Goal: Complete application form: Complete application form

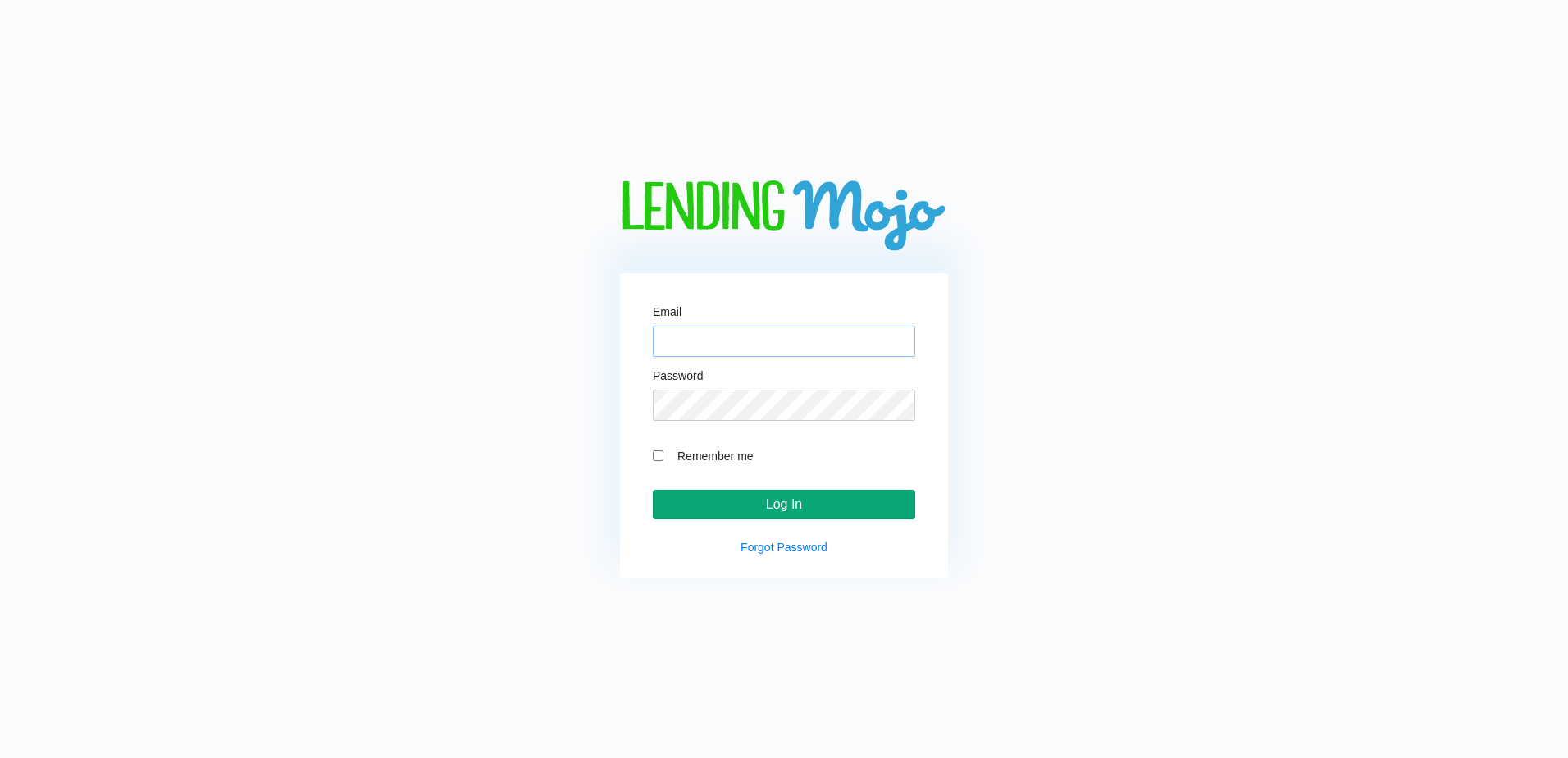
type input "[EMAIL_ADDRESS][DOMAIN_NAME]"
click at [808, 500] on input "Log In" at bounding box center [784, 504] width 262 height 30
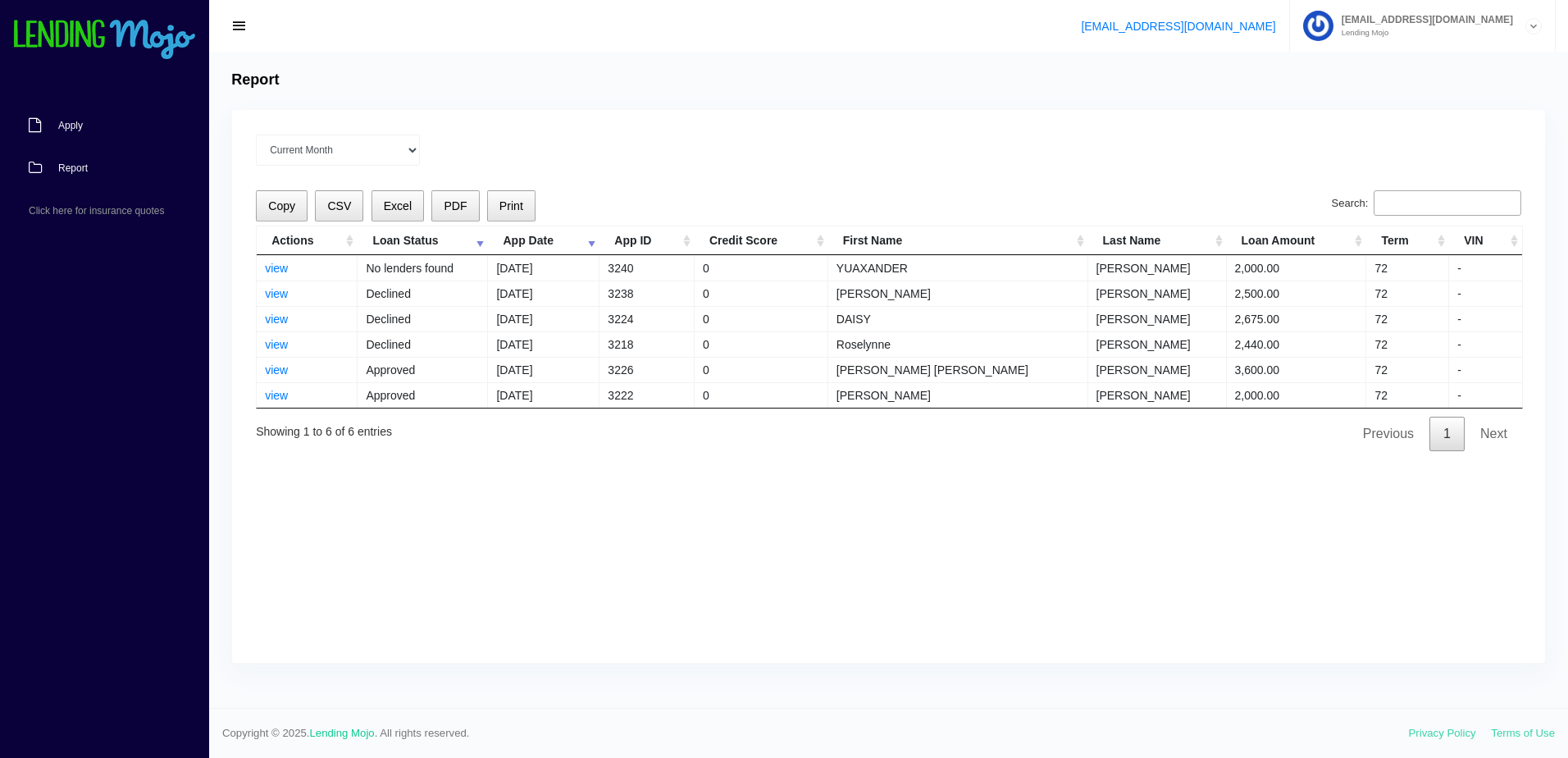
drag, startPoint x: 103, startPoint y: 128, endPoint x: 93, endPoint y: 132, distance: 10.8
click at [103, 128] on link "Apply" at bounding box center [97, 126] width 193 height 43
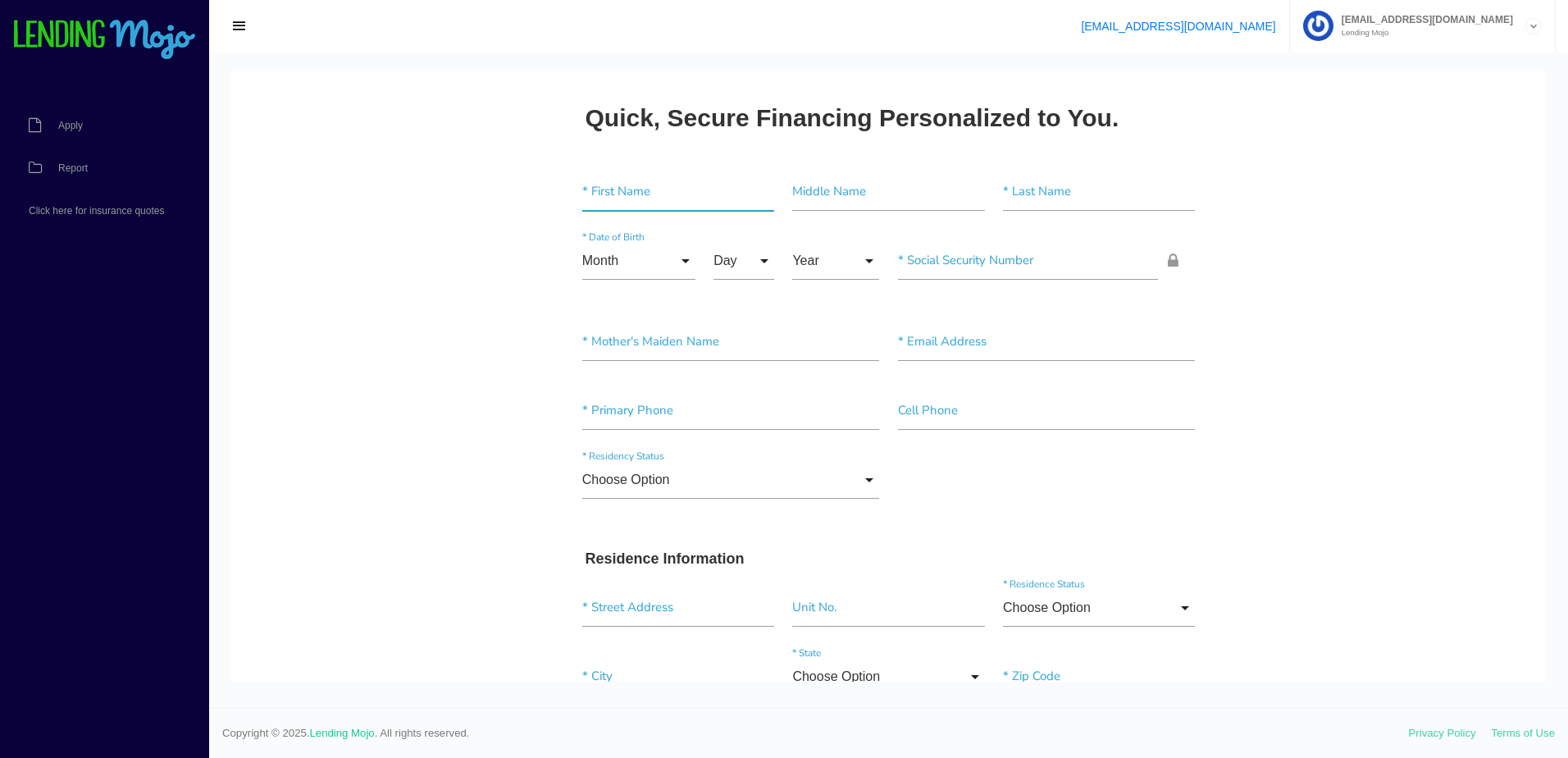
click at [636, 194] on input"] "text" at bounding box center [678, 192] width 192 height 38
paste input"] "[PERSON_NAME]"
type input"] "[PERSON_NAME]"
click at [866, 193] on input"] "text" at bounding box center [888, 192] width 192 height 38
type input"] "D"
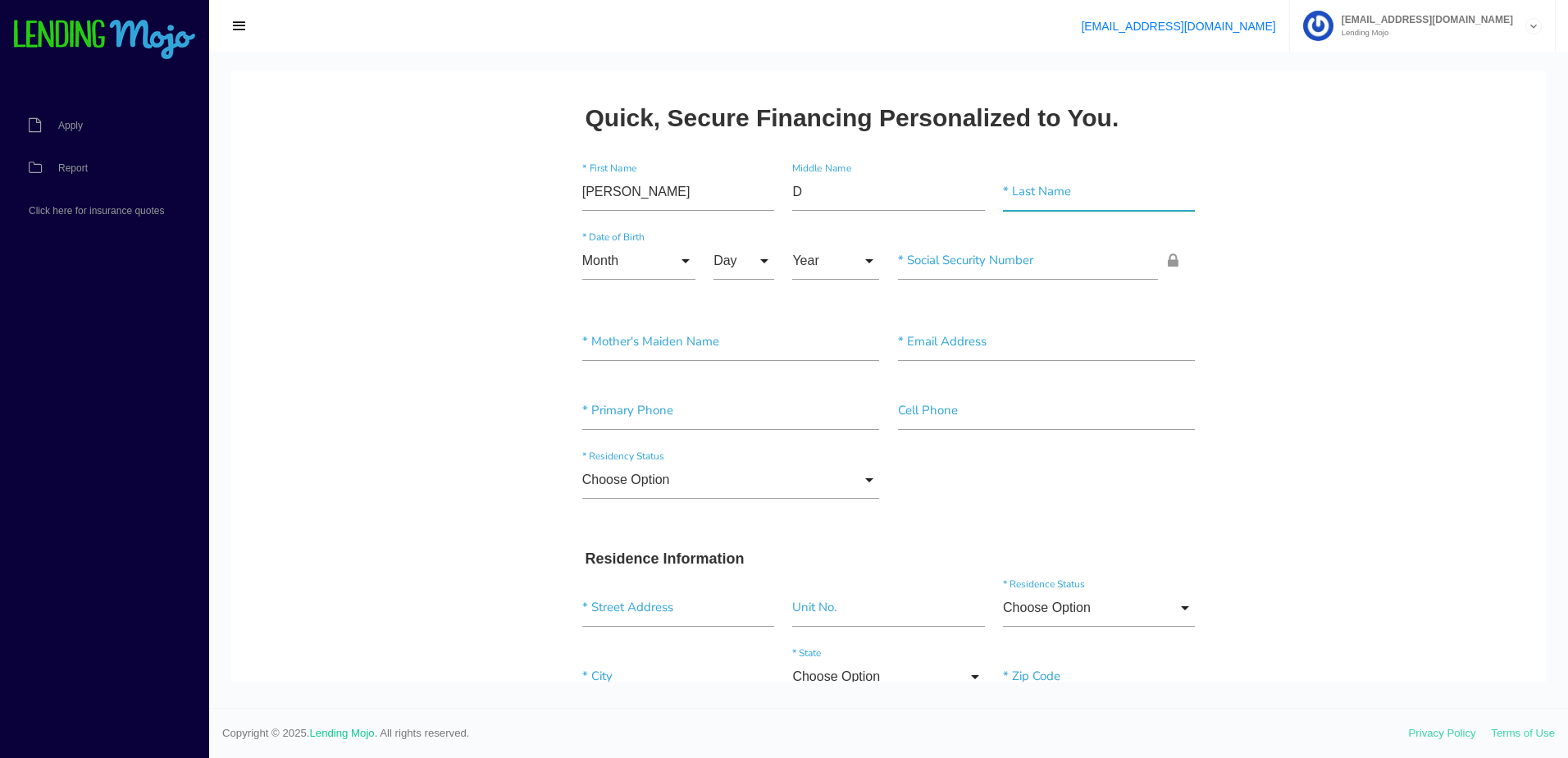
drag, startPoint x: 1097, startPoint y: 197, endPoint x: 1081, endPoint y: 197, distance: 16.0
click at [1095, 197] on input"] "text" at bounding box center [1099, 192] width 192 height 38
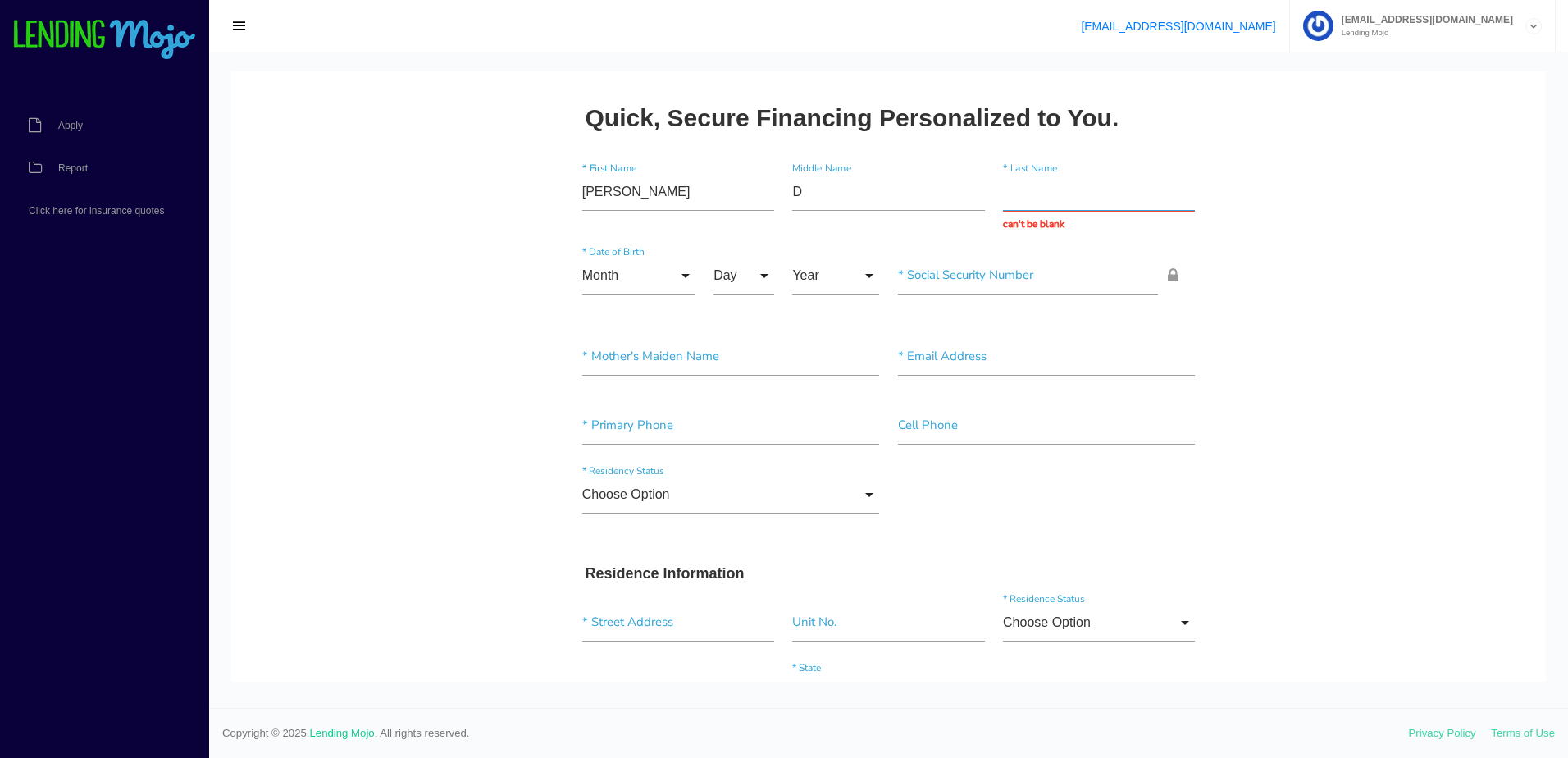
drag, startPoint x: 1078, startPoint y: 200, endPoint x: 1065, endPoint y: 197, distance: 13.3
click at [1072, 198] on input "text" at bounding box center [1099, 192] width 192 height 38
paste input "[PERSON_NAME]"
type input "[PERSON_NAME]"
click at [656, 283] on div "Month Month Jan Feb March April May June July Aug Sept Oct Nov Dec Month Jan Fe…" at bounding box center [639, 279] width 132 height 44
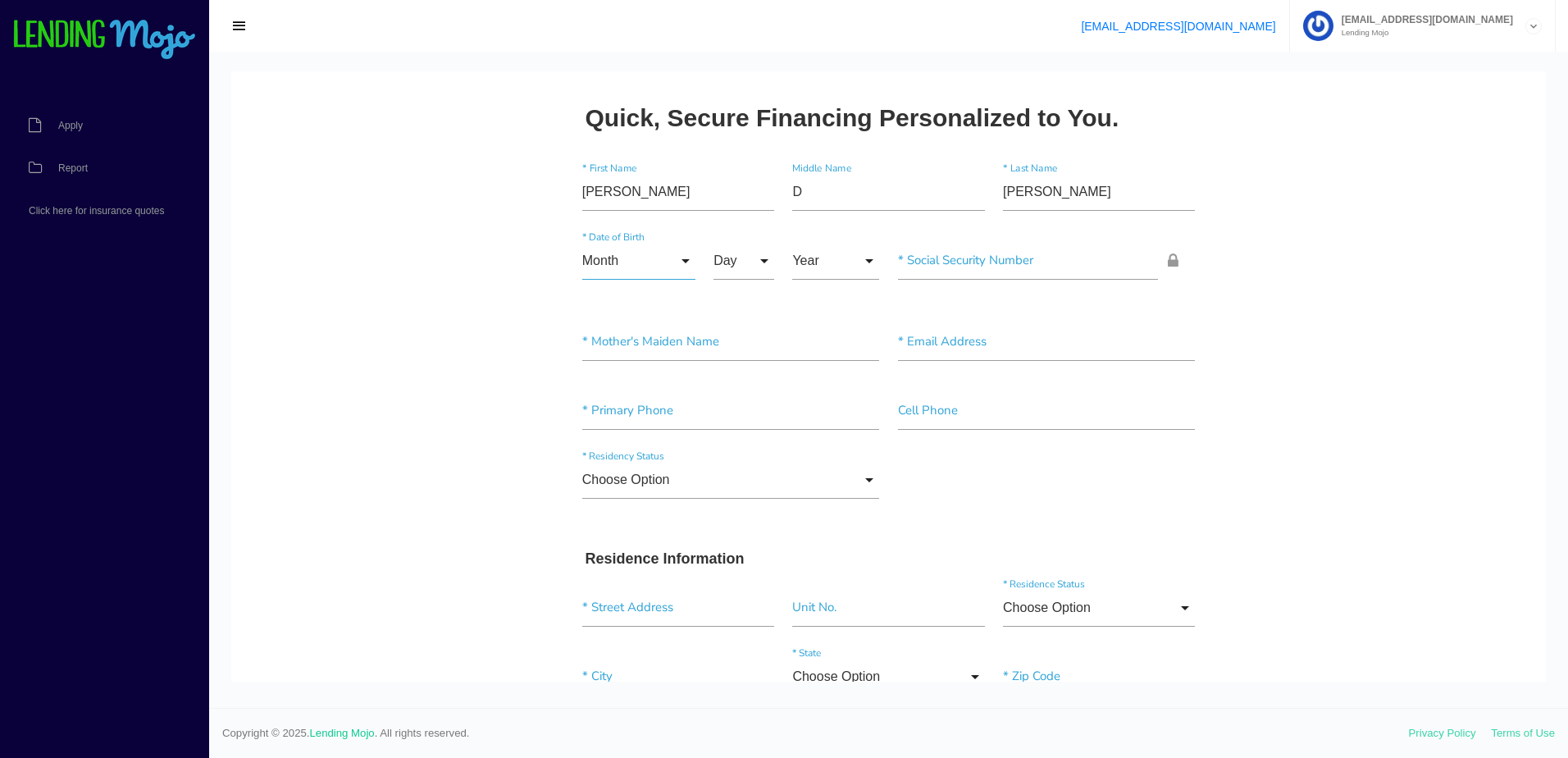
click at [617, 270] on input "Month" at bounding box center [639, 261] width 113 height 38
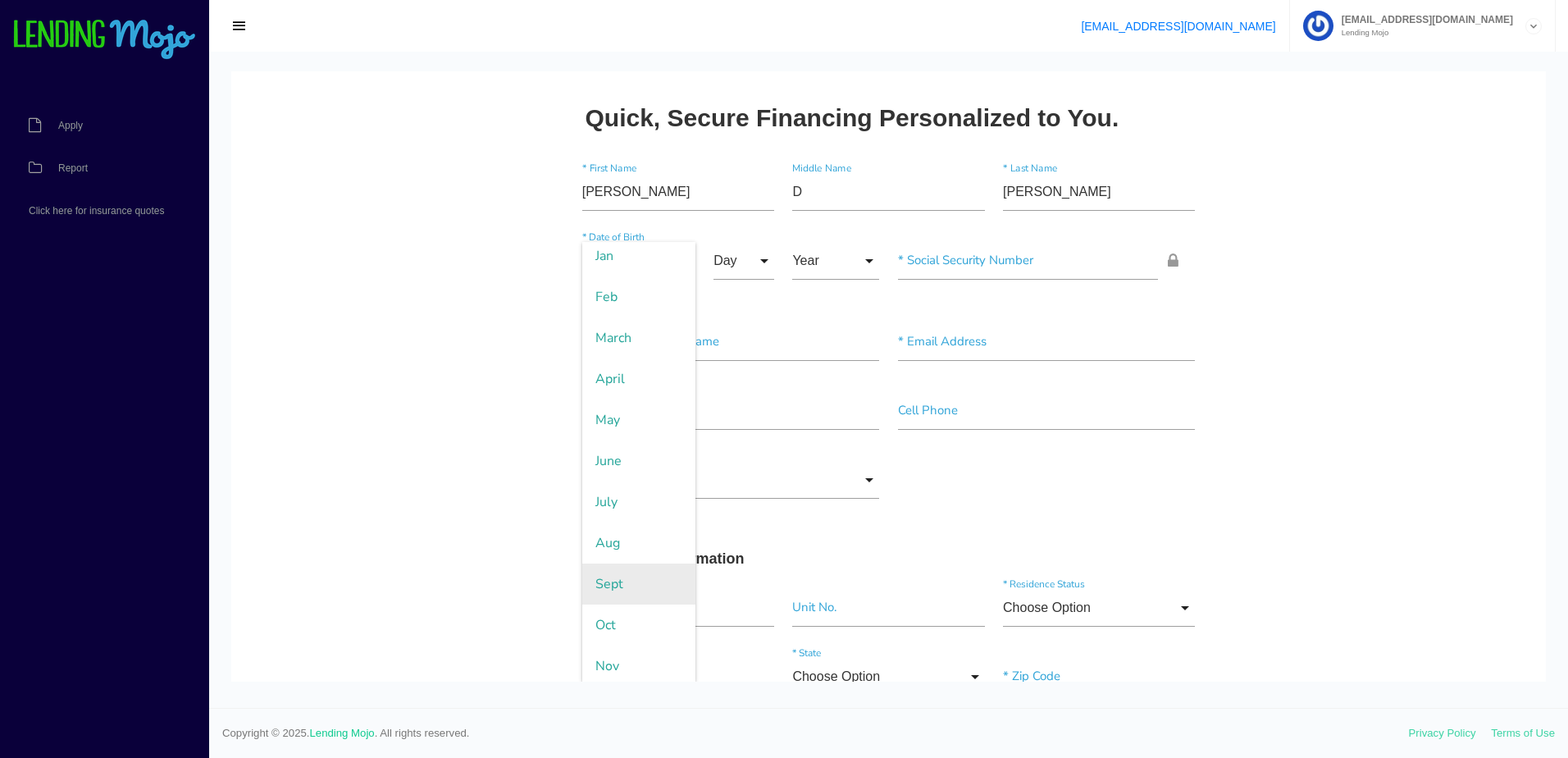
scroll to position [93, 0]
click at [610, 528] on span "Sept" at bounding box center [639, 538] width 113 height 41
type input "Sept"
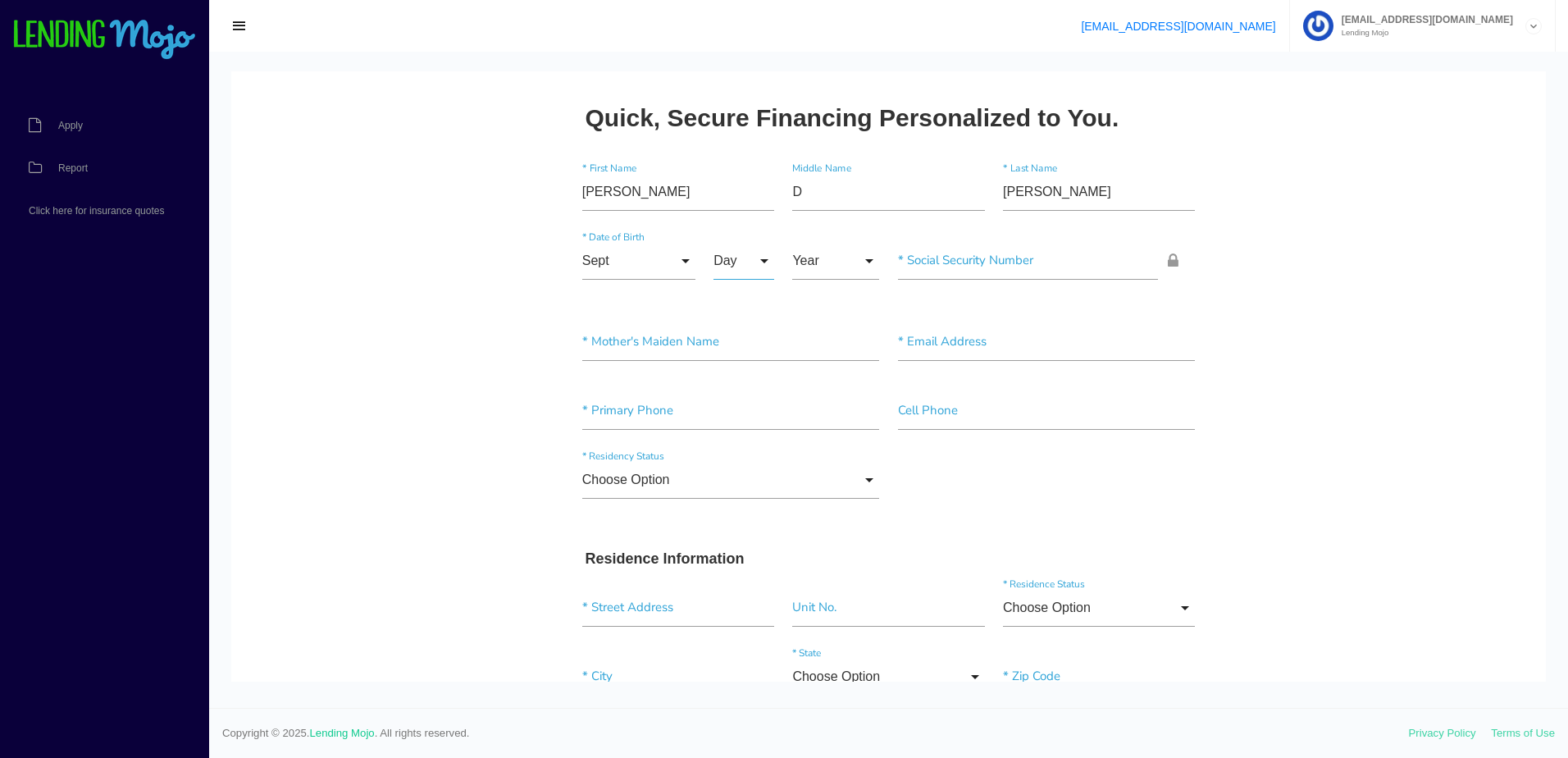
click at [722, 255] on input "Day" at bounding box center [743, 261] width 61 height 38
drag, startPoint x: 725, startPoint y: 377, endPoint x: 761, endPoint y: 313, distance: 73.4
click at [725, 378] on span "3" at bounding box center [755, 385] width 82 height 41
click at [724, 266] on input "3" at bounding box center [743, 261] width 61 height 38
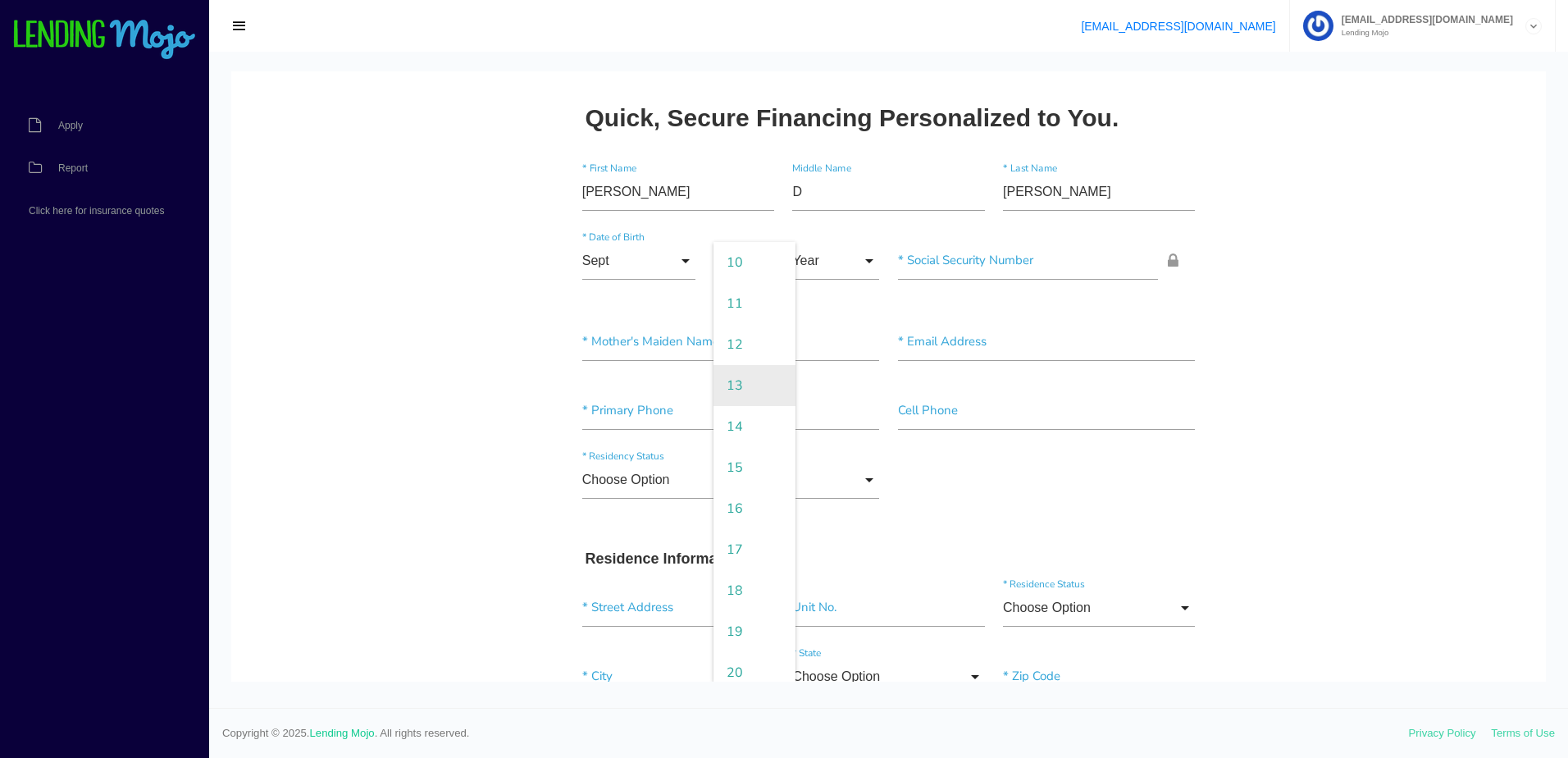
click at [744, 385] on span "13" at bounding box center [755, 385] width 82 height 41
type input "13"
click at [822, 261] on input "Year" at bounding box center [836, 261] width 87 height 38
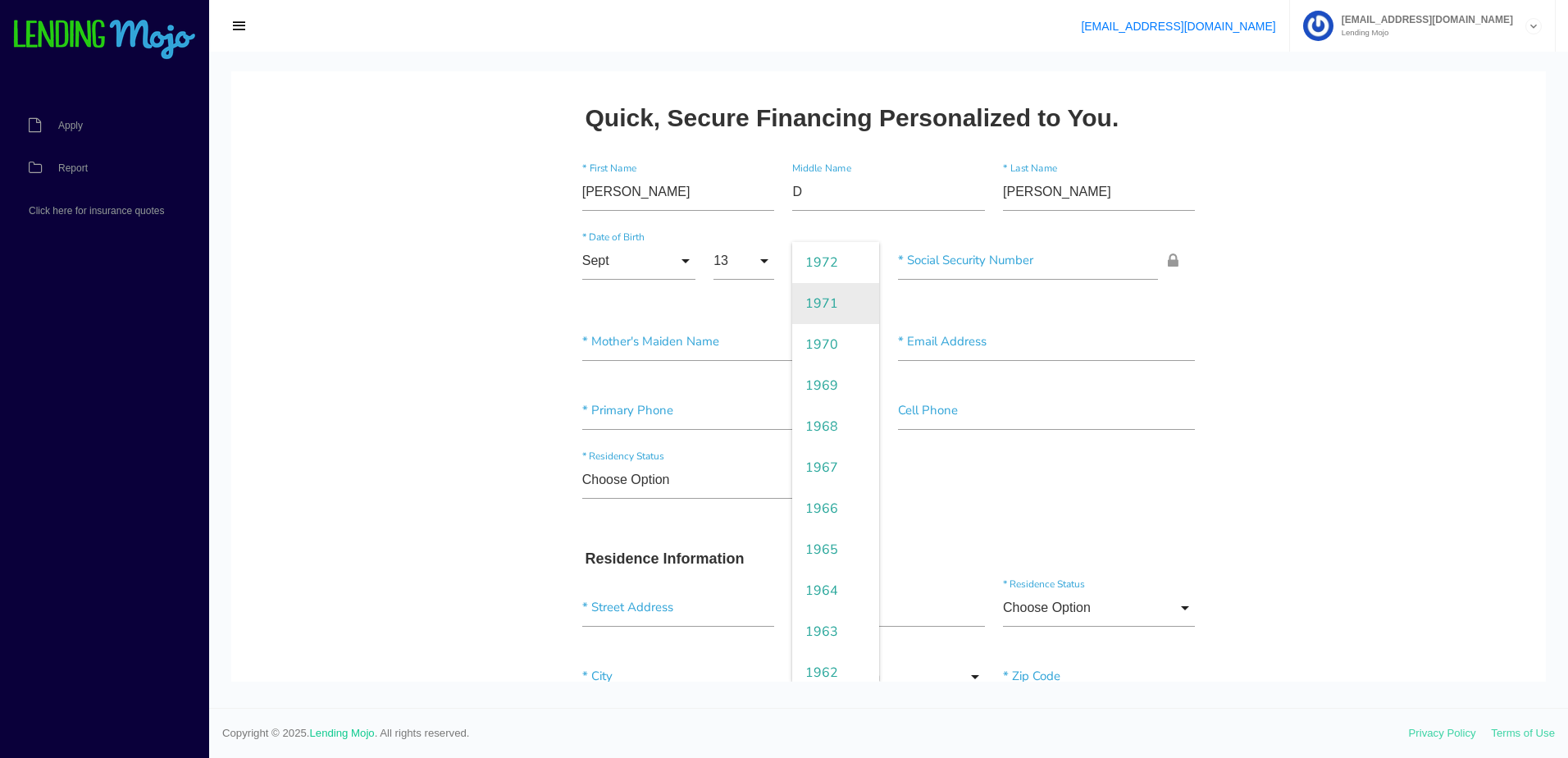
scroll to position [1231, 0]
click at [825, 340] on span "1976" at bounding box center [836, 344] width 87 height 41
type input "1976"
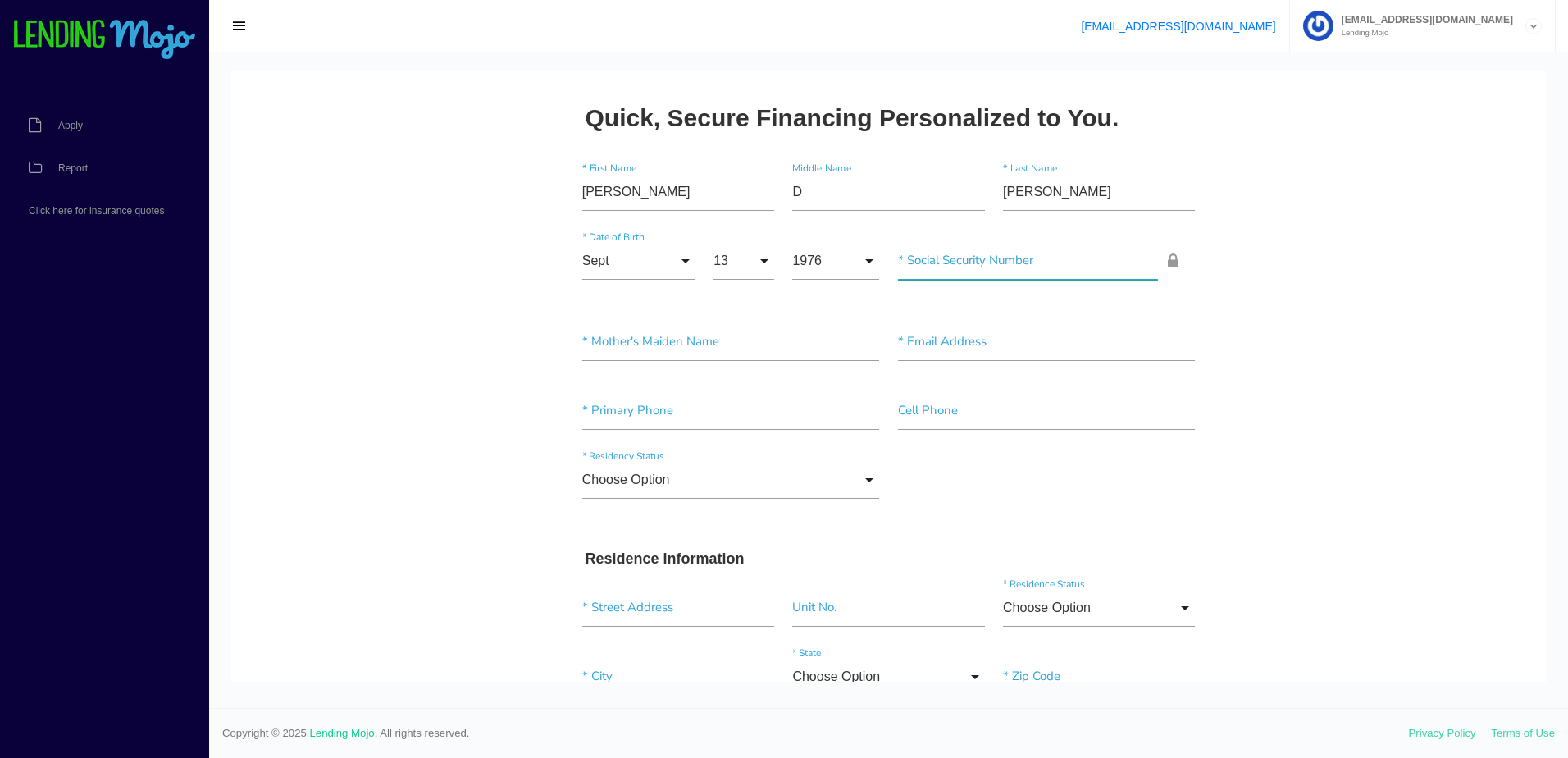
click at [972, 275] on input"] "text" at bounding box center [1028, 261] width 261 height 38
type input"] "411-31-3130"
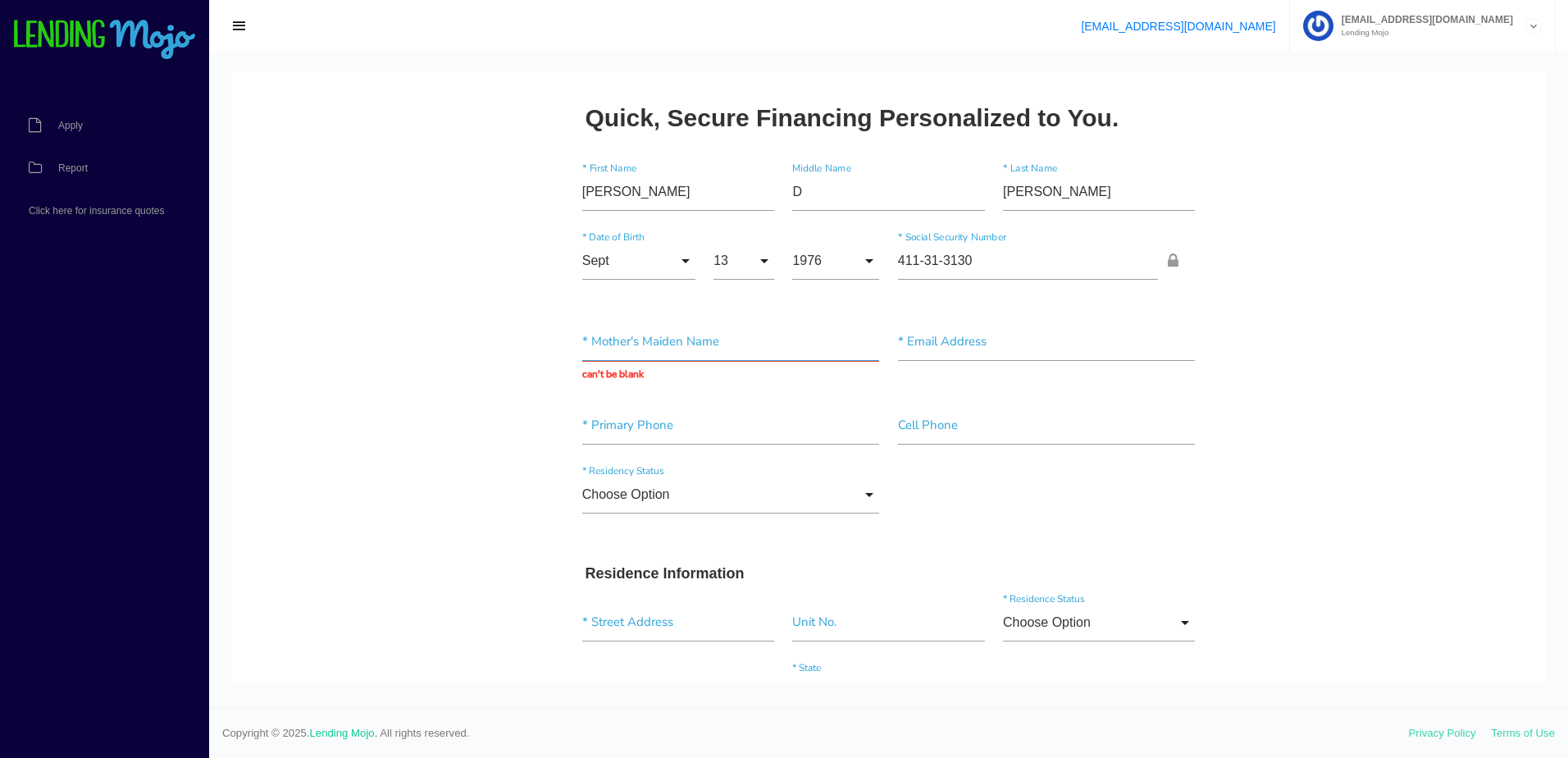
click at [682, 346] on input "text" at bounding box center [731, 342] width 297 height 38
paste input "ARURE"
type input "ARURE"
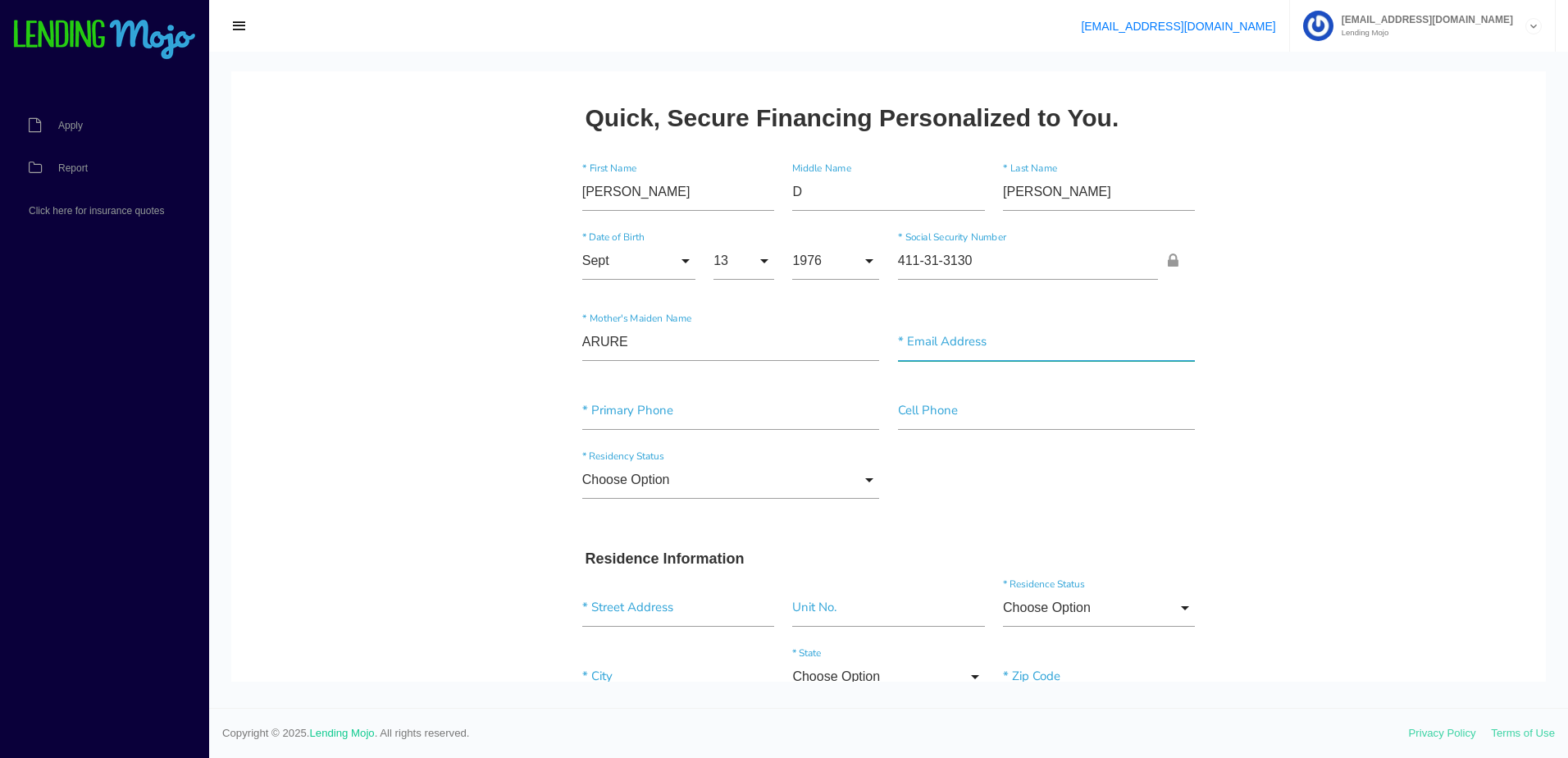
click at [948, 329] on input"] "text" at bounding box center [1047, 342] width 297 height 38
paste input"] "CLVSHEL@GMAIL.COM"
type input"] "CLVSHEL@GMAIL.COM"
drag, startPoint x: 688, startPoint y: 416, endPoint x: 663, endPoint y: 418, distance: 25.1
click at [686, 416] on input"] "text" at bounding box center [731, 411] width 297 height 38
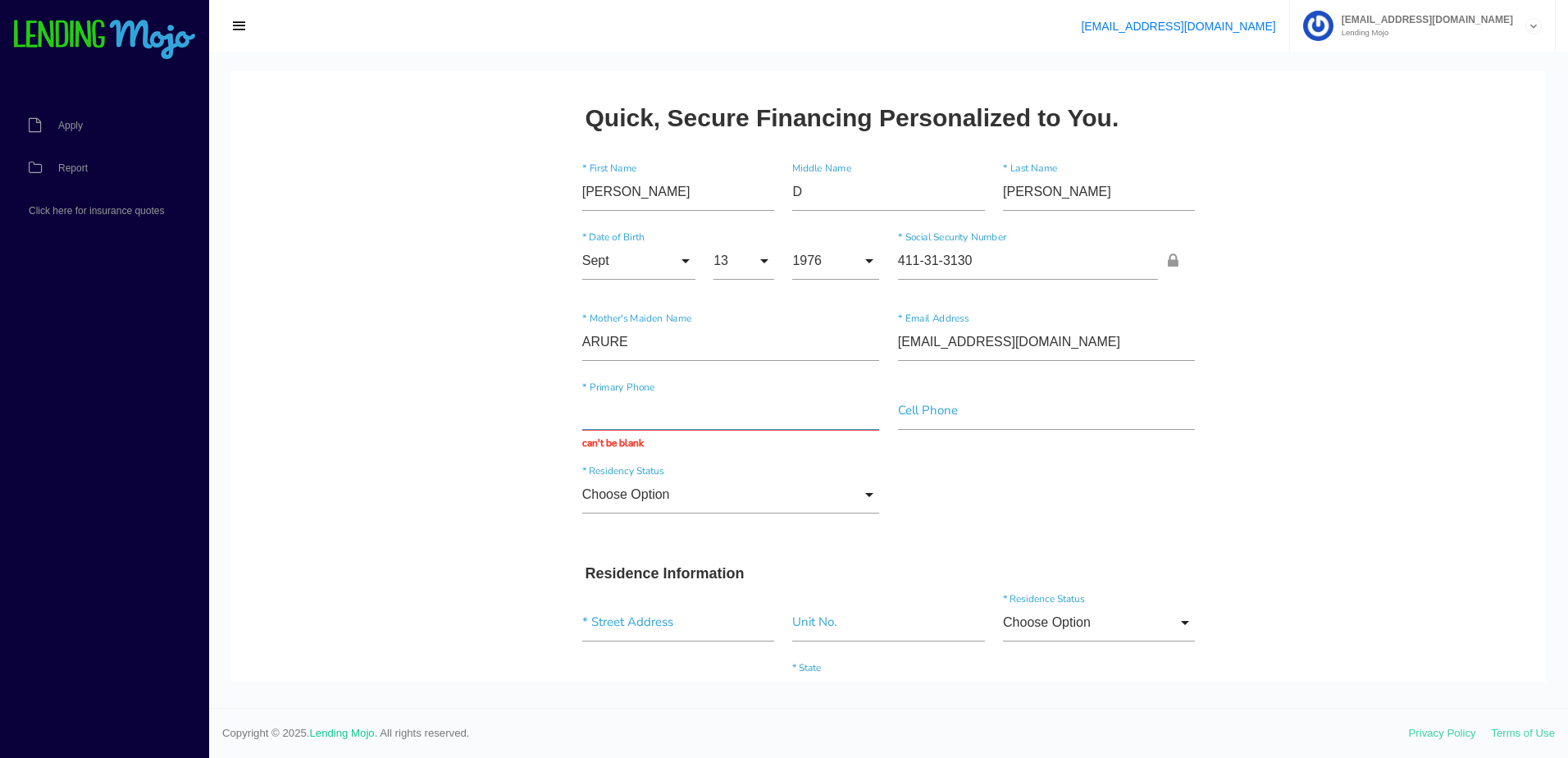
click at [666, 404] on input "text" at bounding box center [731, 411] width 297 height 38
paste input "(423) 458-8707"
type input "(423) 458-8707"
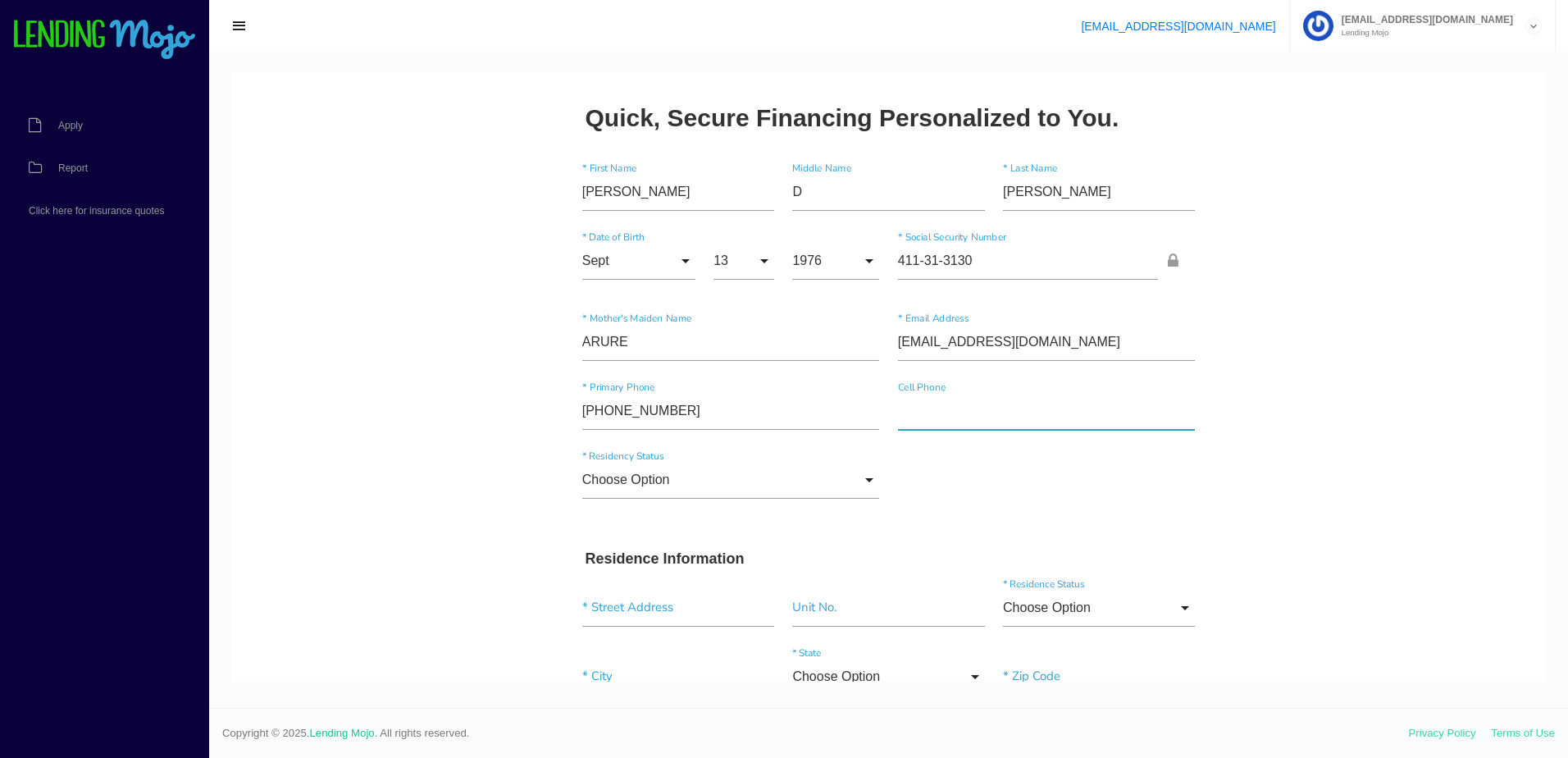
click at [965, 401] on input"] "text" at bounding box center [1047, 411] width 297 height 38
paste input"] "(423) 458-8707"
type input"] "(423) 458-8707"
click at [684, 480] on input "Choose Option" at bounding box center [731, 479] width 297 height 38
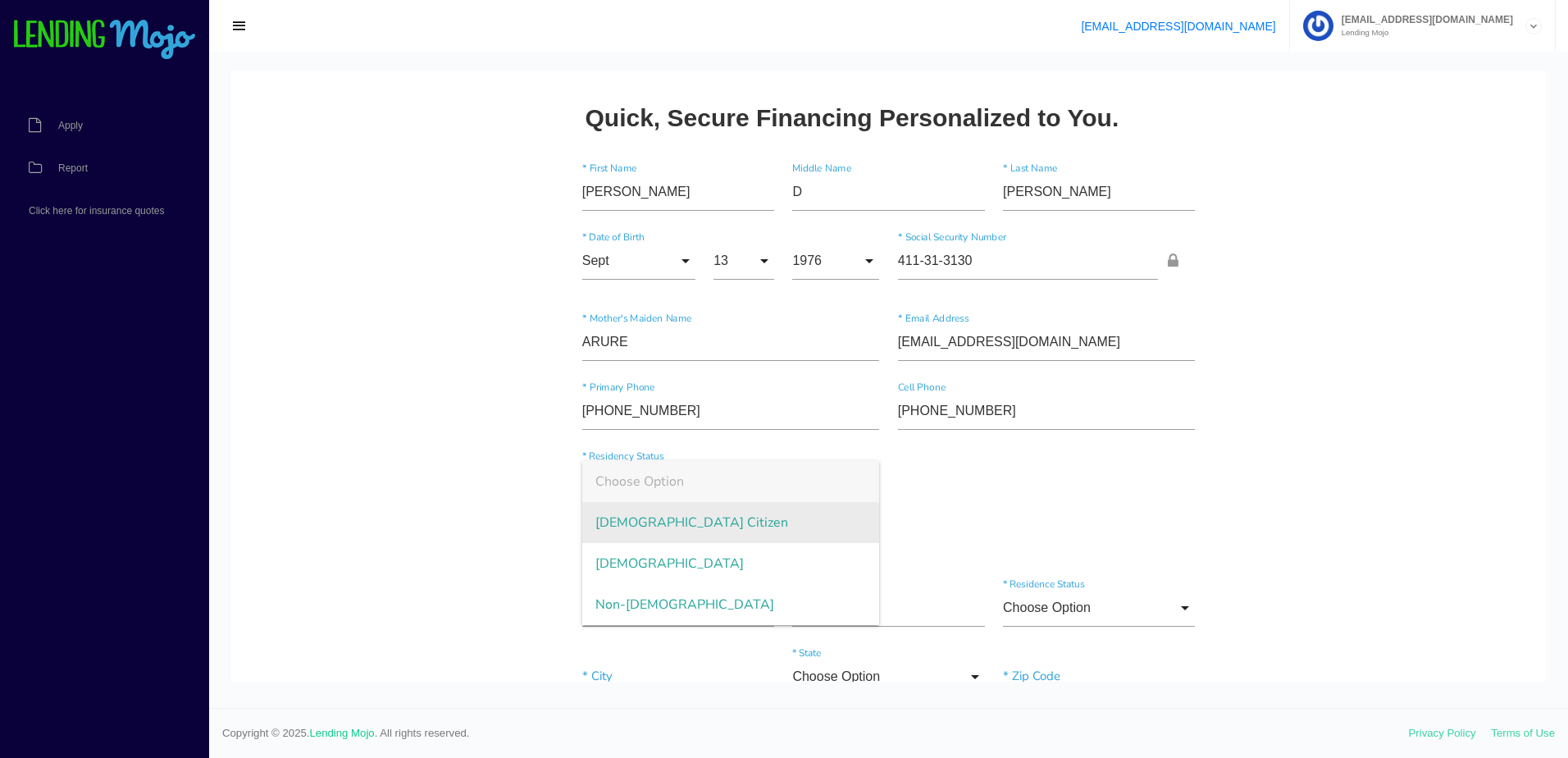
click at [657, 517] on span "US Citizen" at bounding box center [731, 522] width 297 height 41
type input "US Citizen"
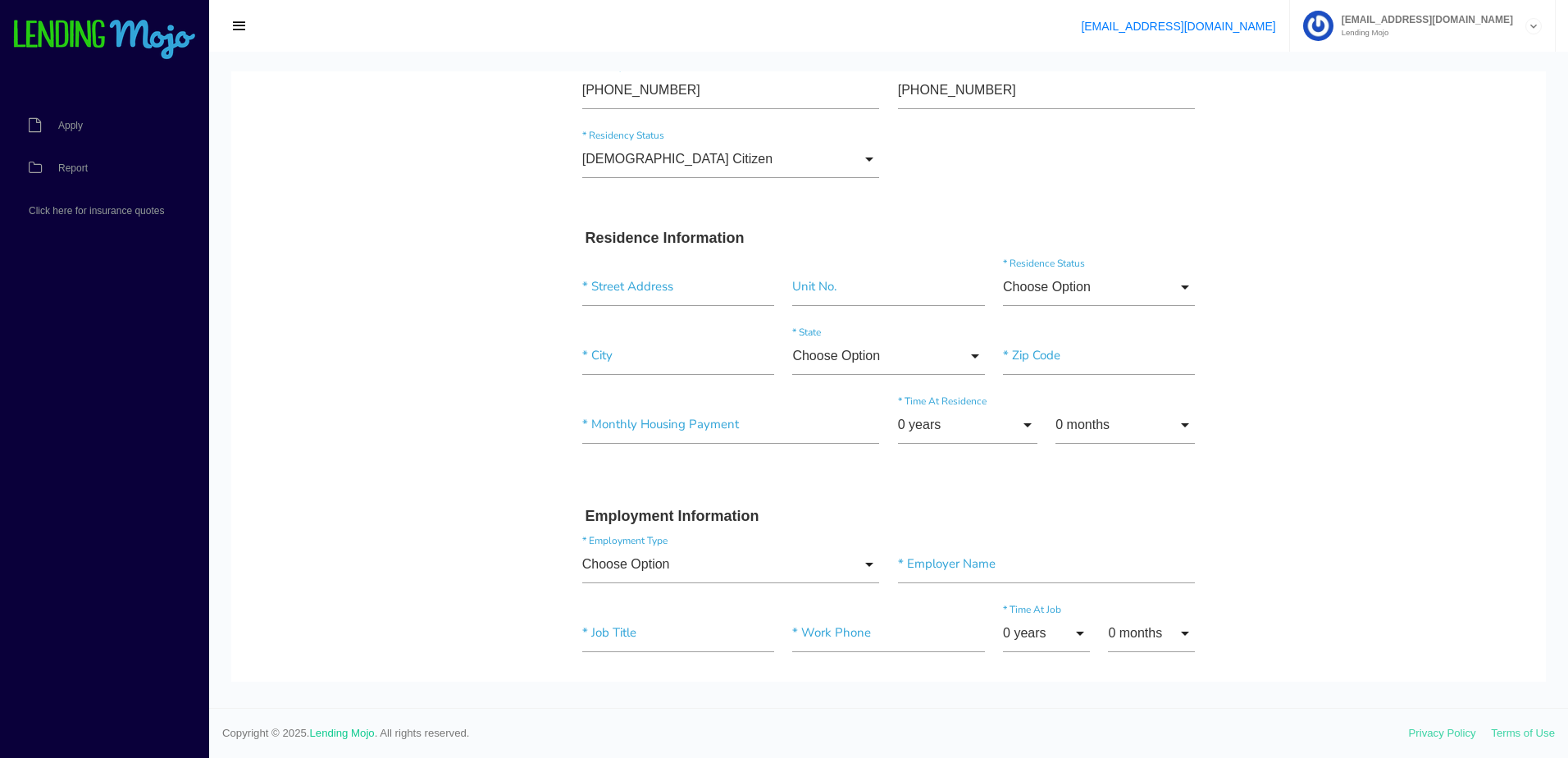
scroll to position [164, 0]
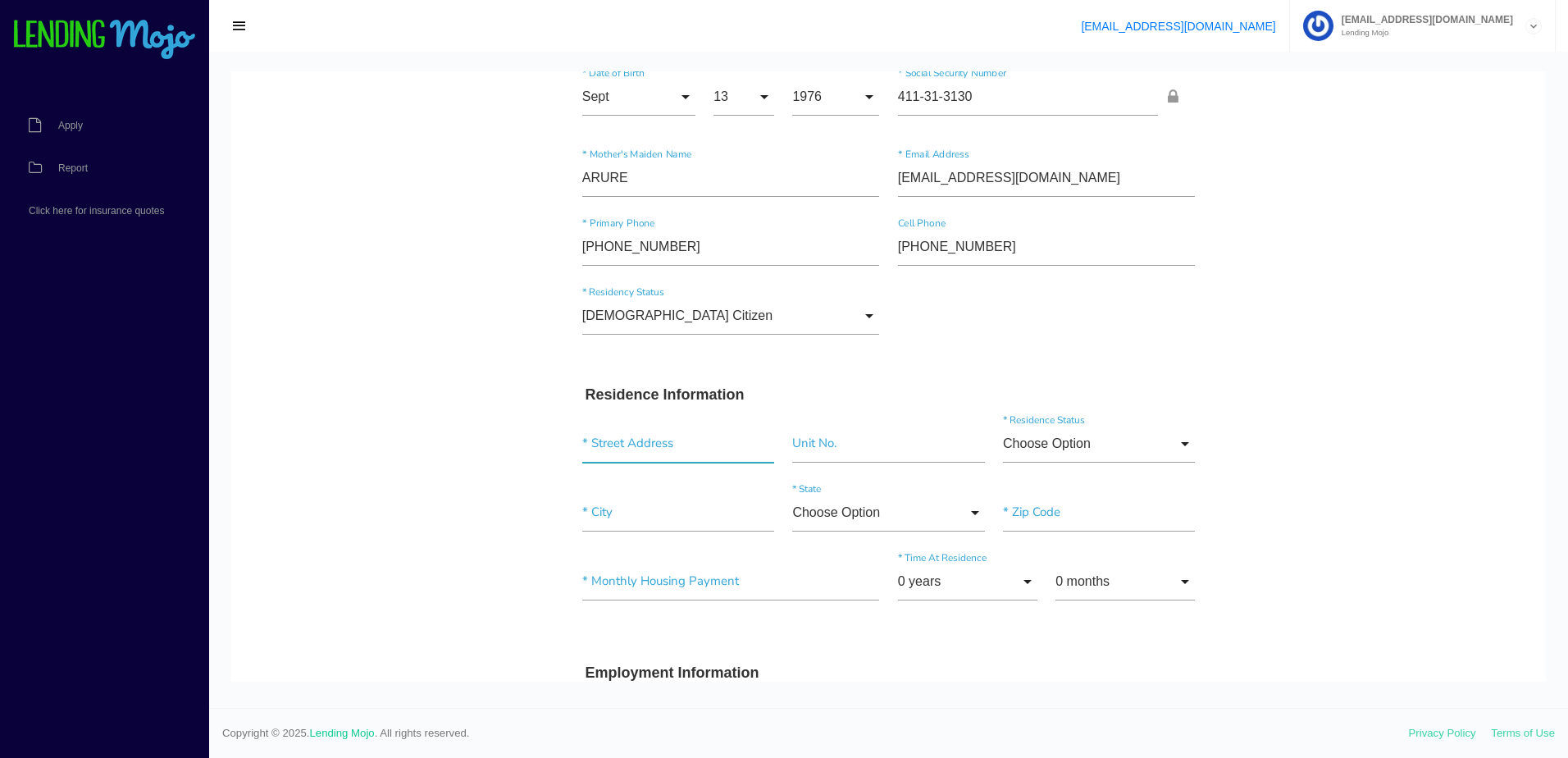
click at [659, 453] on input "text" at bounding box center [678, 444] width 192 height 38
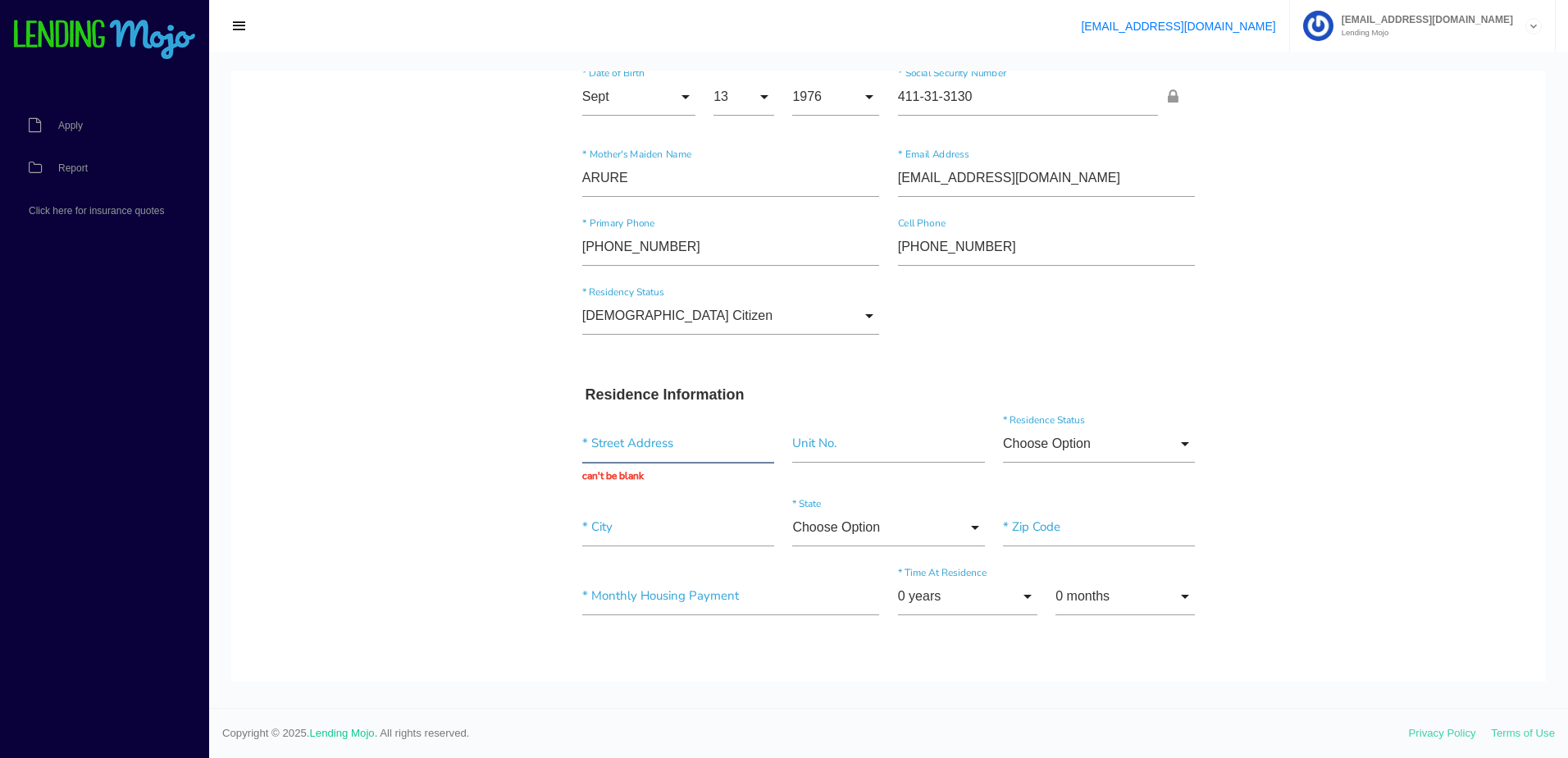
drag, startPoint x: 685, startPoint y: 436, endPoint x: 766, endPoint y: 436, distance: 81.0
click at [685, 436] on input "text" at bounding box center [678, 444] width 192 height 38
paste input "142 ROY CAMPBELL LN"
type input "142 ROY CAMPBELL LN"
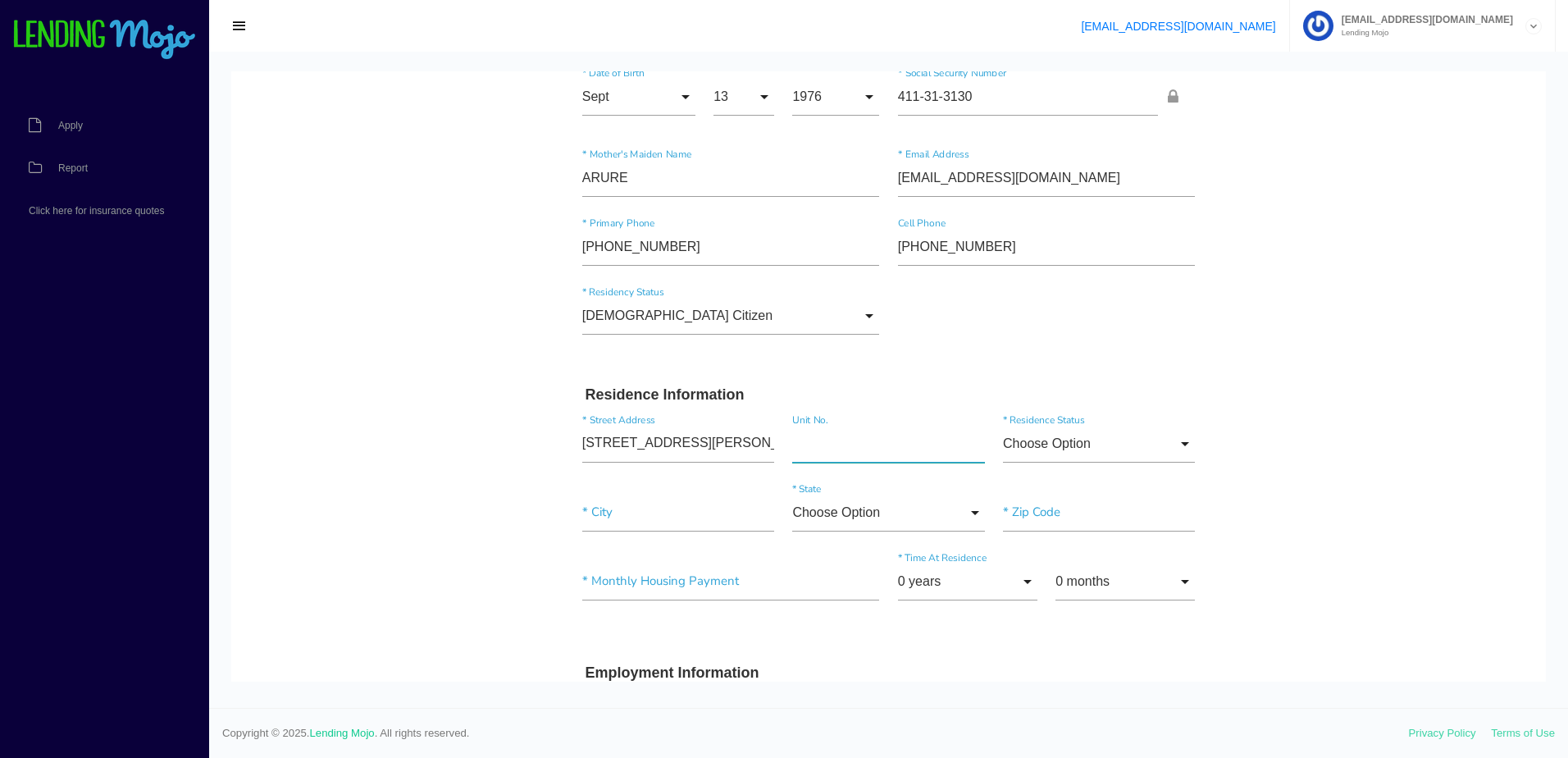
click at [883, 449] on input"] "text" at bounding box center [888, 444] width 192 height 38
click at [604, 531] on input"] "text" at bounding box center [678, 513] width 192 height 38
paste input"] "BENTON"
type input"] "BENTON"
click at [913, 515] on input "Choose Option" at bounding box center [888, 513] width 192 height 38
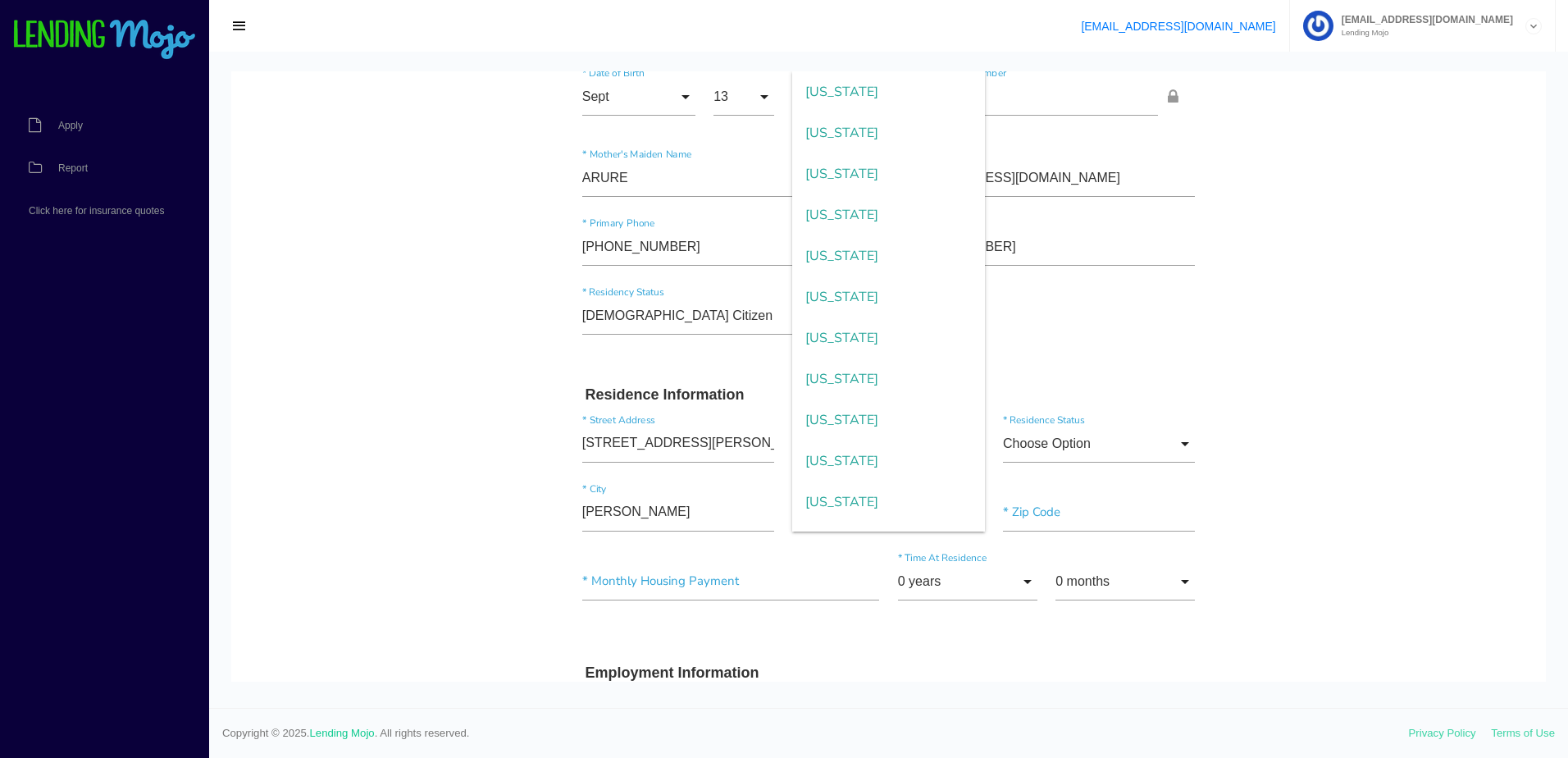
scroll to position [1672, 0]
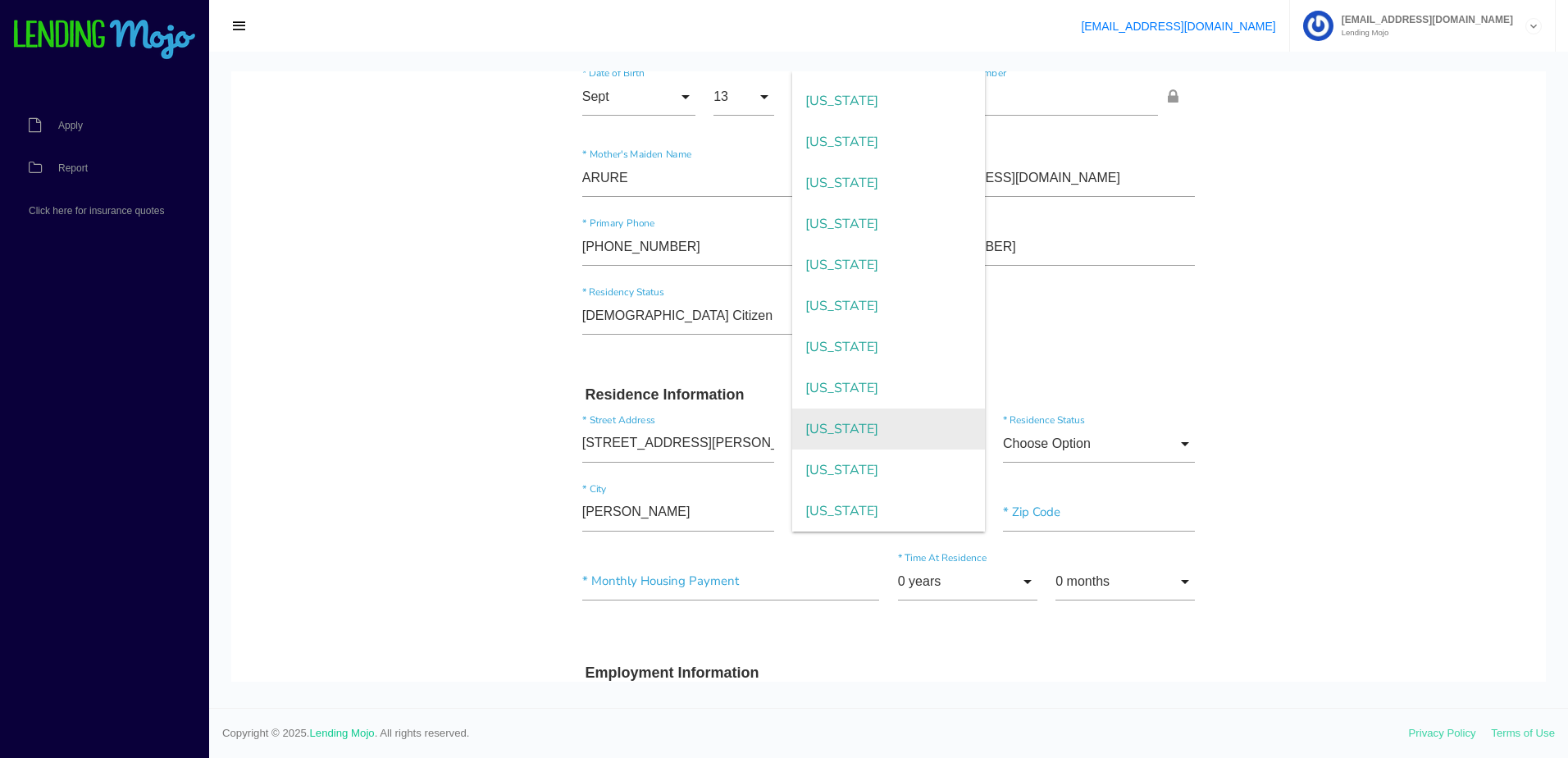
click at [873, 432] on span "Tennessee" at bounding box center [888, 429] width 192 height 41
type input "Tennessee"
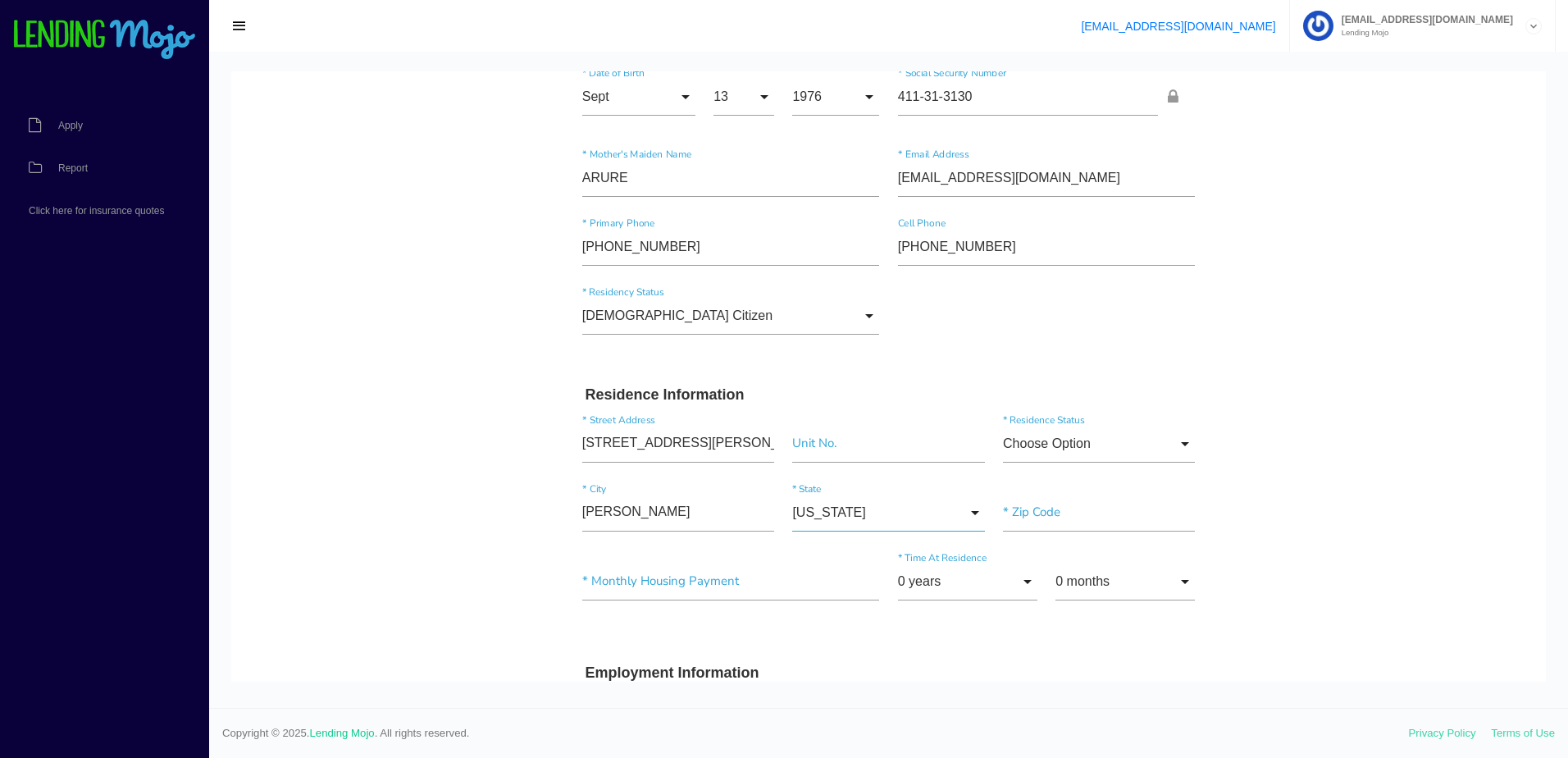
scroll to position [1344, 0]
click at [1079, 450] on input "Choose Option" at bounding box center [1099, 444] width 192 height 38
click at [1042, 566] on span "Rent" at bounding box center [1099, 568] width 192 height 41
type input "Rent"
click at [703, 585] on input"] "text" at bounding box center [731, 582] width 297 height 38
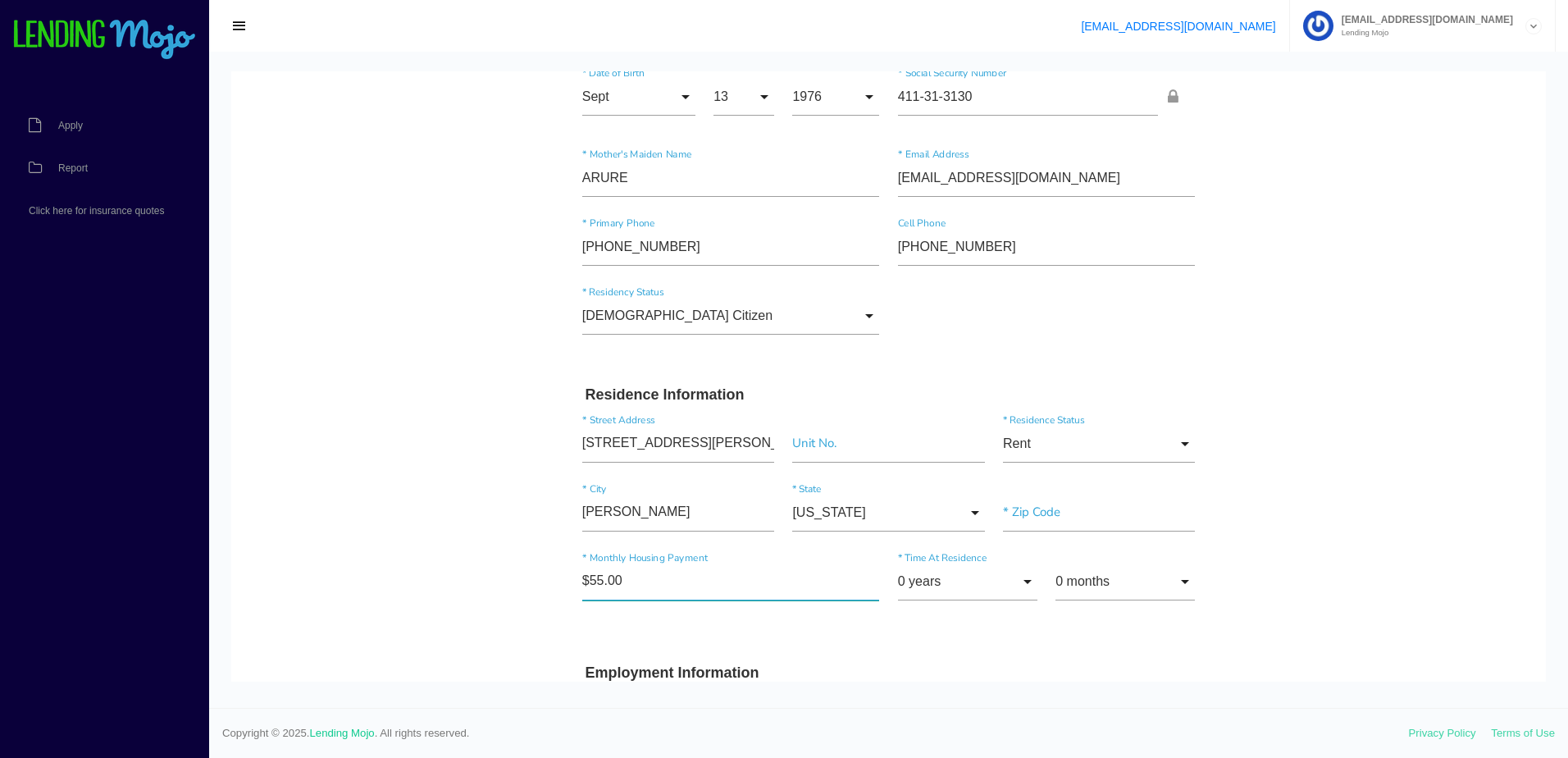
type input"] "$550.00"
click at [943, 594] on input "0 years" at bounding box center [967, 582] width 139 height 38
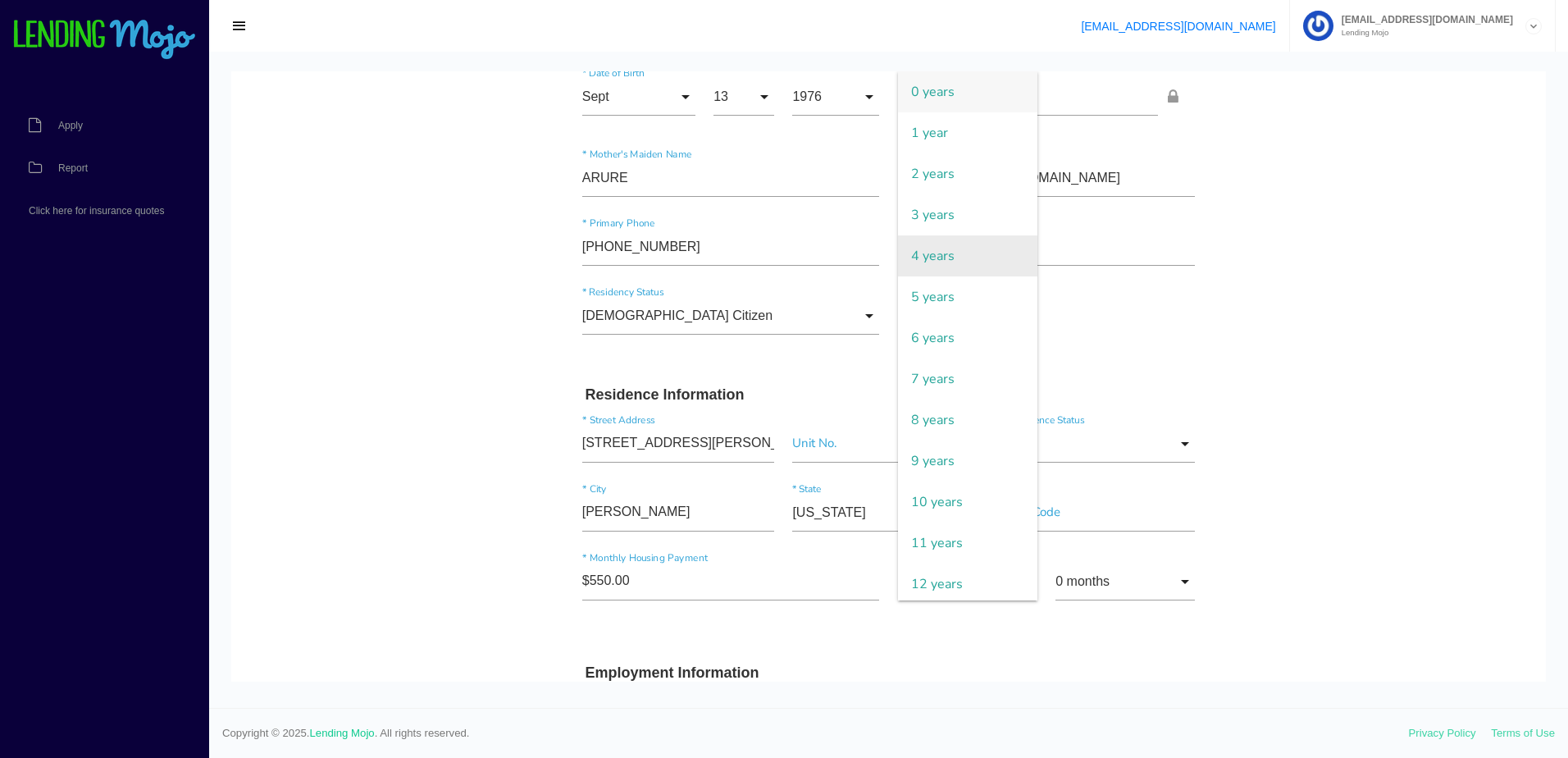
click at [948, 267] on span "4 years" at bounding box center [967, 256] width 139 height 41
type input "4 years"
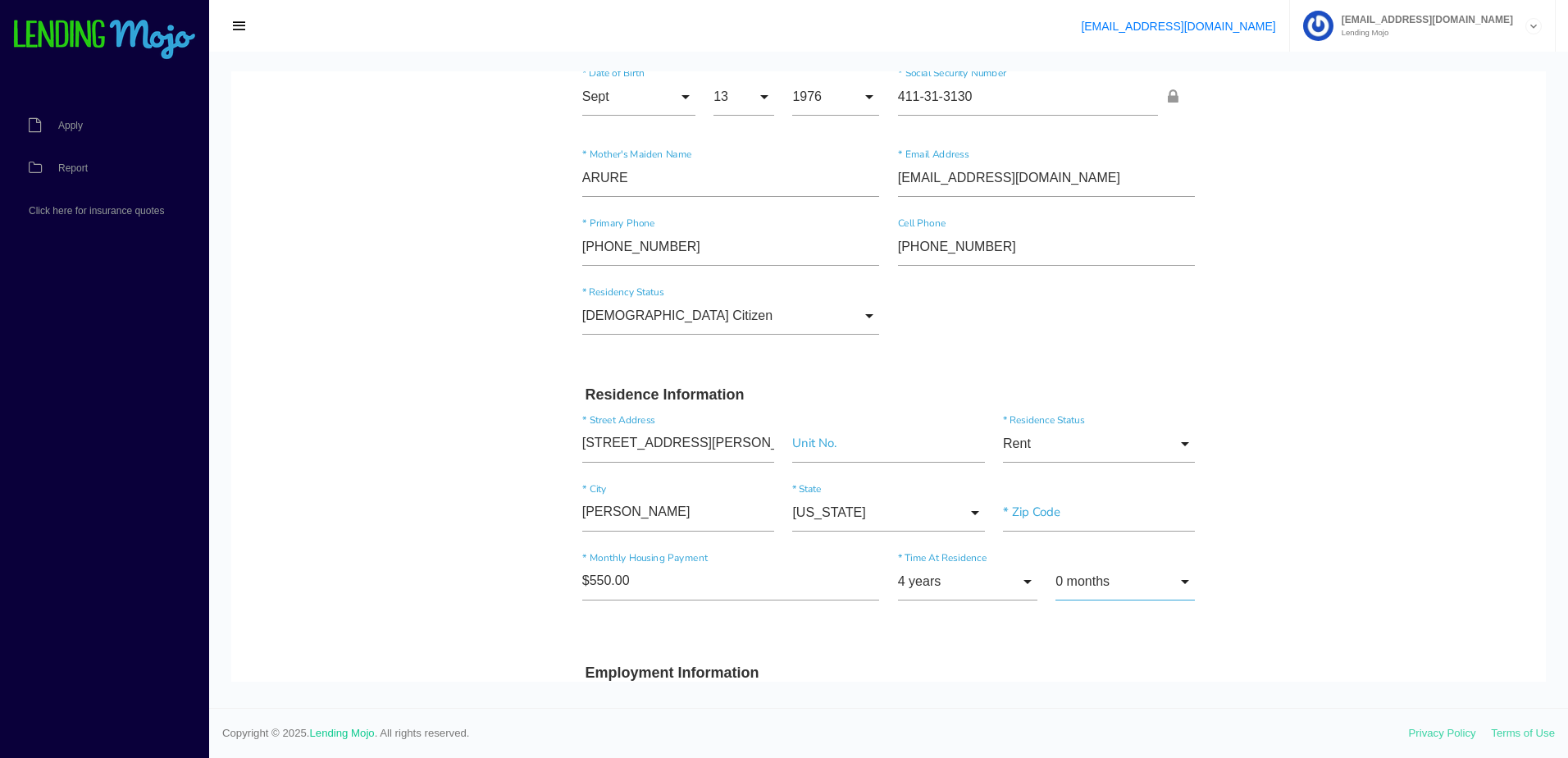
click at [1093, 571] on input "0 months" at bounding box center [1125, 582] width 139 height 38
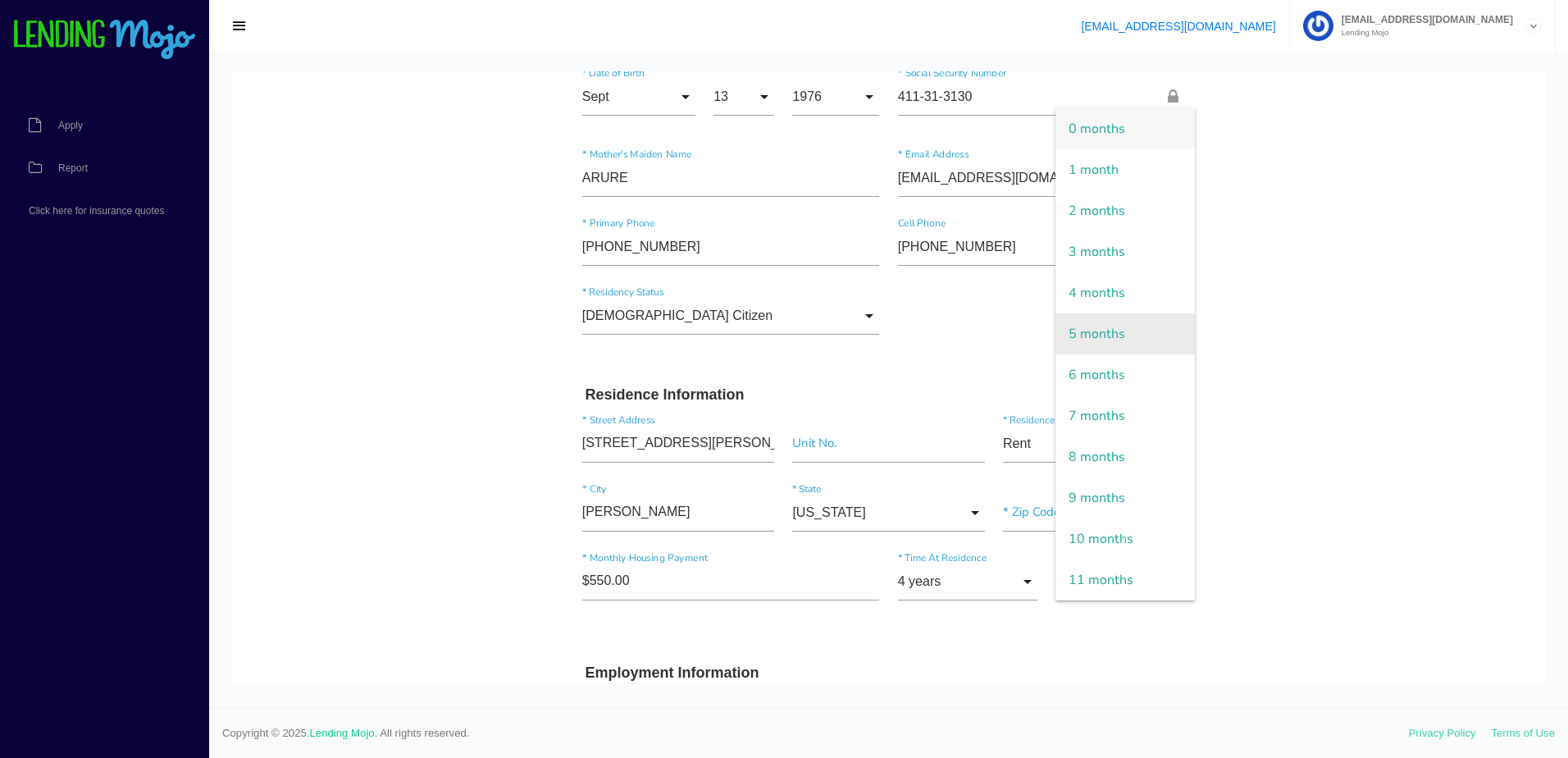
click at [1094, 328] on span "5 months" at bounding box center [1125, 334] width 139 height 41
type input "5 months"
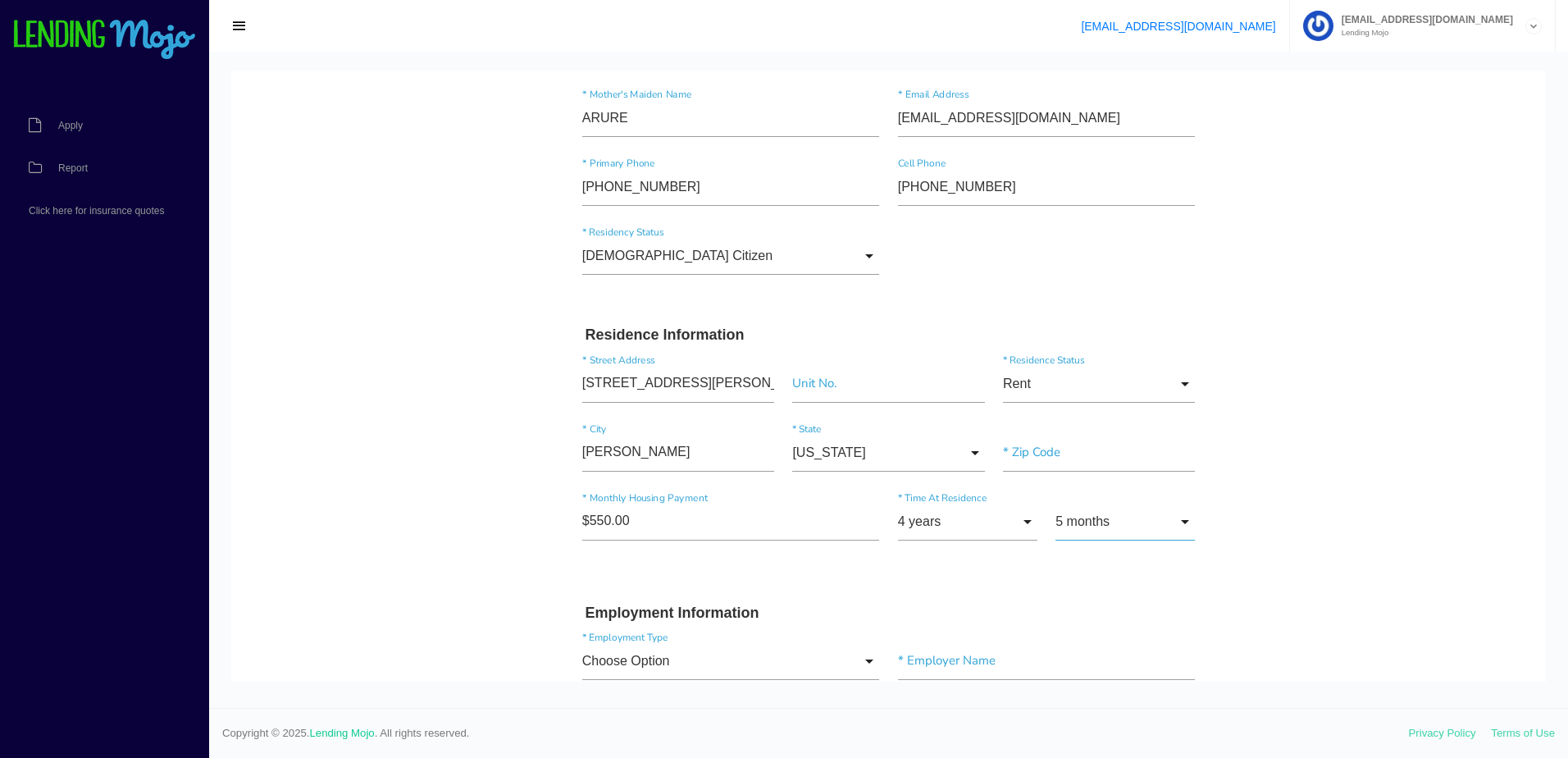
scroll to position [410, 0]
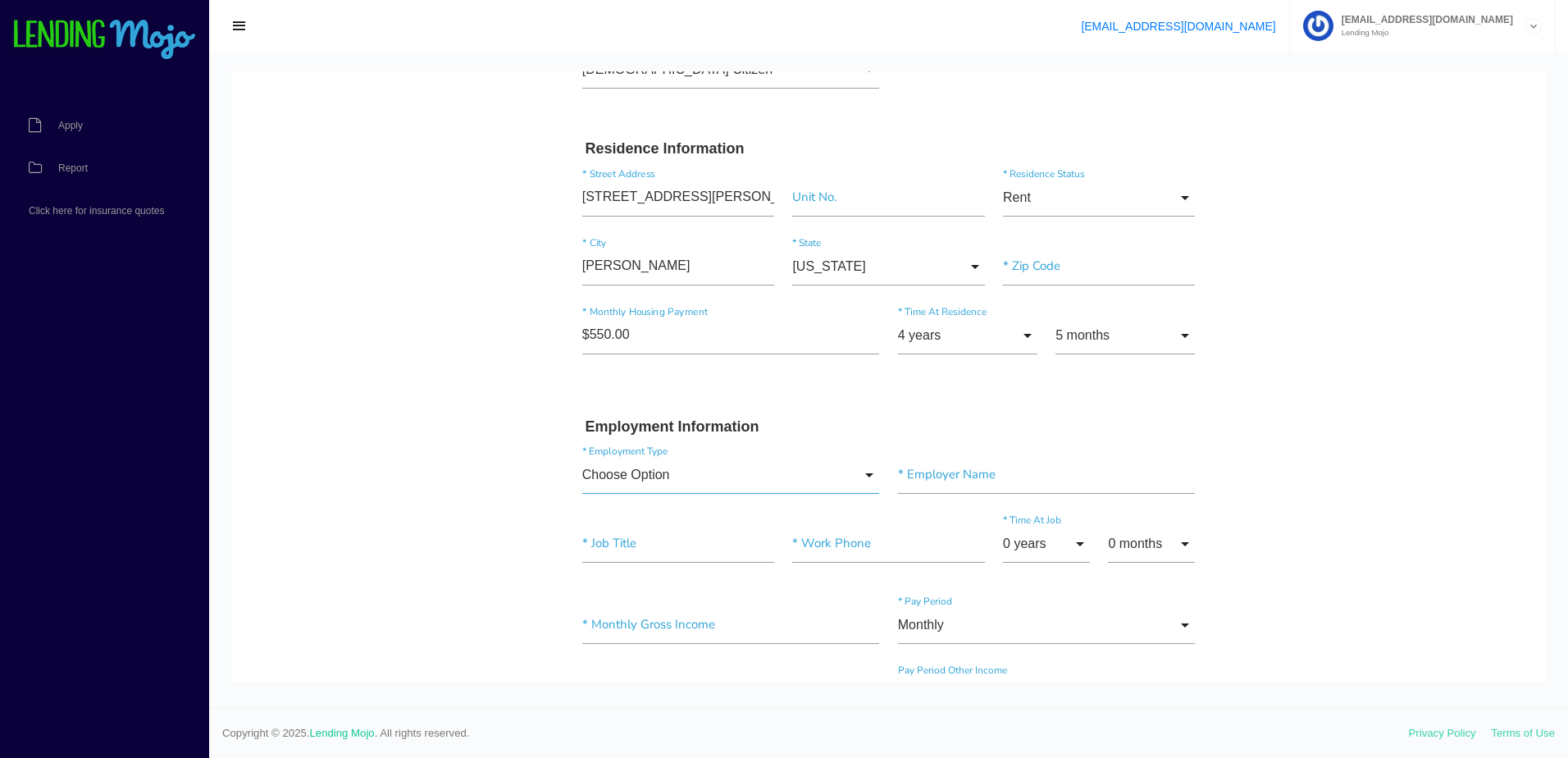
click at [704, 476] on input "Choose Option" at bounding box center [731, 475] width 297 height 38
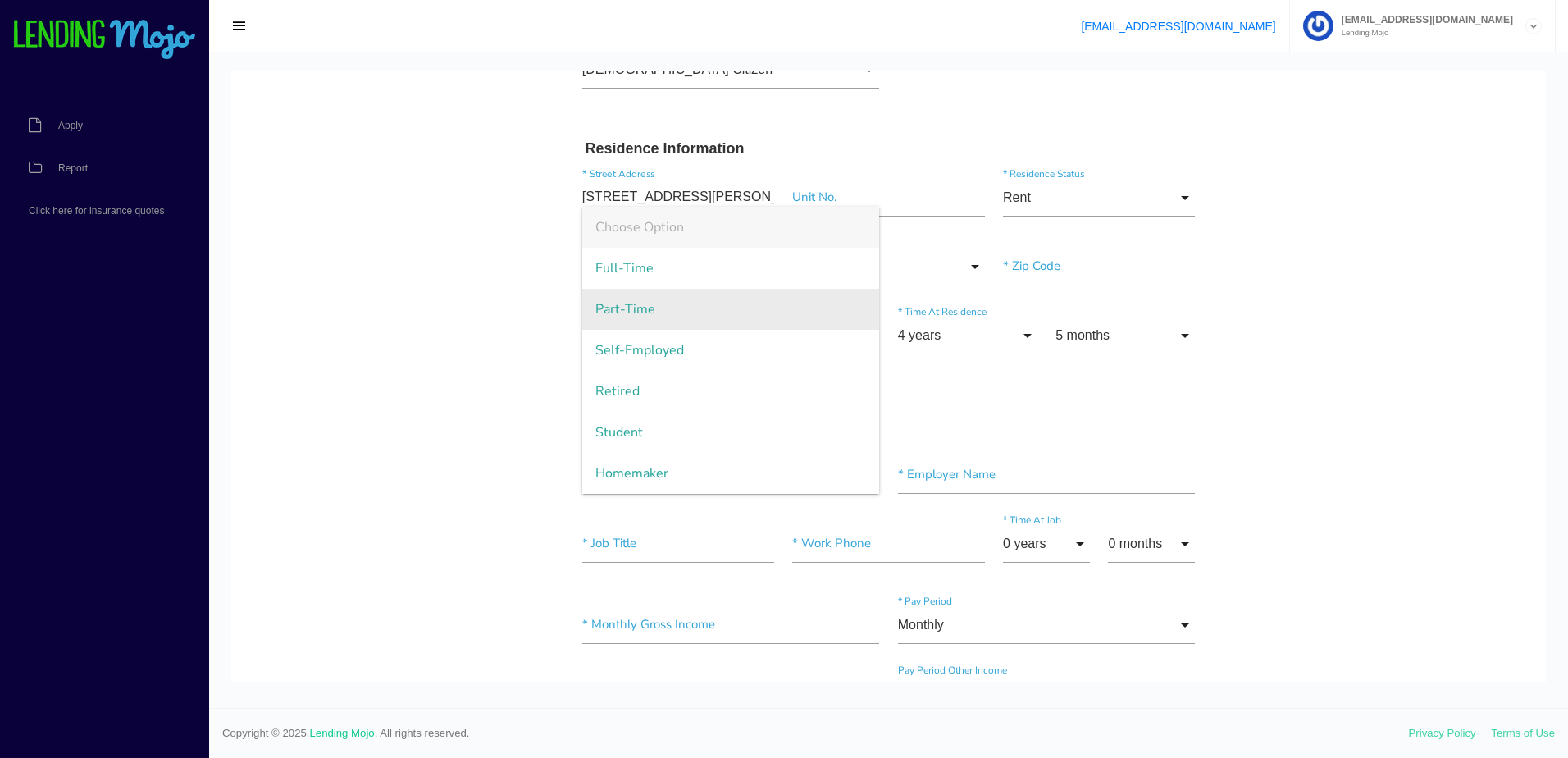
drag, startPoint x: 650, startPoint y: 275, endPoint x: 720, endPoint y: 294, distance: 72.5
click at [650, 275] on span "Full-Time" at bounding box center [731, 268] width 297 height 41
type input "Full-Time"
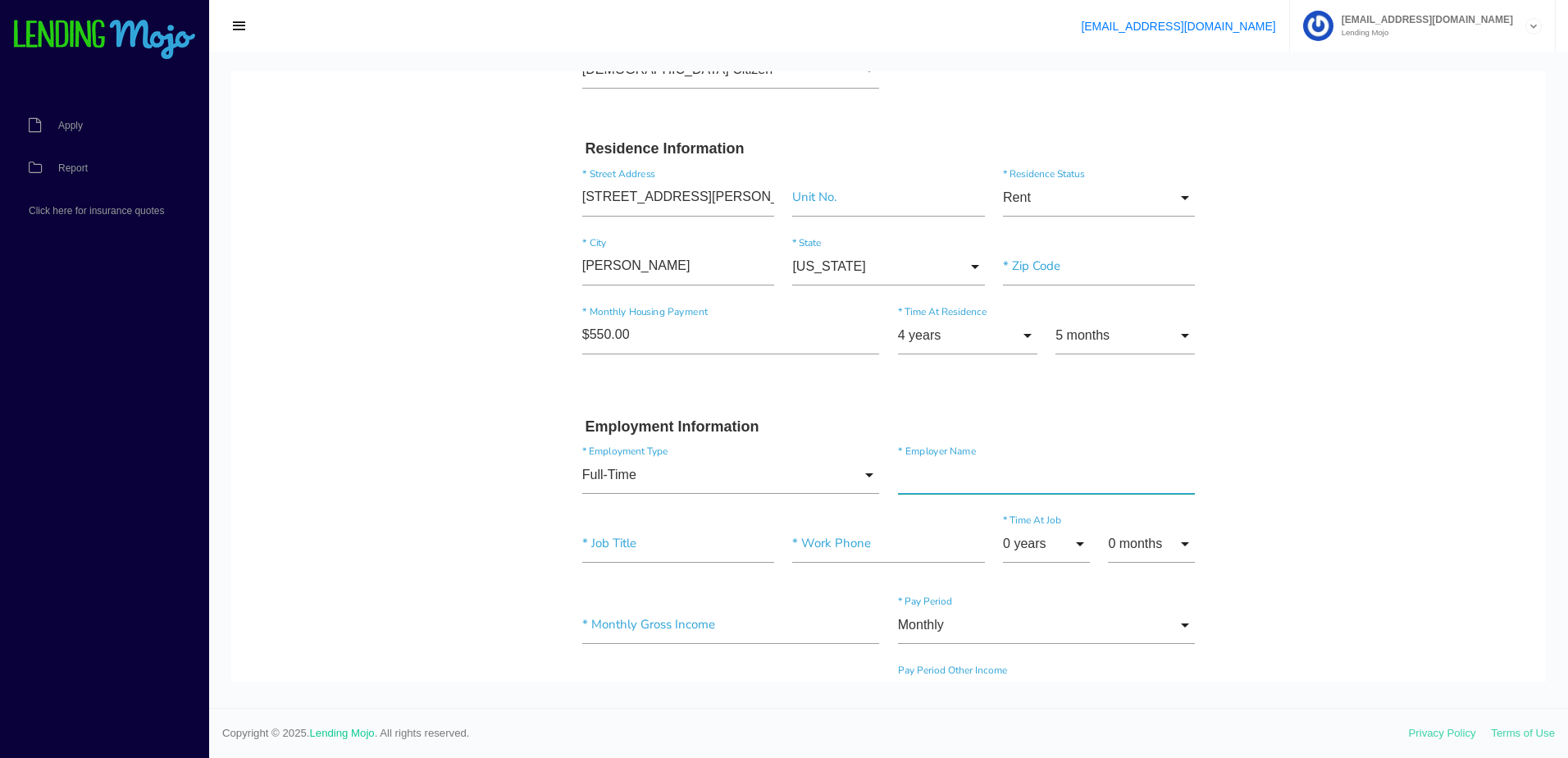
click at [961, 476] on input"] "text" at bounding box center [1047, 475] width 297 height 38
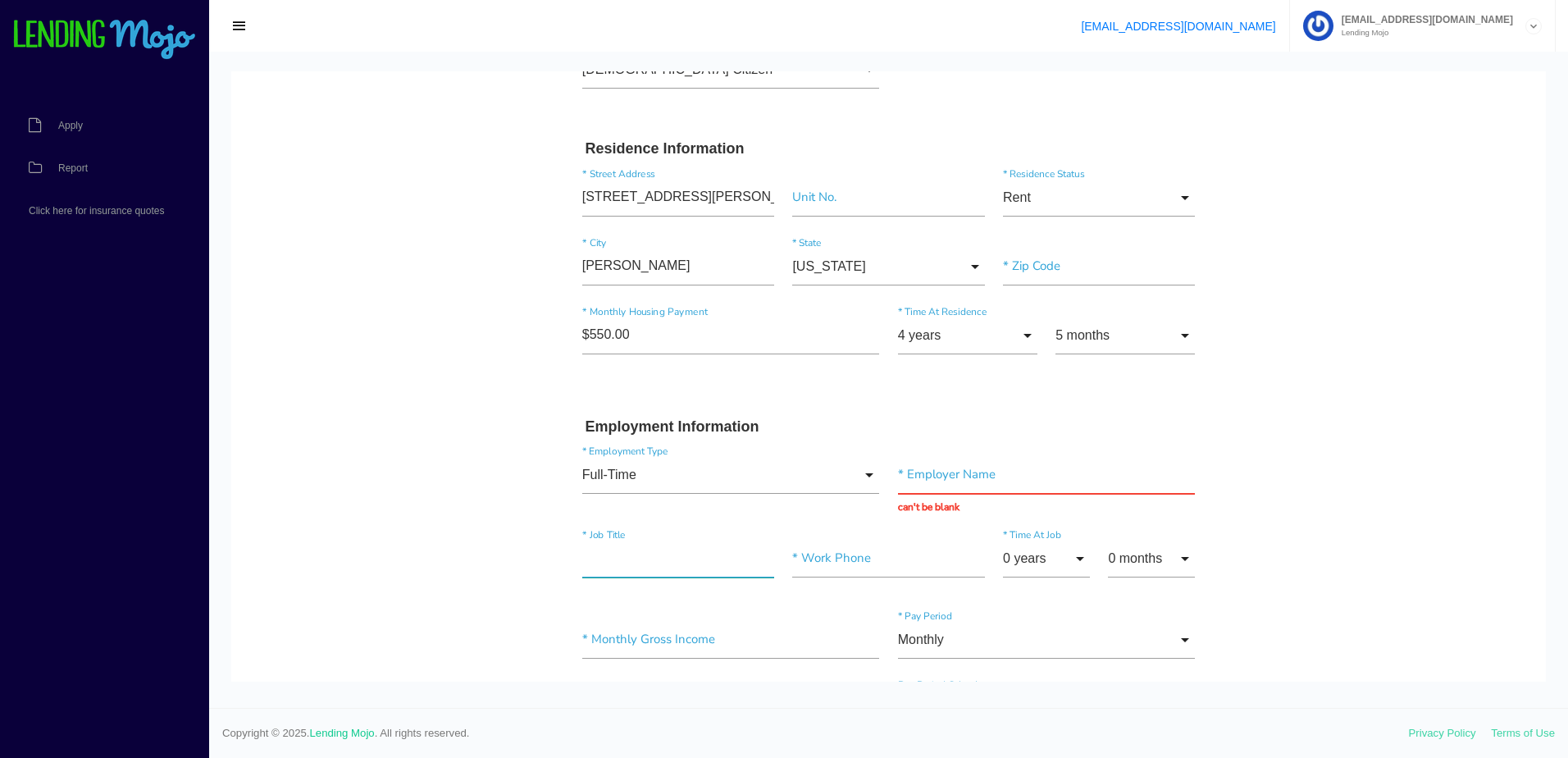
click at [614, 541] on input"] "text" at bounding box center [678, 559] width 192 height 38
paste input"] "SECURITY OFFICER"
type input"] "SECURITY OFFICER"
drag, startPoint x: 1017, startPoint y: 471, endPoint x: 830, endPoint y: 494, distance: 188.4
click at [1016, 471] on input "text" at bounding box center [1047, 475] width 297 height 38
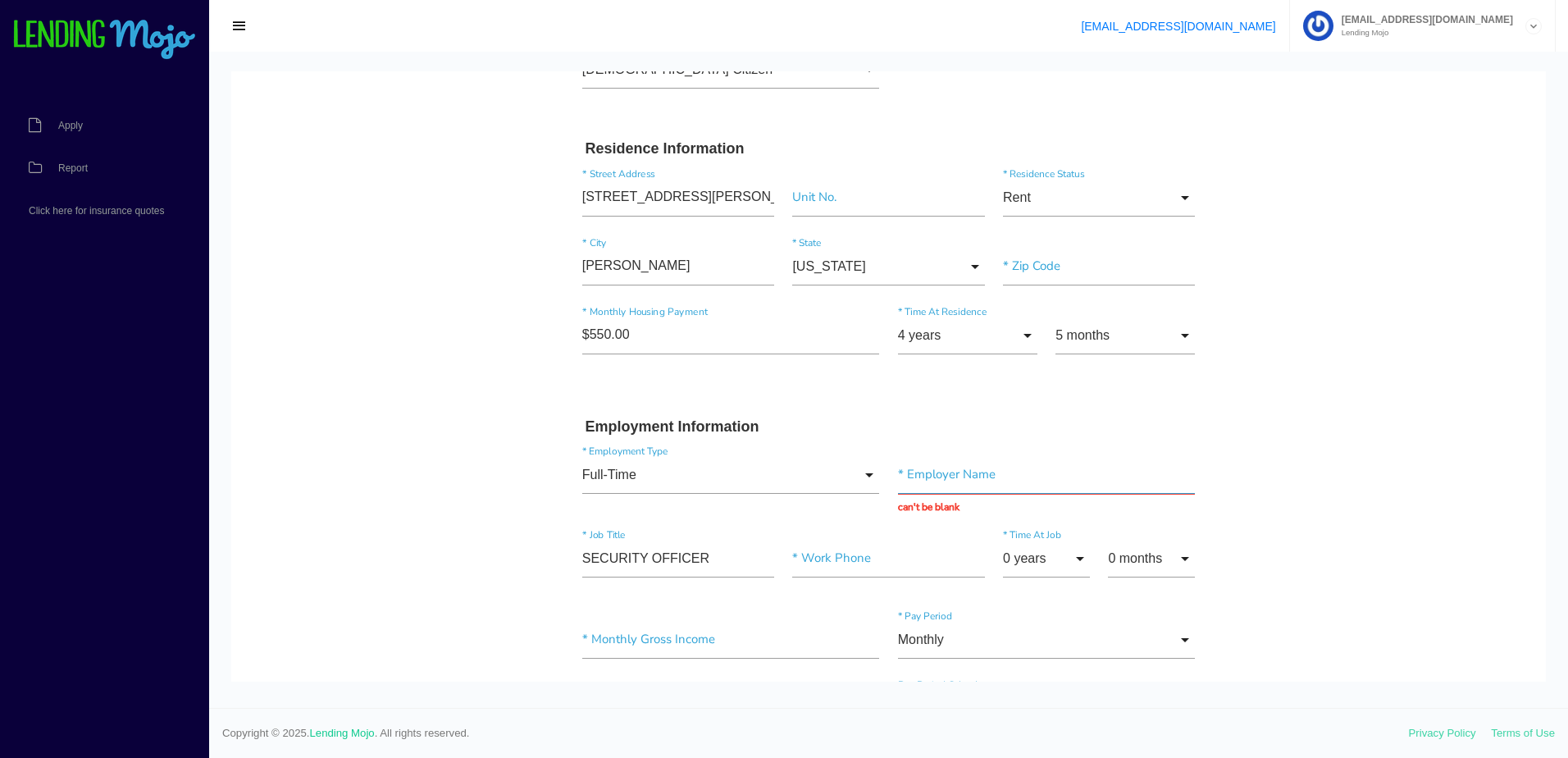
click at [965, 481] on input "text" at bounding box center [1047, 475] width 297 height 38
paste input "ALLIED UNIVERSAL"
type input "ALLIED UNIVERSAL"
drag, startPoint x: 827, startPoint y: 557, endPoint x: 442, endPoint y: 561, distance: 385.0
click at [827, 558] on input"] "text" at bounding box center [888, 559] width 192 height 38
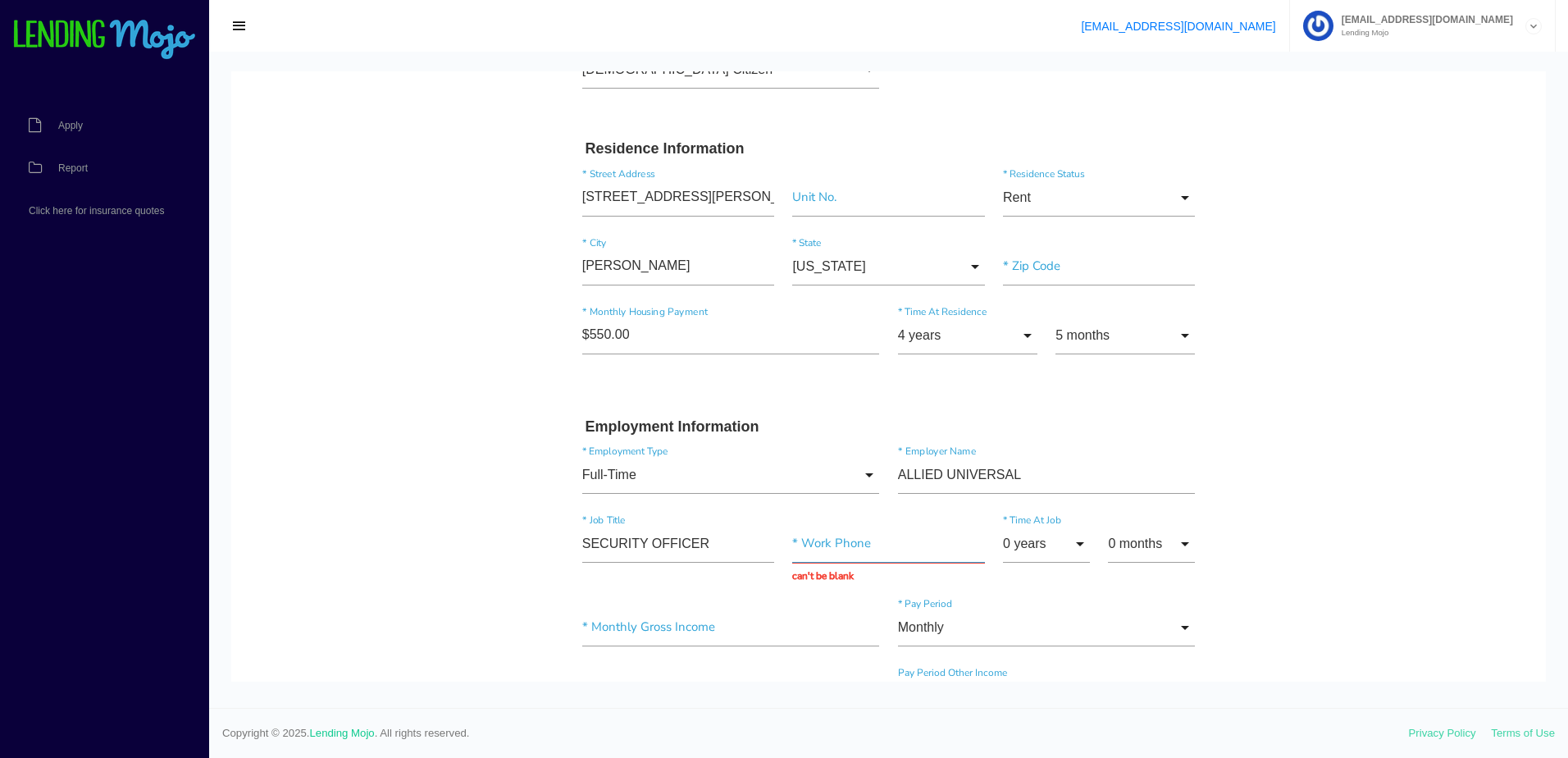
click at [804, 541] on input "text" at bounding box center [888, 544] width 192 height 38
paste input "(865) 966-7000"
type input "(865) 966-7000"
click at [1036, 550] on input "0 years" at bounding box center [1047, 544] width 87 height 38
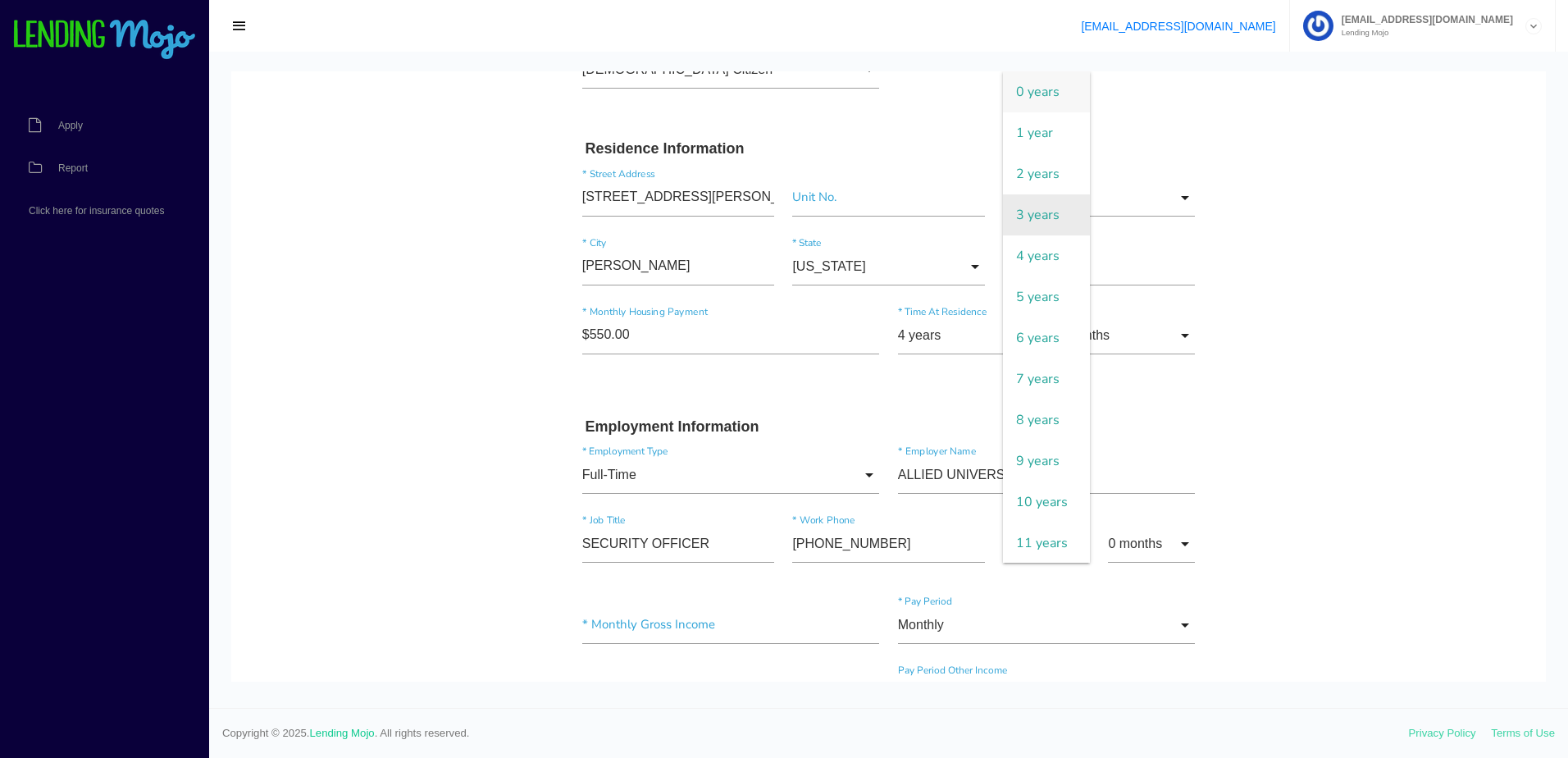
click at [1037, 221] on span "3 years" at bounding box center [1047, 215] width 87 height 41
type input "3 years"
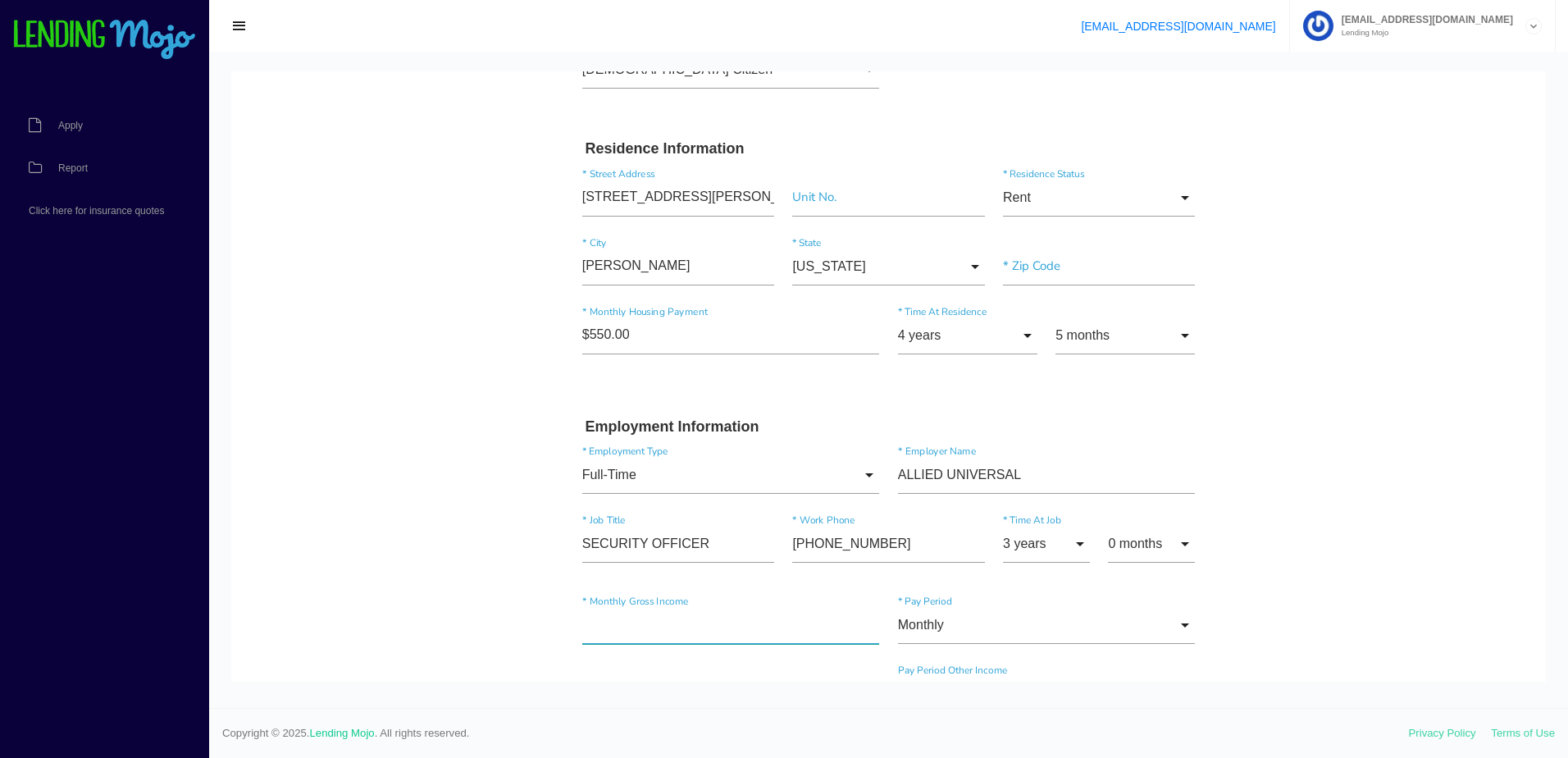
click at [644, 626] on input"] "text" at bounding box center [731, 625] width 297 height 38
click at [638, 643] on input"] "text" at bounding box center [731, 625] width 297 height 38
type input"] "$4,555.00"
click at [938, 617] on input "Monthly" at bounding box center [1047, 625] width 297 height 38
click at [1487, 593] on body "Quick, Secure Financing Personalized to You. ANGELA * First Name D Middle Name …" at bounding box center [889, 572] width 1315 height 1821
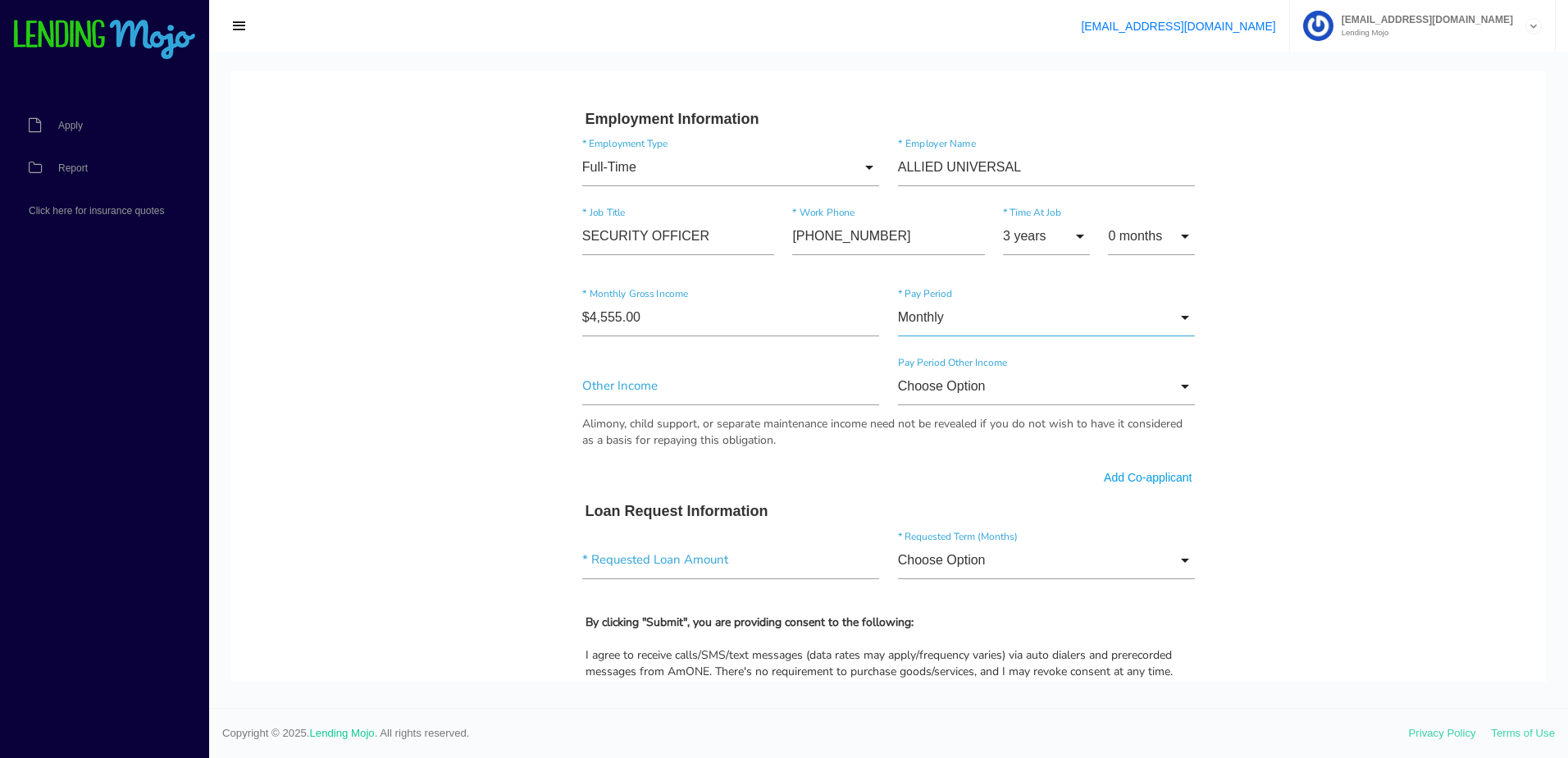
scroll to position [738, 0]
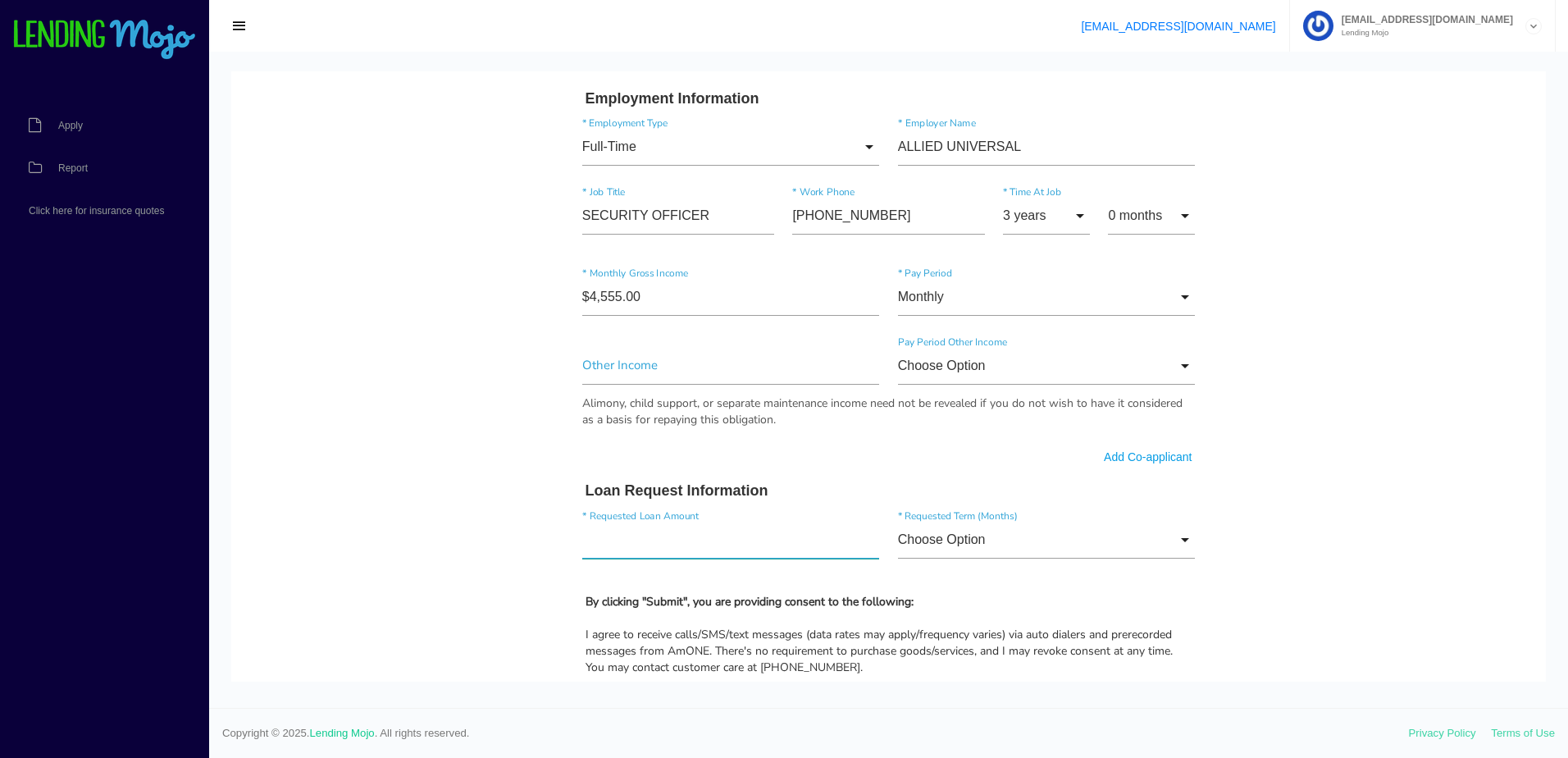
click at [624, 540] on input"] "text" at bounding box center [731, 540] width 297 height 38
click at [1023, 538] on input "Choose Option" at bounding box center [1047, 540] width 297 height 38
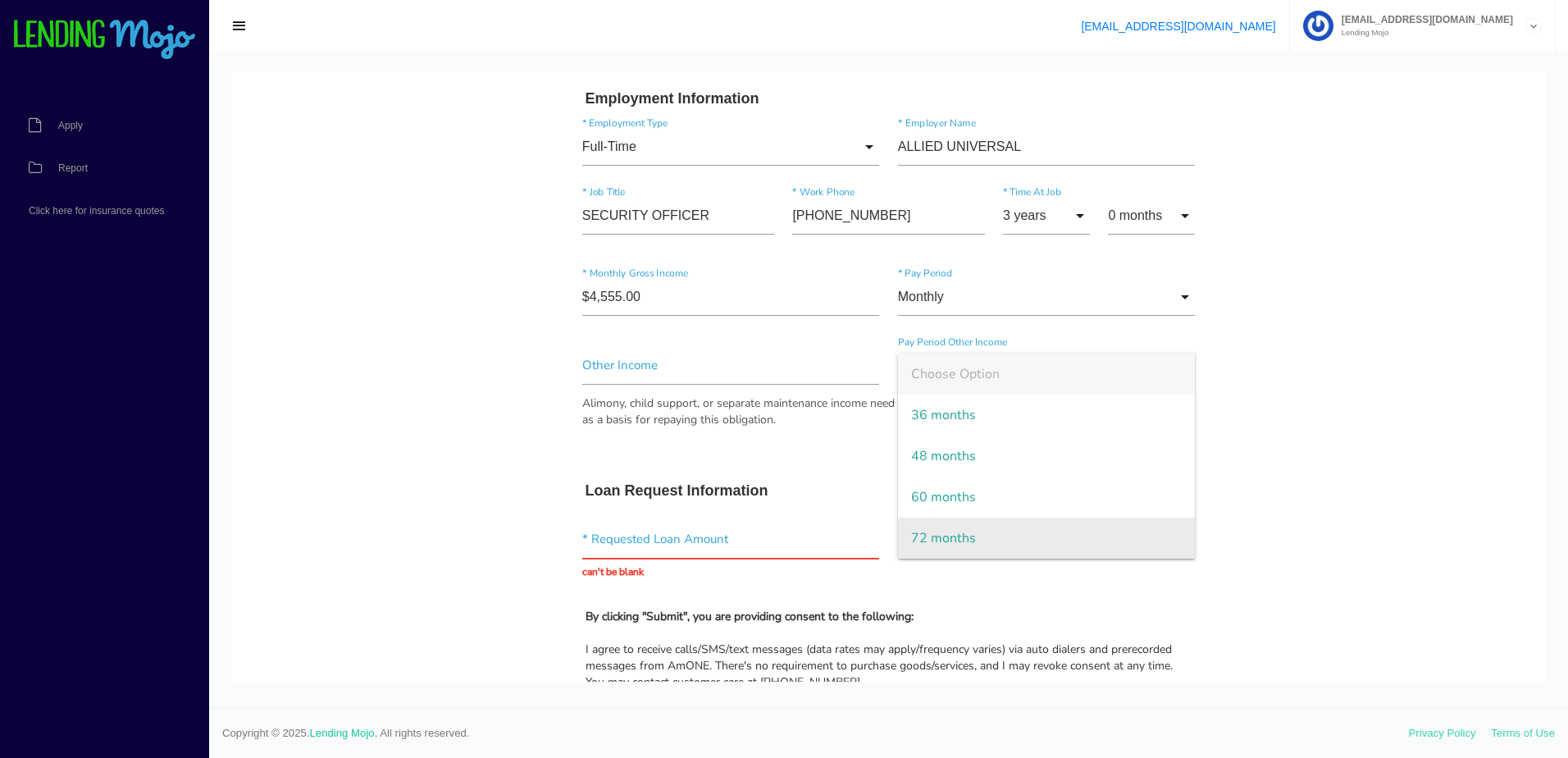
click at [977, 535] on span "72 months" at bounding box center [1047, 538] width 297 height 41
type input "72 months"
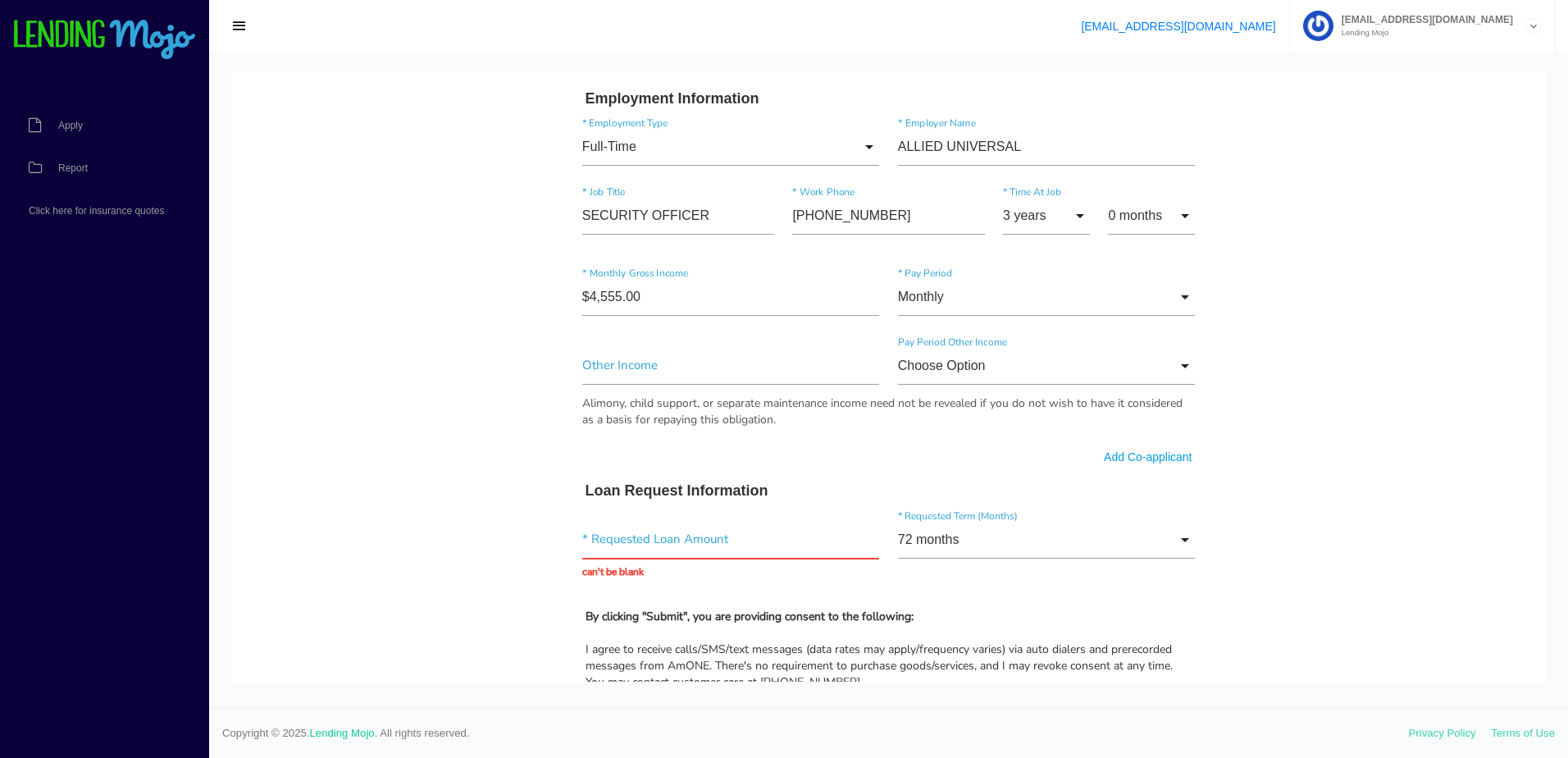
click at [719, 563] on div "* Requested Loan Amount can't be blank" at bounding box center [731, 550] width 316 height 59
drag, startPoint x: 701, startPoint y: 540, endPoint x: 636, endPoint y: 538, distance: 65.0
click at [700, 539] on input "text" at bounding box center [731, 540] width 297 height 38
type input "$3,500.00"
click at [421, 512] on body "Quick, Secure Financing Personalized to You. ANGELA * First Name D Middle Name …" at bounding box center [889, 251] width 1315 height 1836
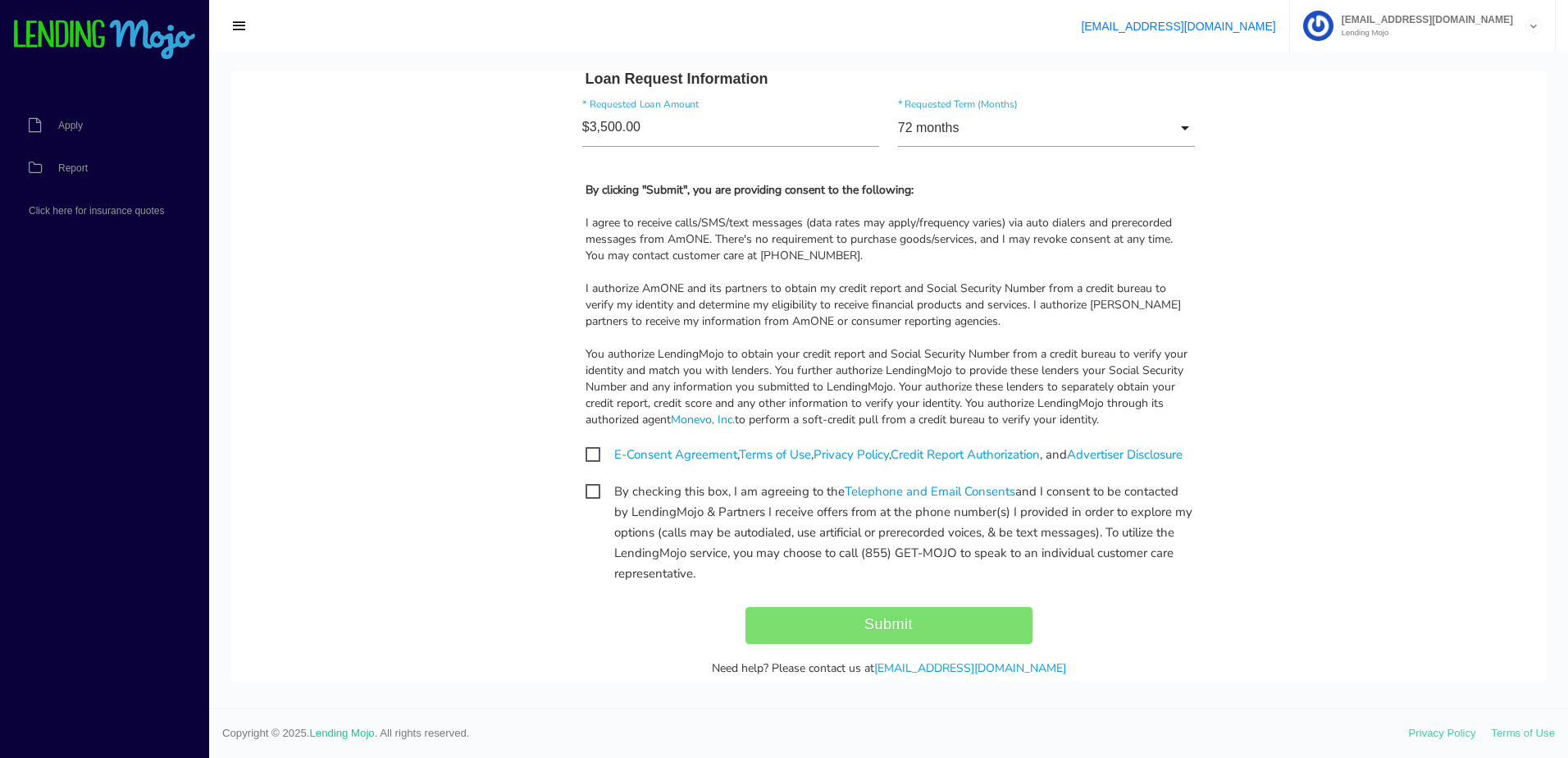
scroll to position [1230, 0]
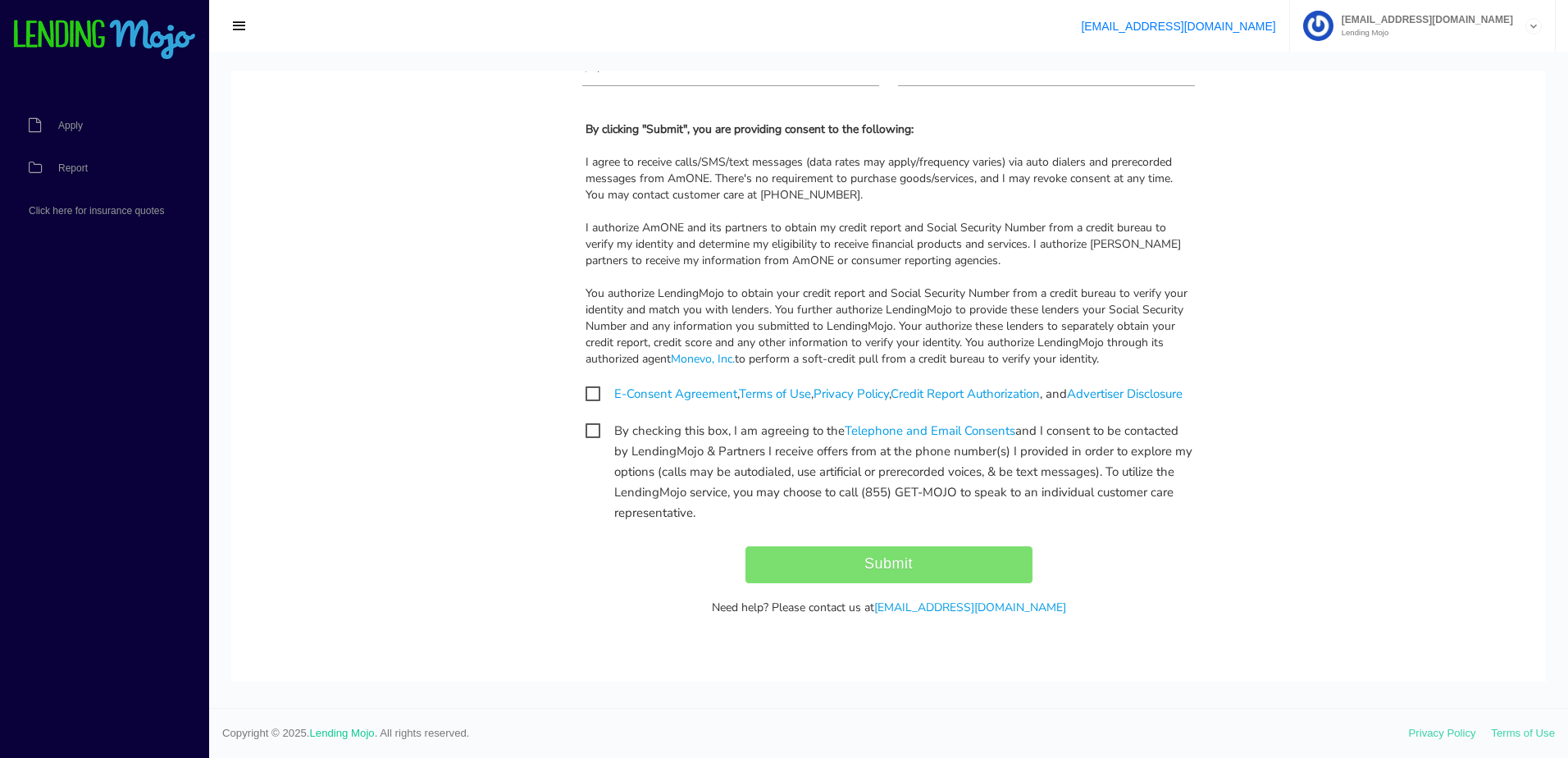
click at [591, 384] on span "E-Consent Agreement , Terms of Use , Privacy Policy , Credit Report Authorizati…" at bounding box center [884, 394] width 597 height 21
checkbox input "true"
click at [592, 427] on span "By checking this box, I am agreeing to the Telephone and Email Consents and I c…" at bounding box center [889, 431] width 607 height 21
checkbox input "true"
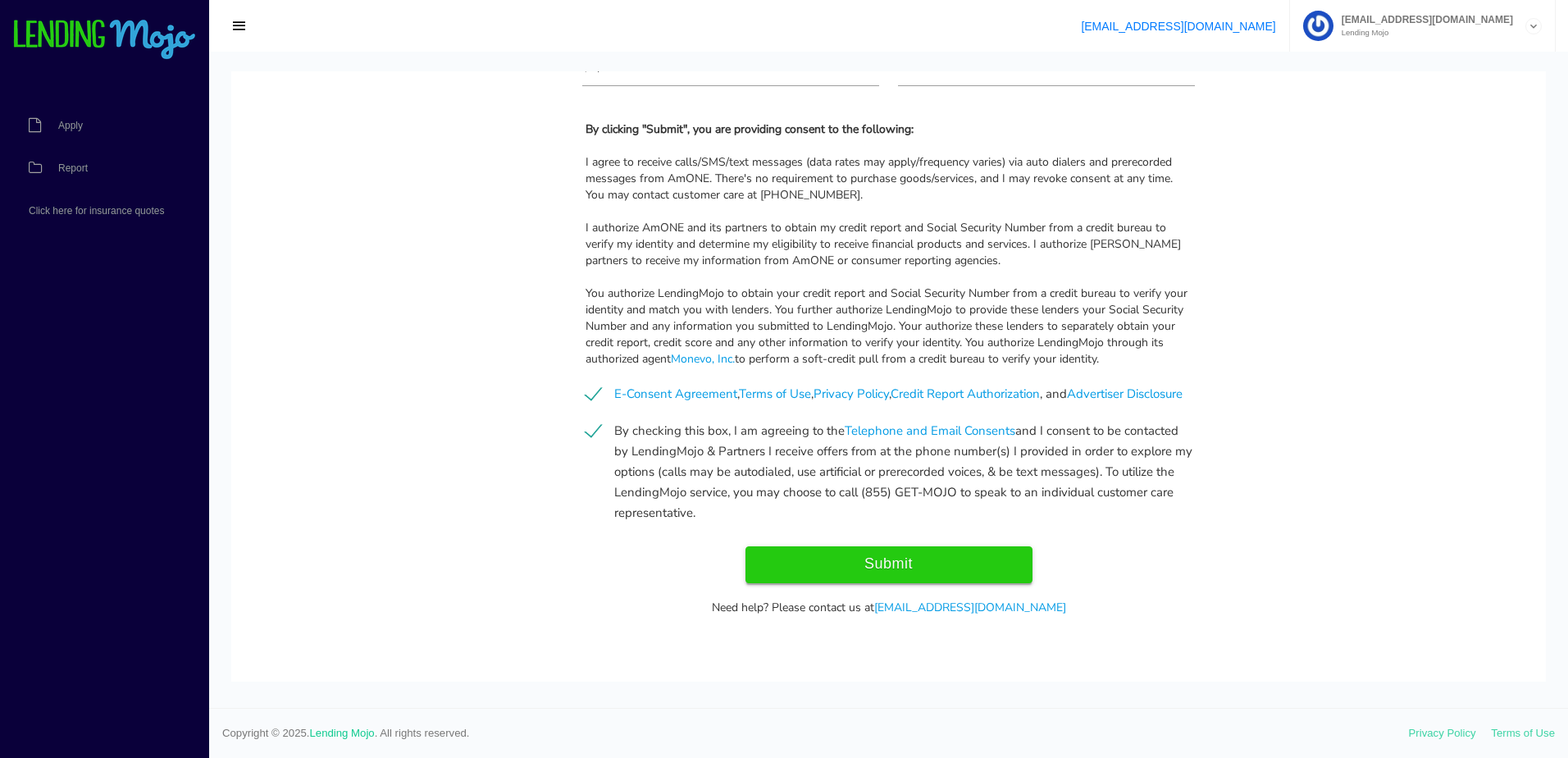
click at [913, 557] on input "Submit" at bounding box center [890, 564] width 287 height 37
type input "Submit"
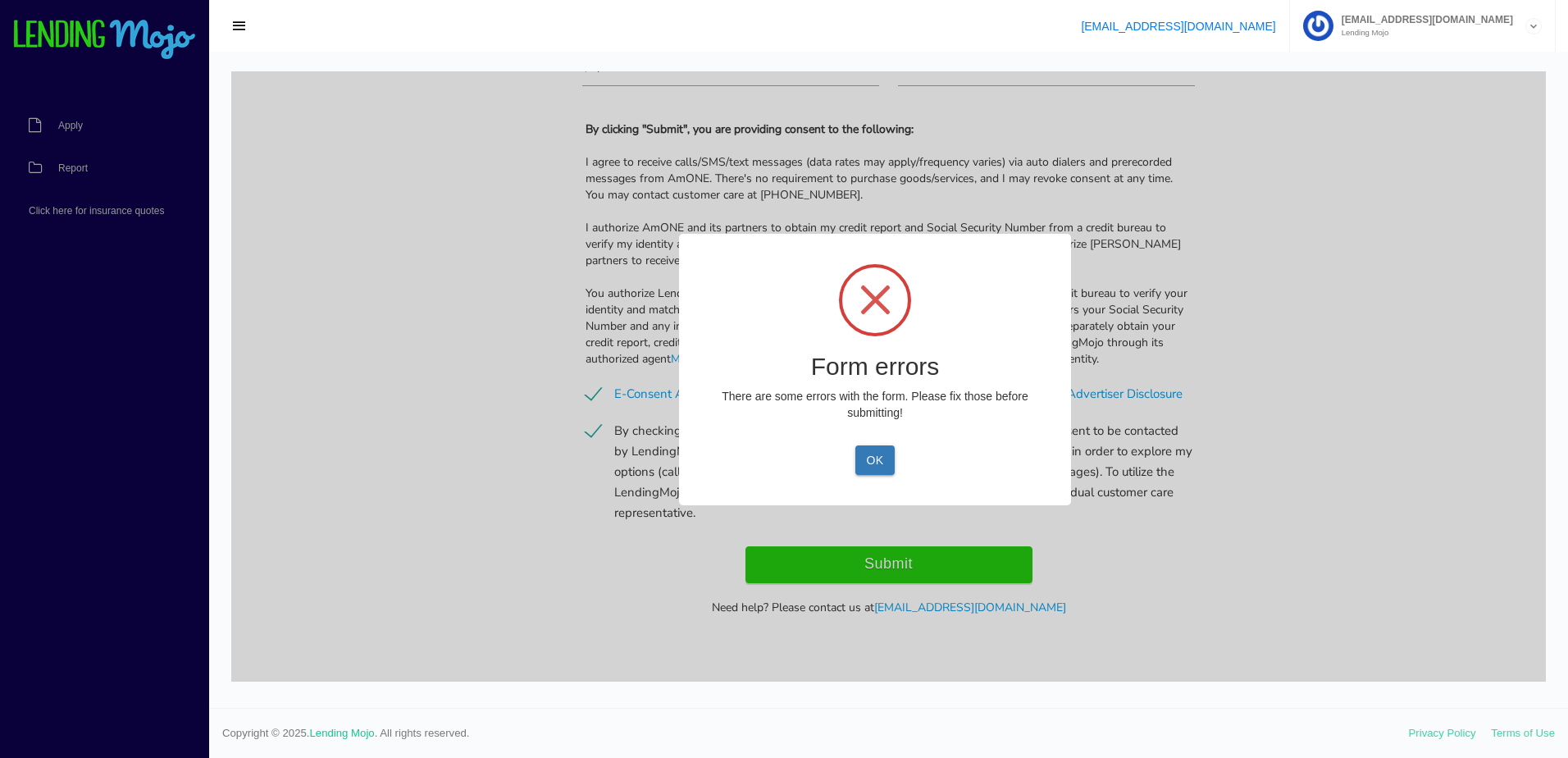
scroll to position [1244, 0]
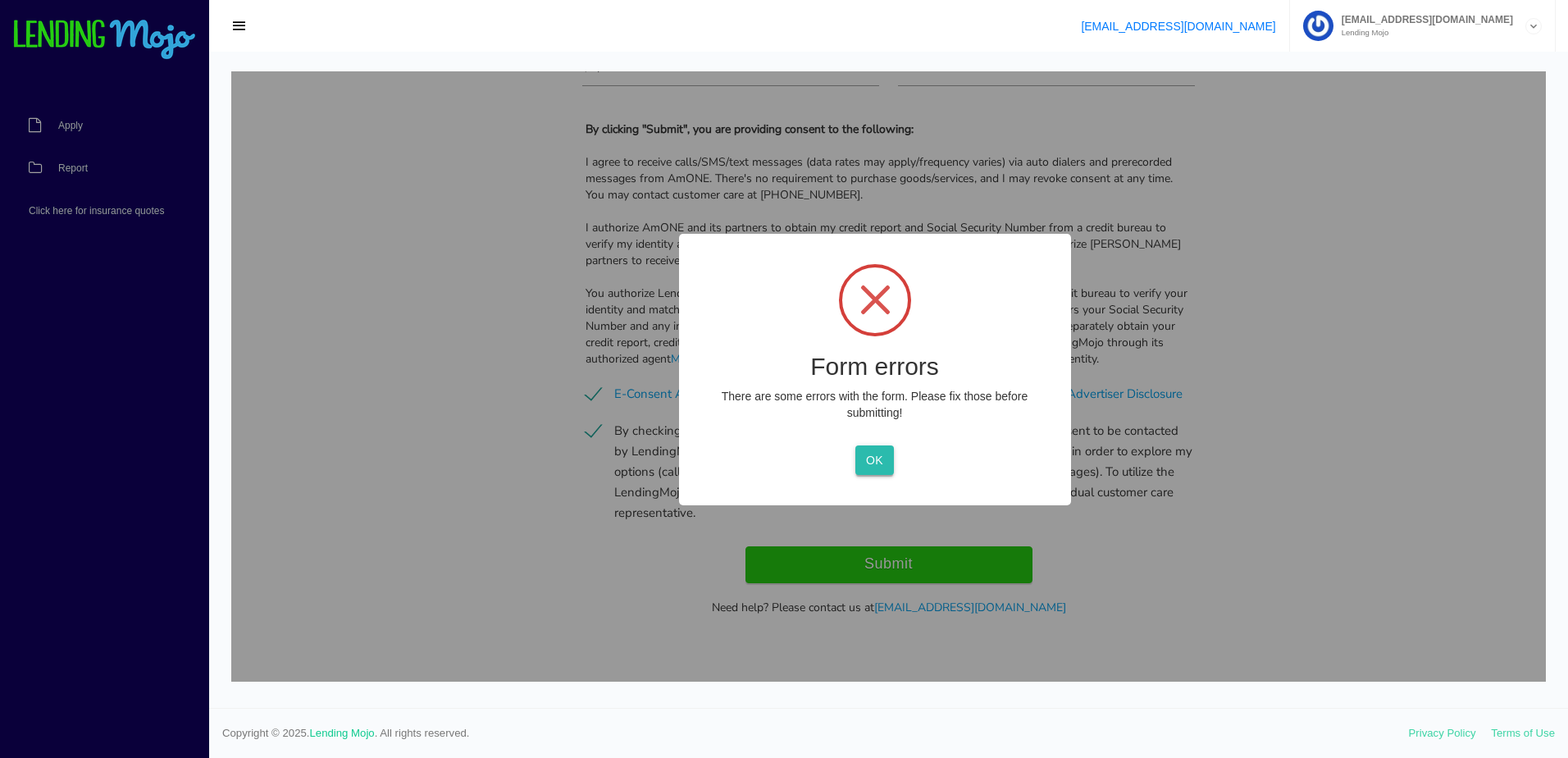
click at [884, 459] on button "OK" at bounding box center [874, 460] width 38 height 30
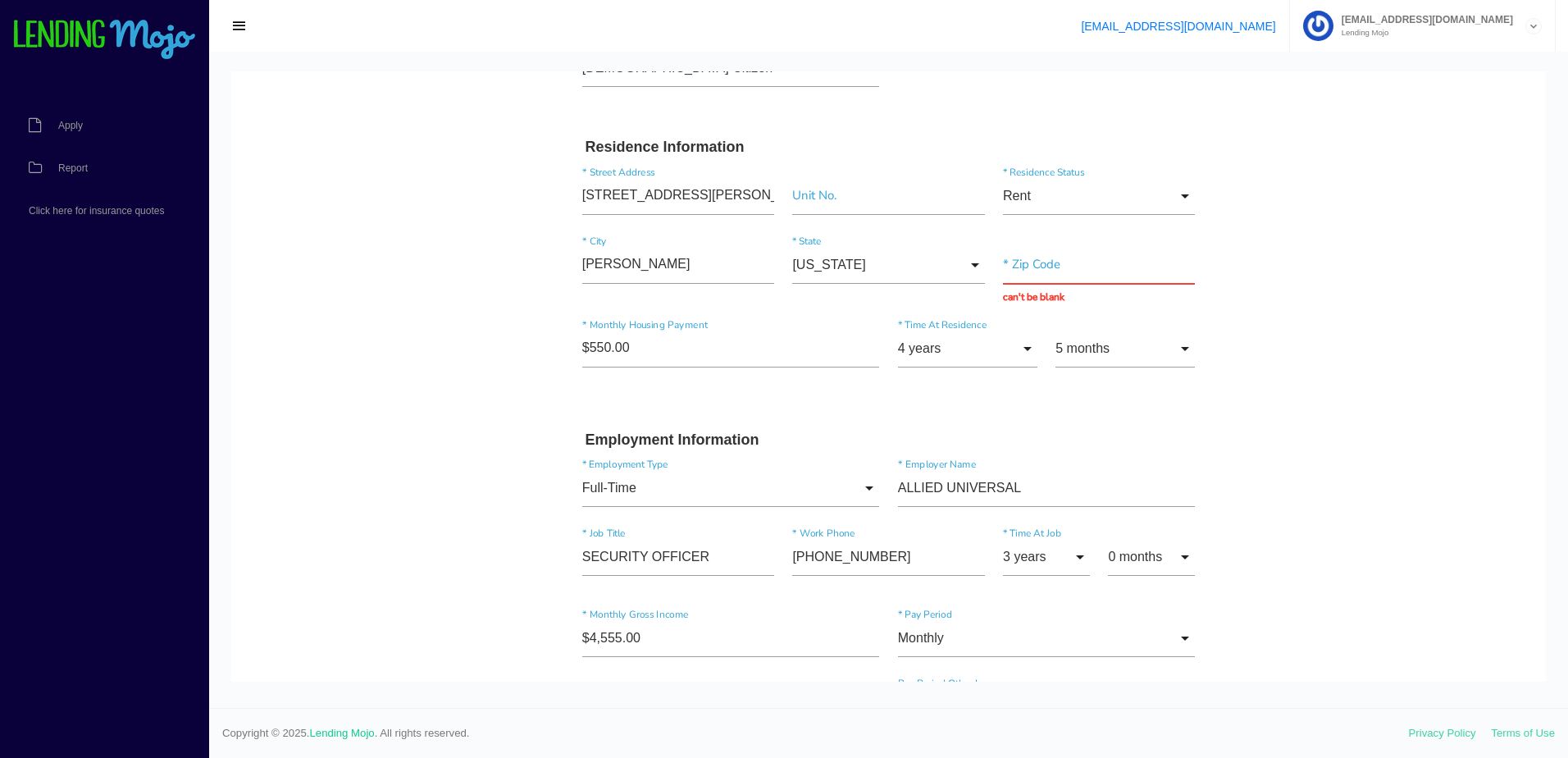
scroll to position [342, 0]
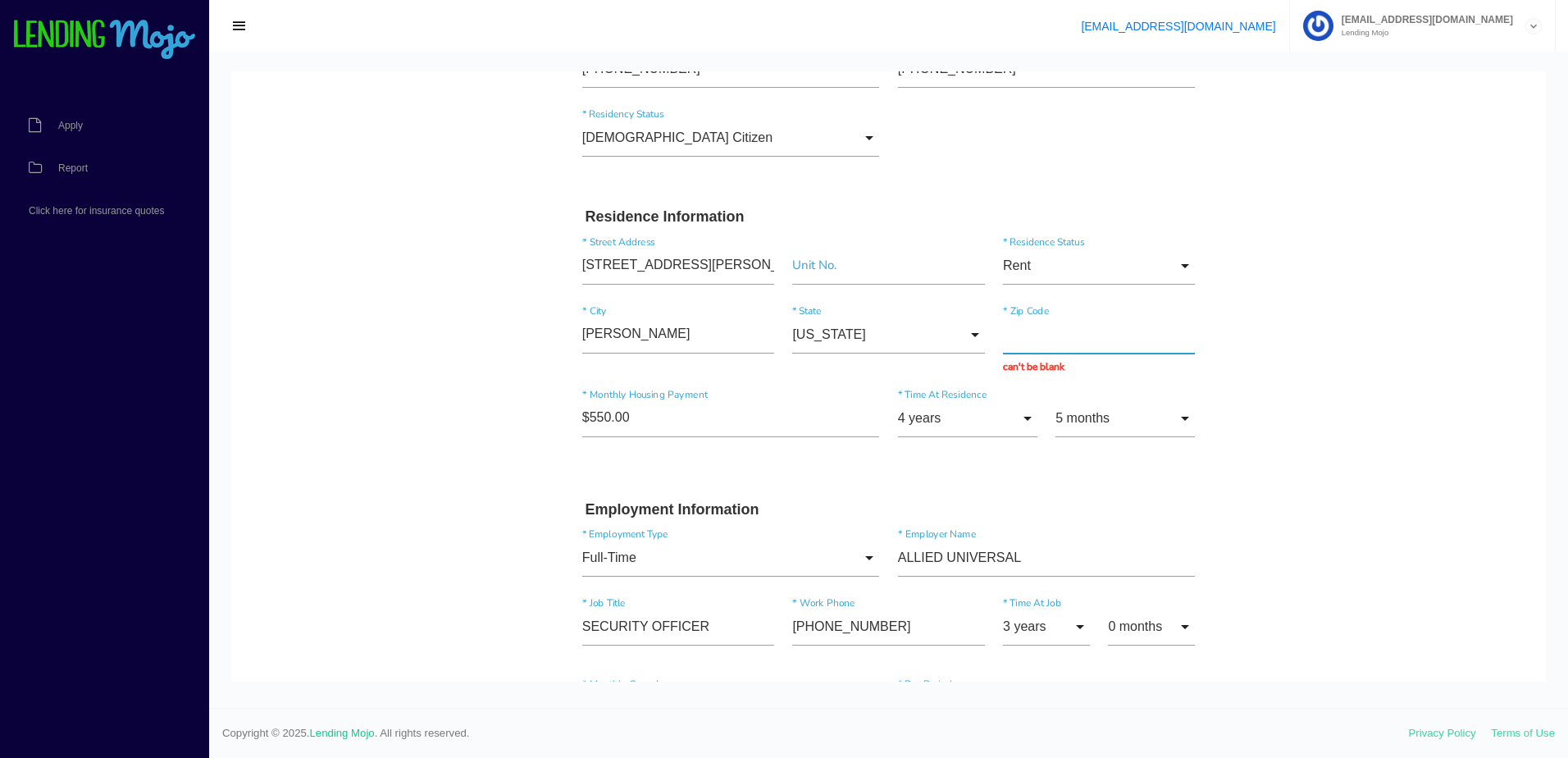
click at [1064, 331] on input "text" at bounding box center [1099, 335] width 192 height 38
click at [1072, 332] on input "text" at bounding box center [1099, 335] width 192 height 38
paste input "37307"
type input "37307"
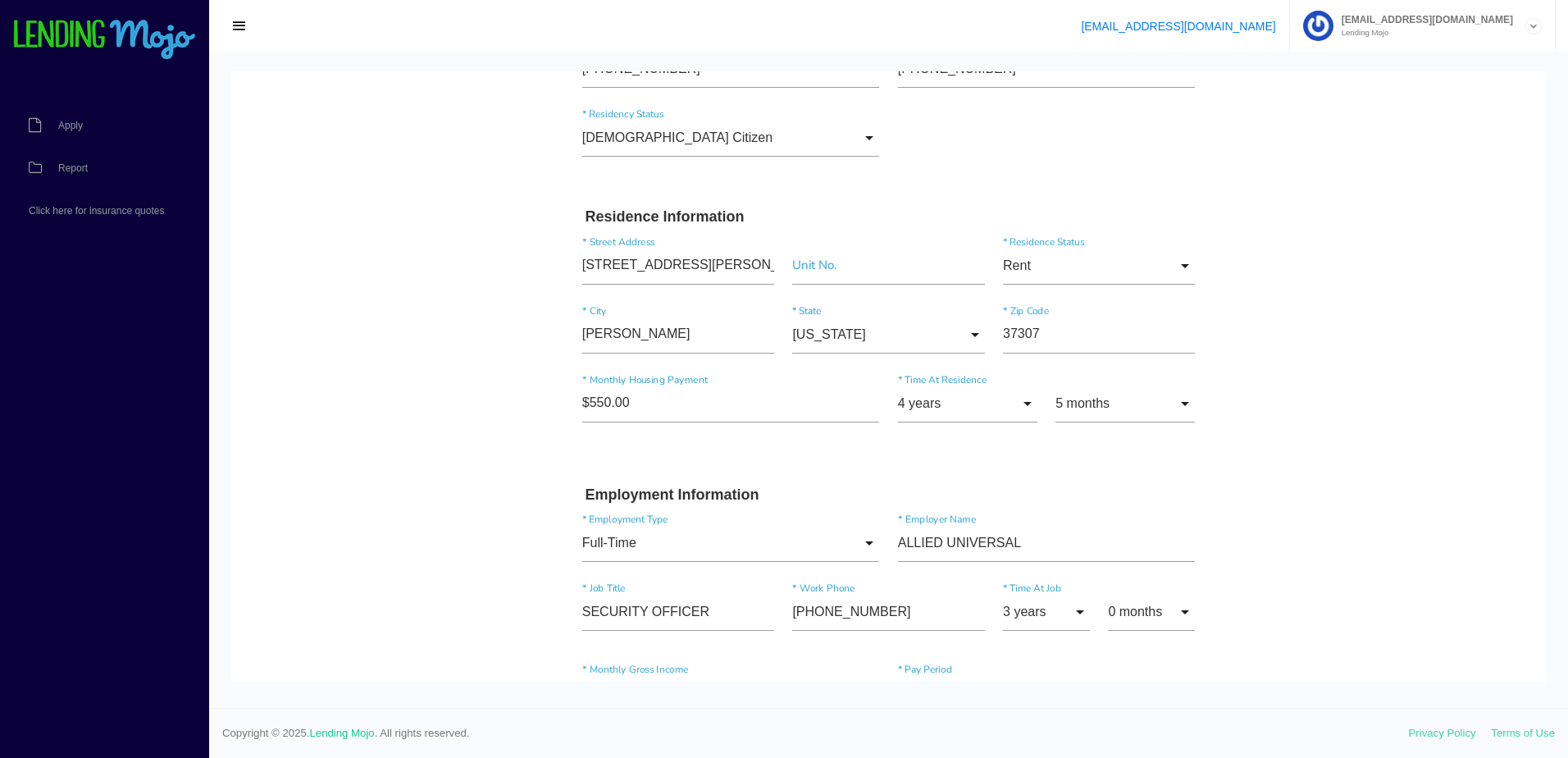
click at [1377, 350] on body "Quick, Secure Financing Personalized to You. ANGELA * First Name D Middle Name …" at bounding box center [889, 639] width 1315 height 1821
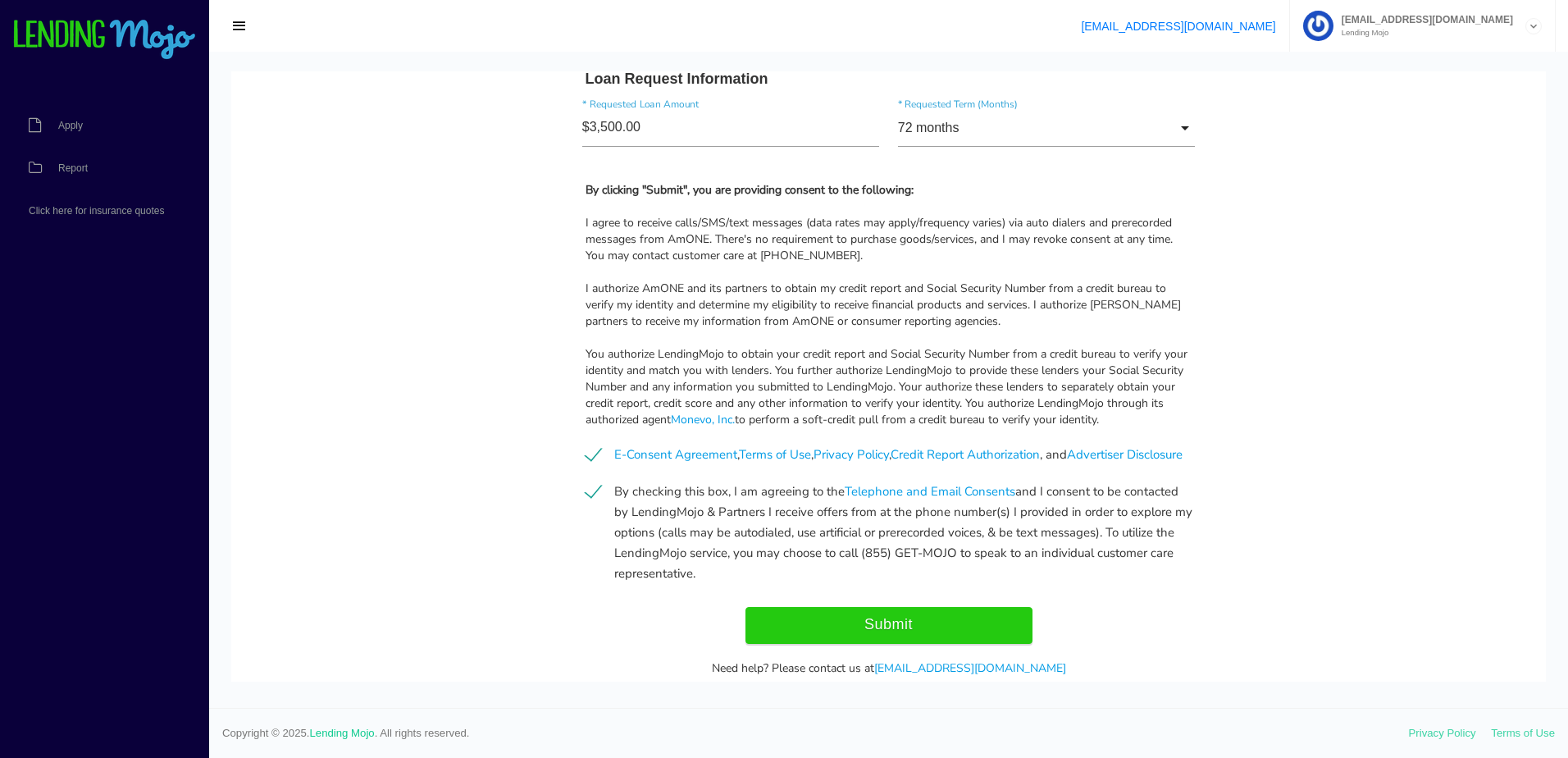
scroll to position [1230, 0]
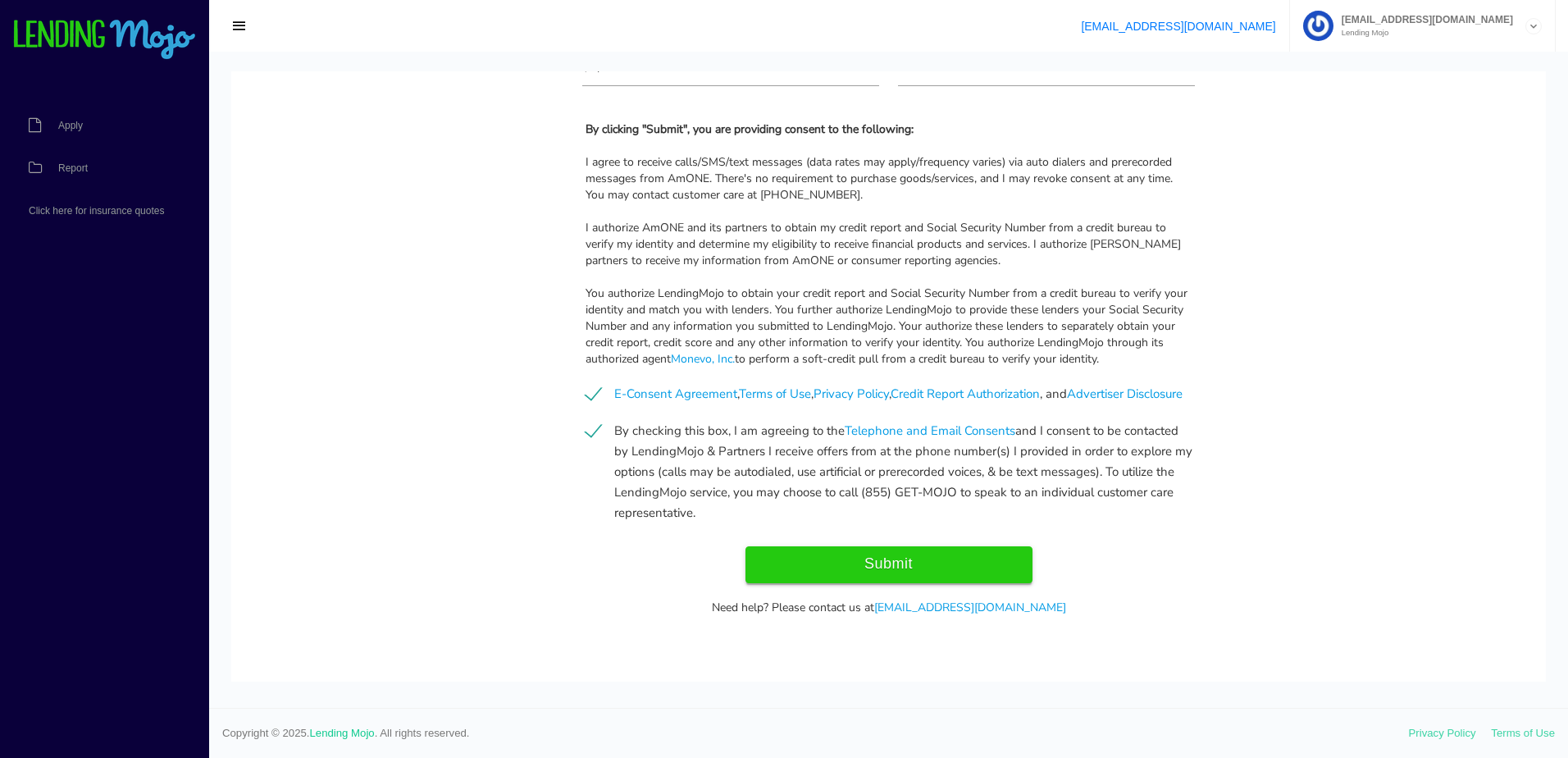
click at [894, 552] on input "Submit" at bounding box center [890, 564] width 287 height 37
type input "Submit"
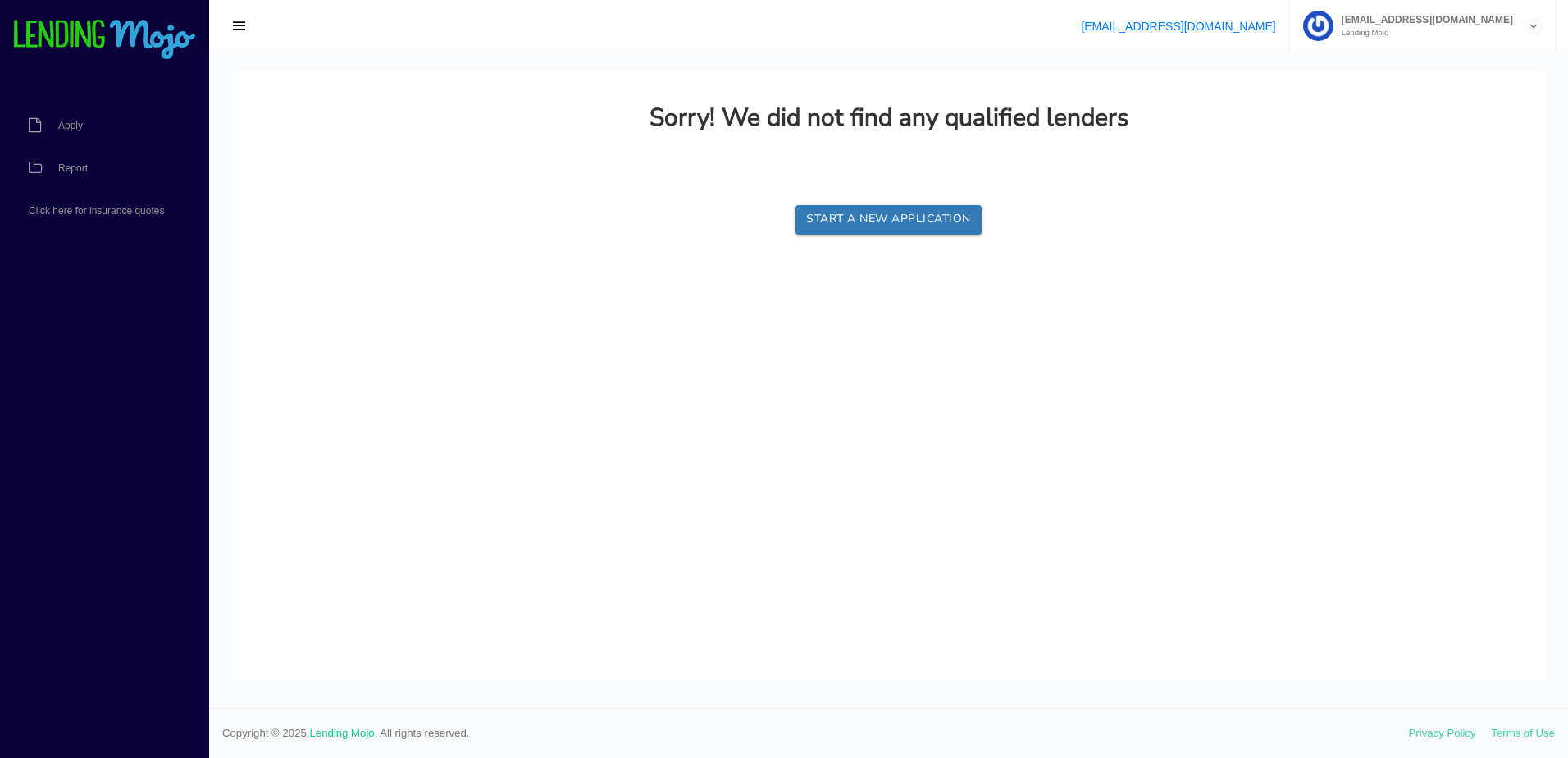
scroll to position [0, 0]
click at [87, 131] on link "Apply" at bounding box center [97, 126] width 193 height 43
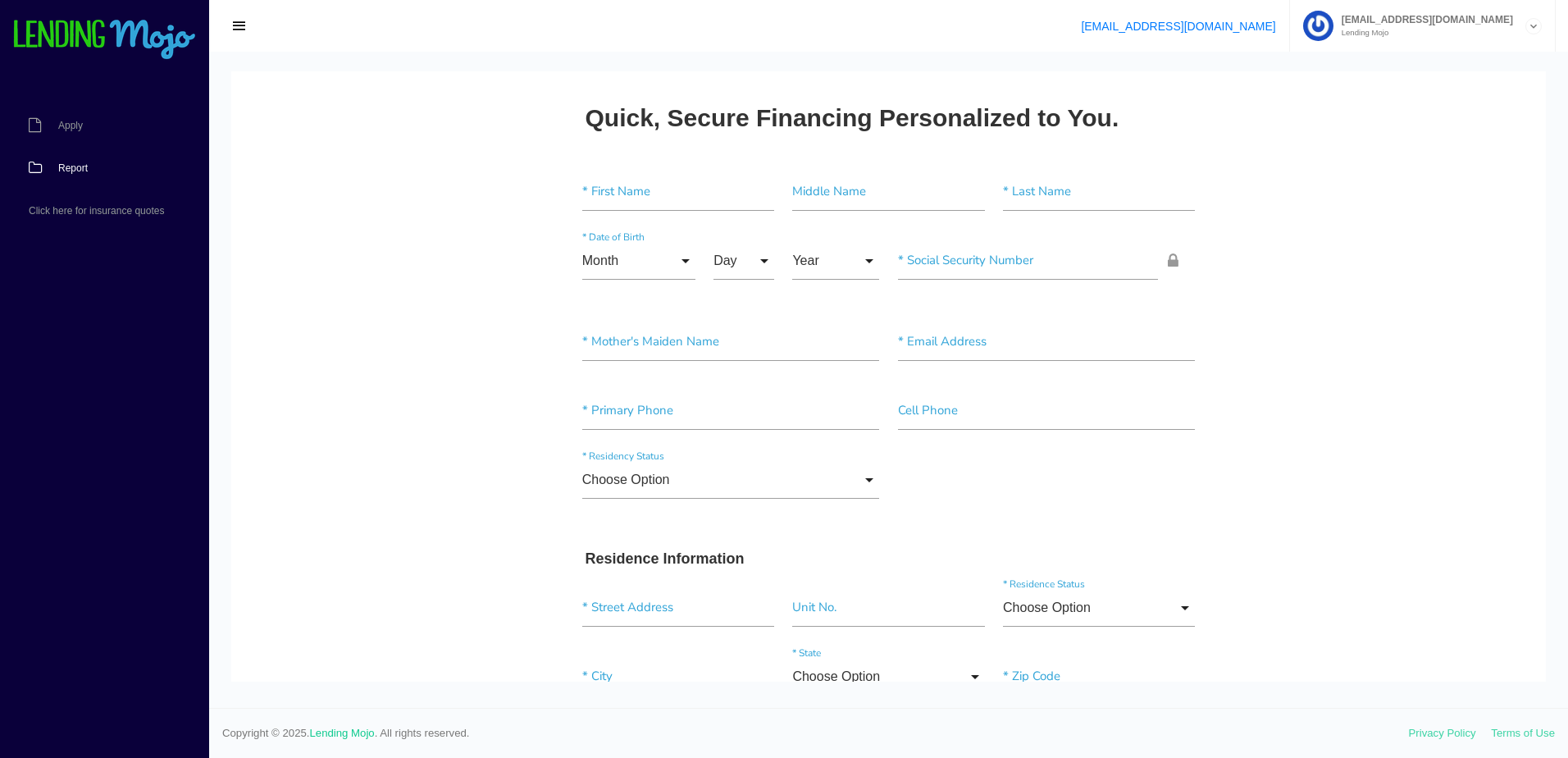
click at [93, 172] on link "Report" at bounding box center [97, 168] width 193 height 43
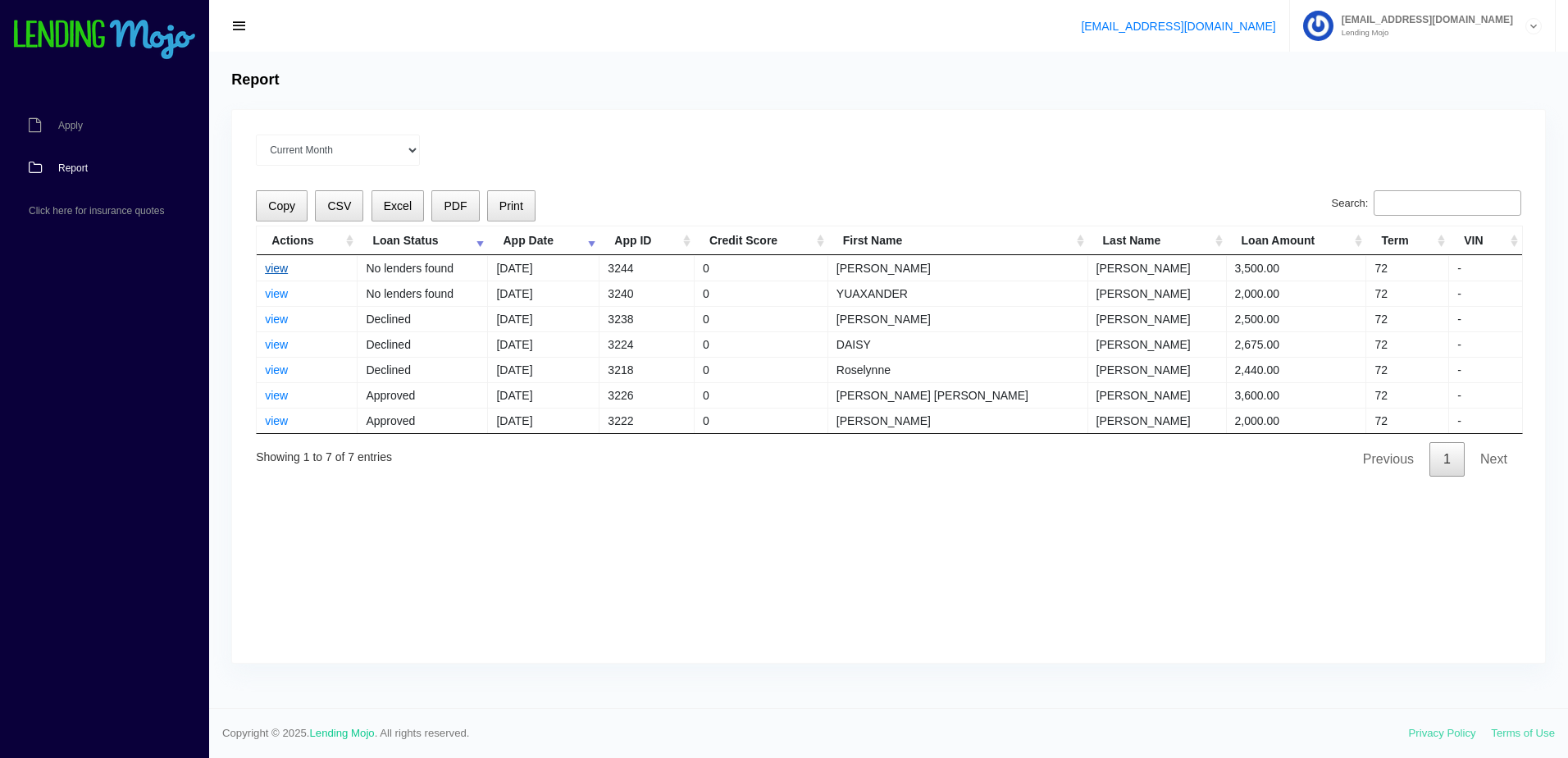
click at [266, 271] on link "view" at bounding box center [276, 267] width 23 height 13
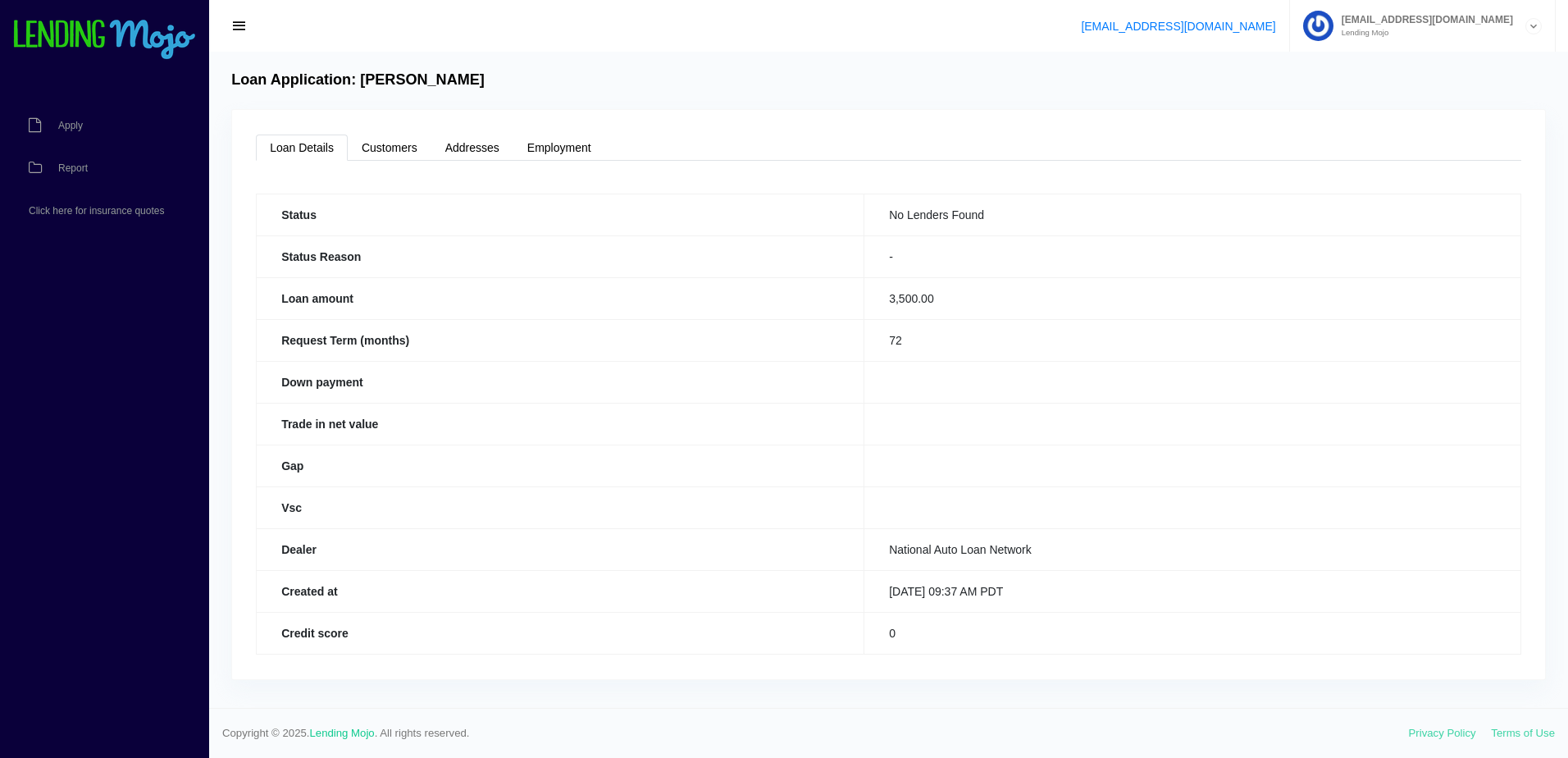
click at [273, 271] on th "Status Reason" at bounding box center [560, 256] width 608 height 42
click at [95, 166] on link "Report" at bounding box center [97, 168] width 193 height 43
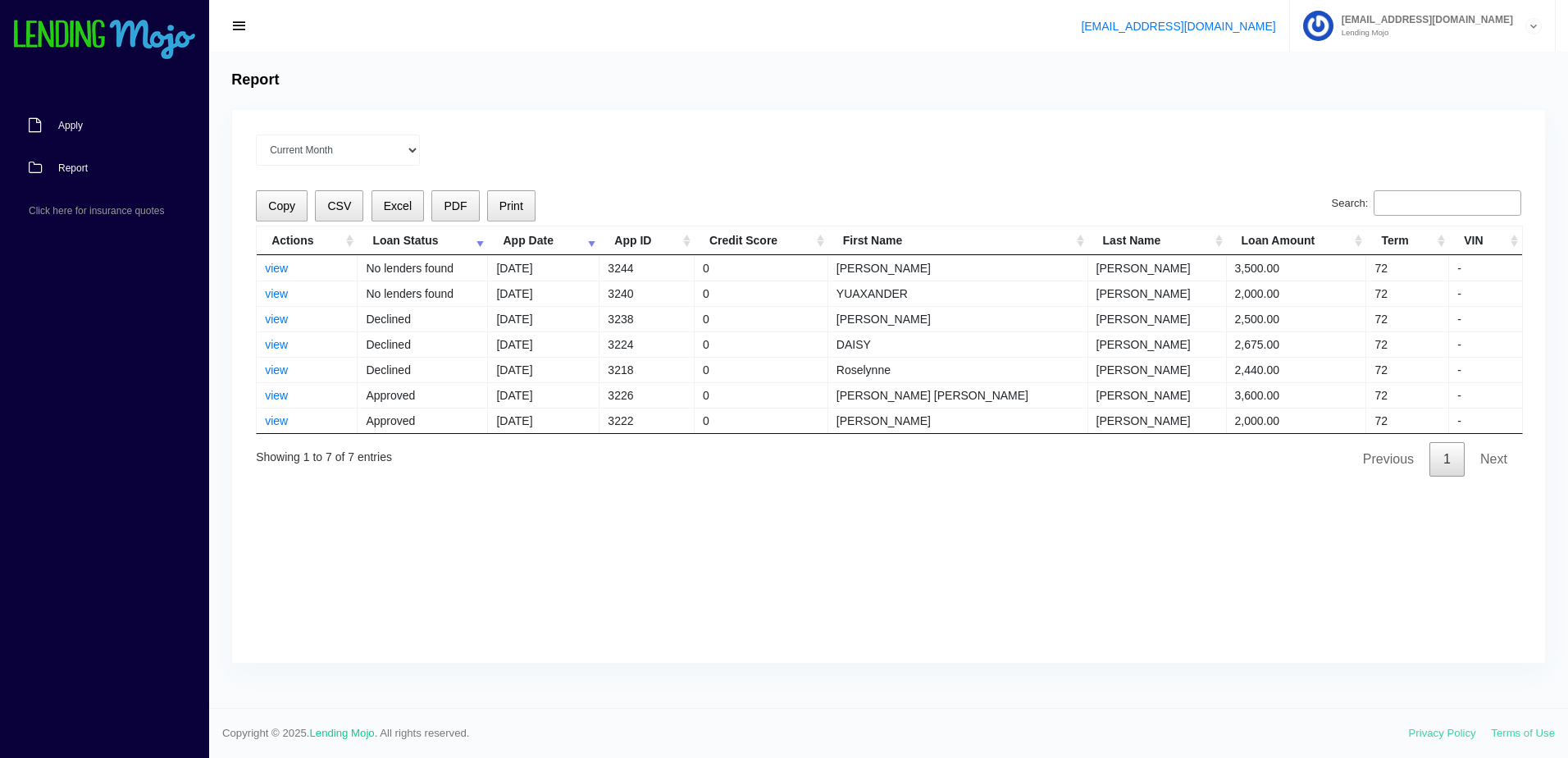
click at [63, 122] on span "Apply" at bounding box center [70, 126] width 25 height 10
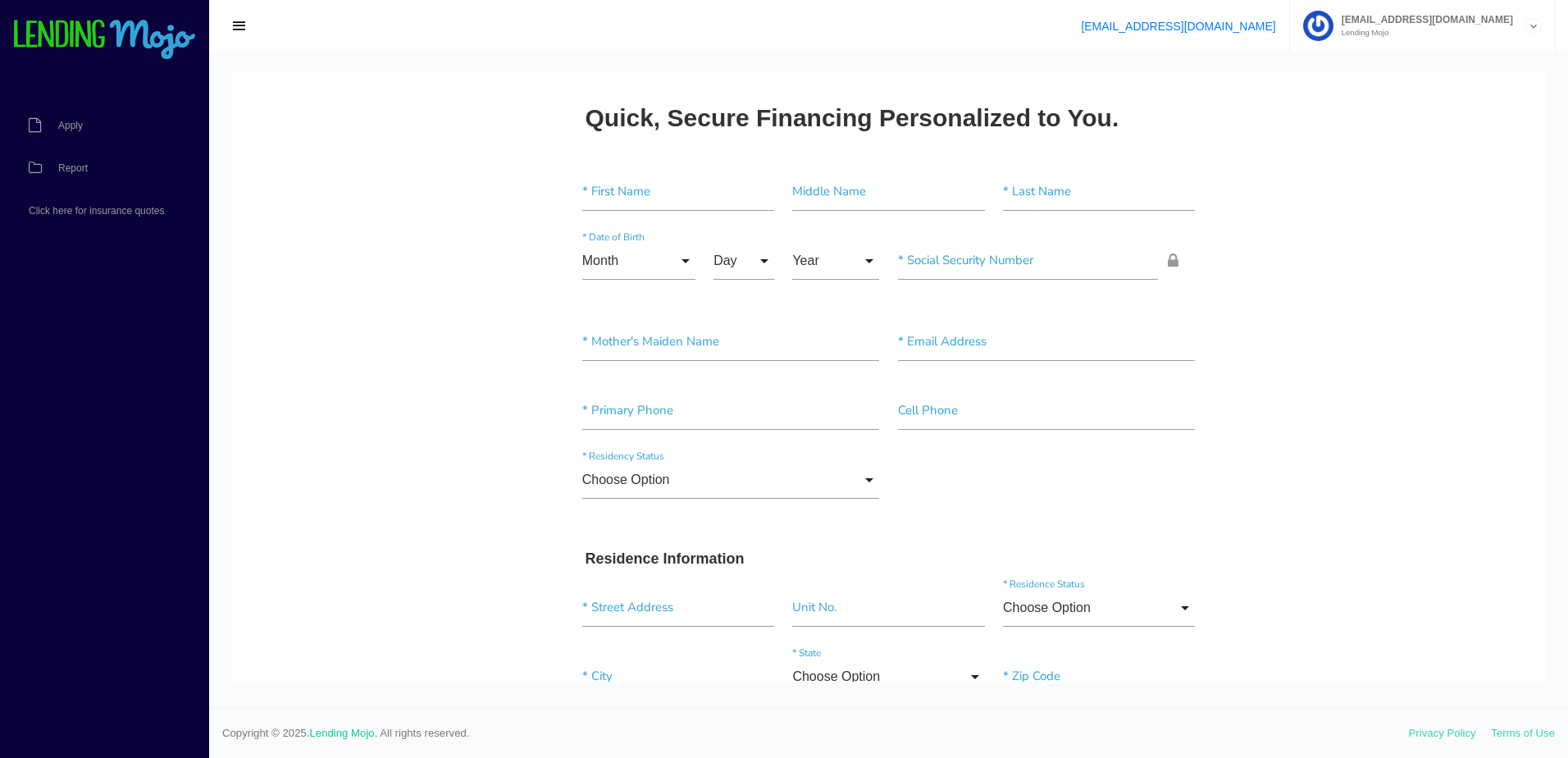
click at [72, 156] on link "Report" at bounding box center [97, 168] width 193 height 43
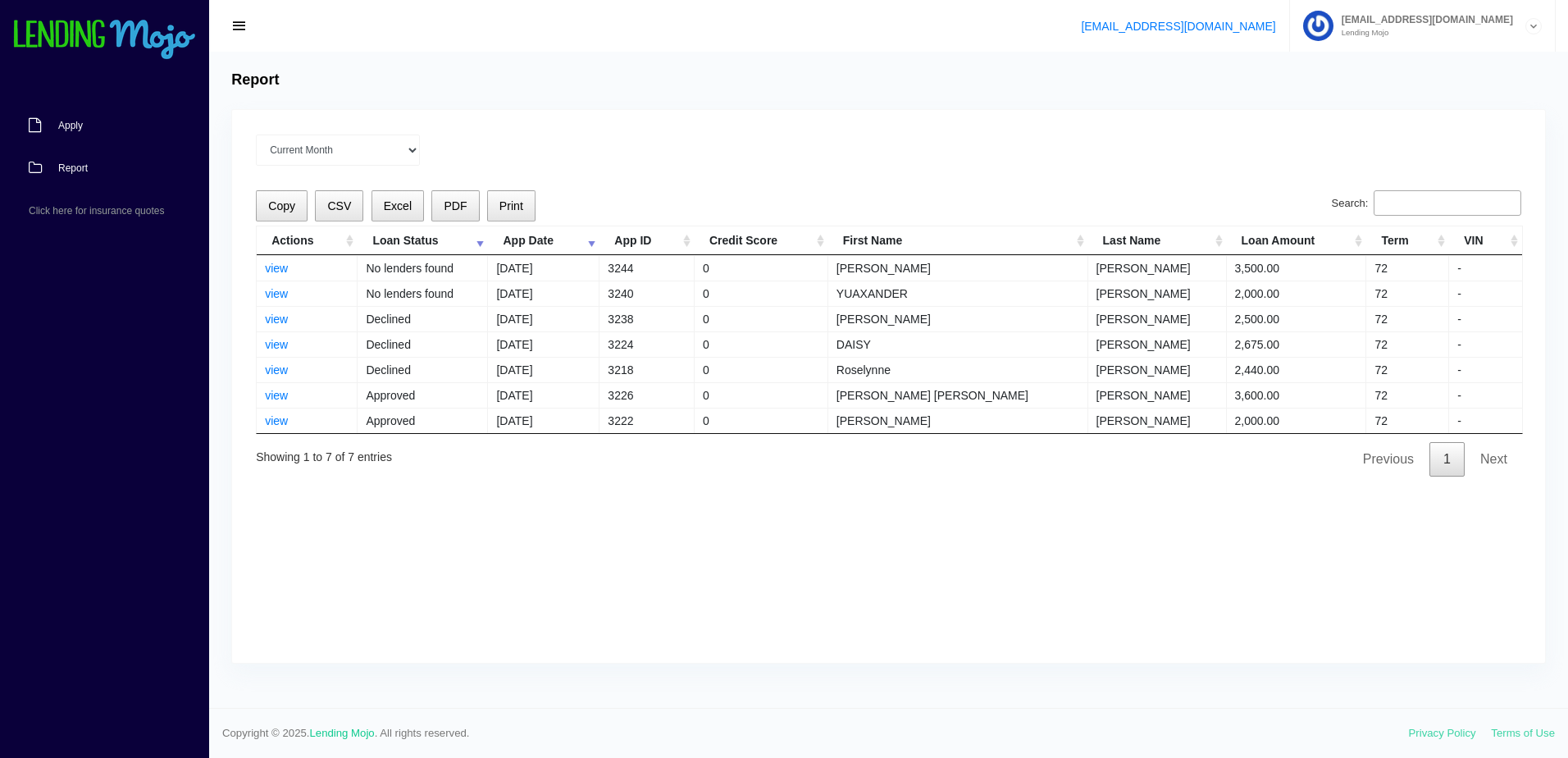
click at [100, 127] on link "Apply" at bounding box center [97, 126] width 193 height 43
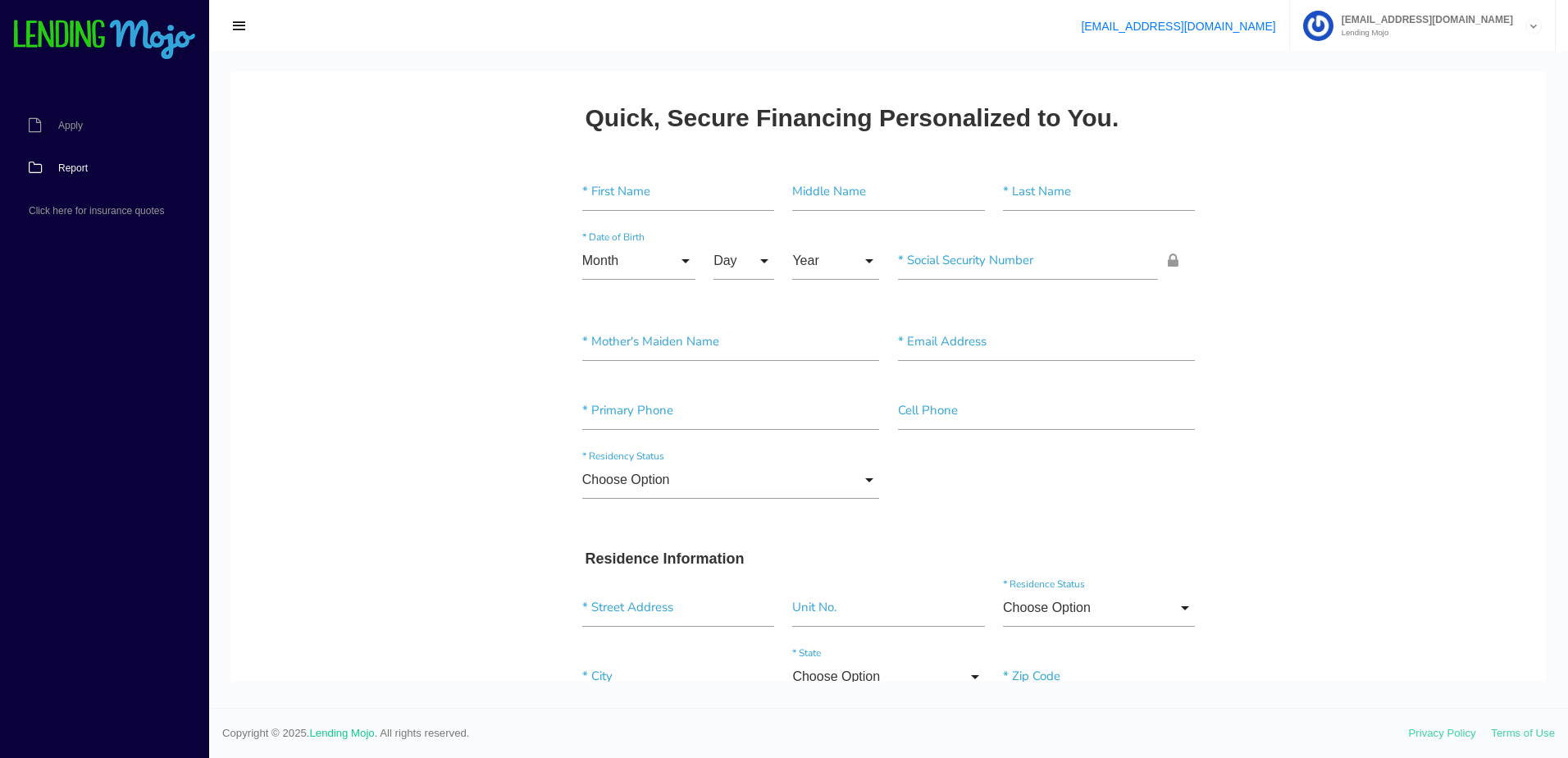
click at [80, 174] on link "Report" at bounding box center [97, 168] width 193 height 43
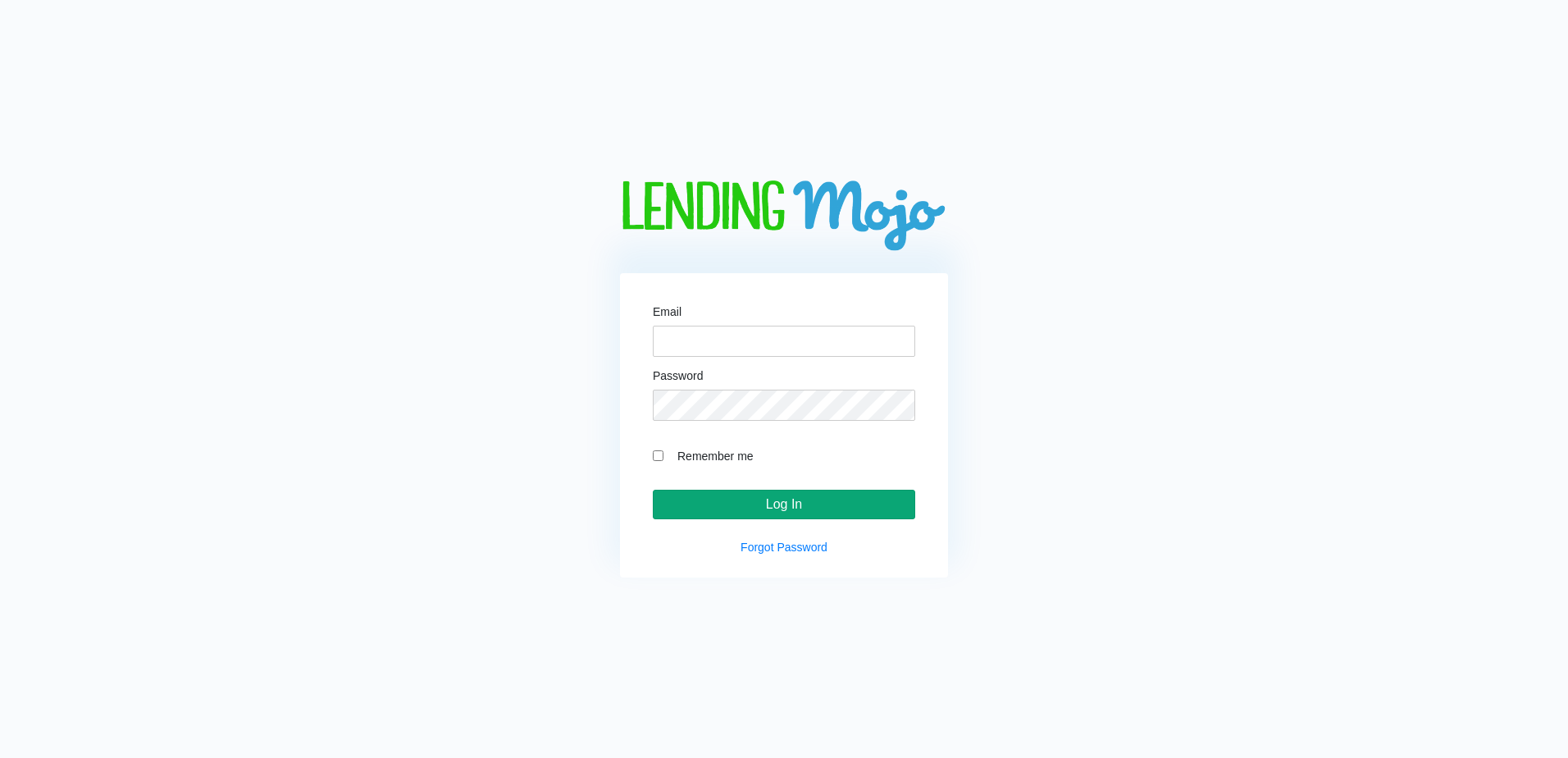
type input "[EMAIL_ADDRESS][DOMAIN_NAME]"
click at [801, 510] on input "Log In" at bounding box center [784, 504] width 262 height 30
type input "[EMAIL_ADDRESS][DOMAIN_NAME]"
click at [860, 500] on input "Log In" at bounding box center [784, 504] width 262 height 30
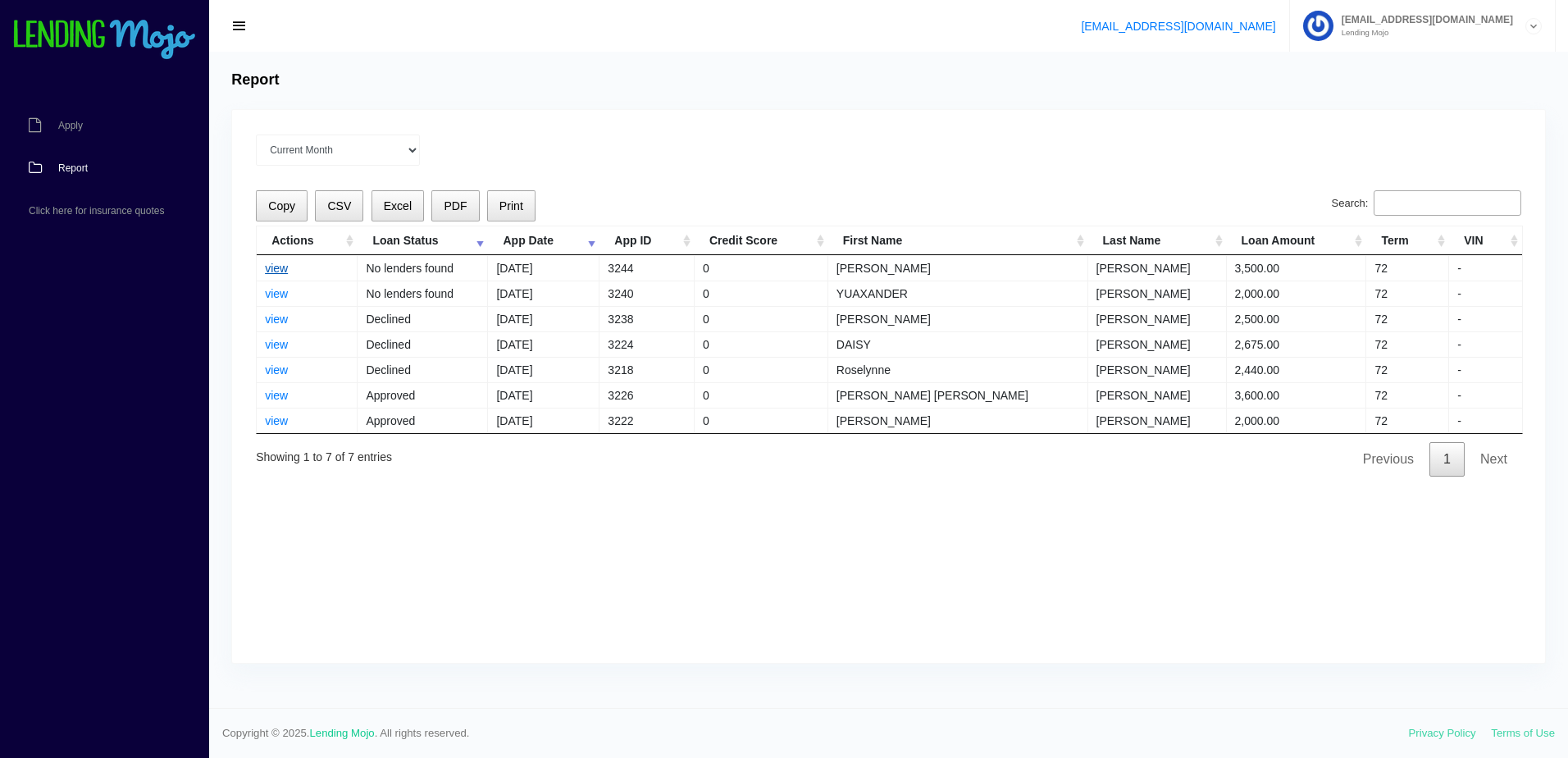
click at [277, 273] on link "view" at bounding box center [276, 267] width 23 height 13
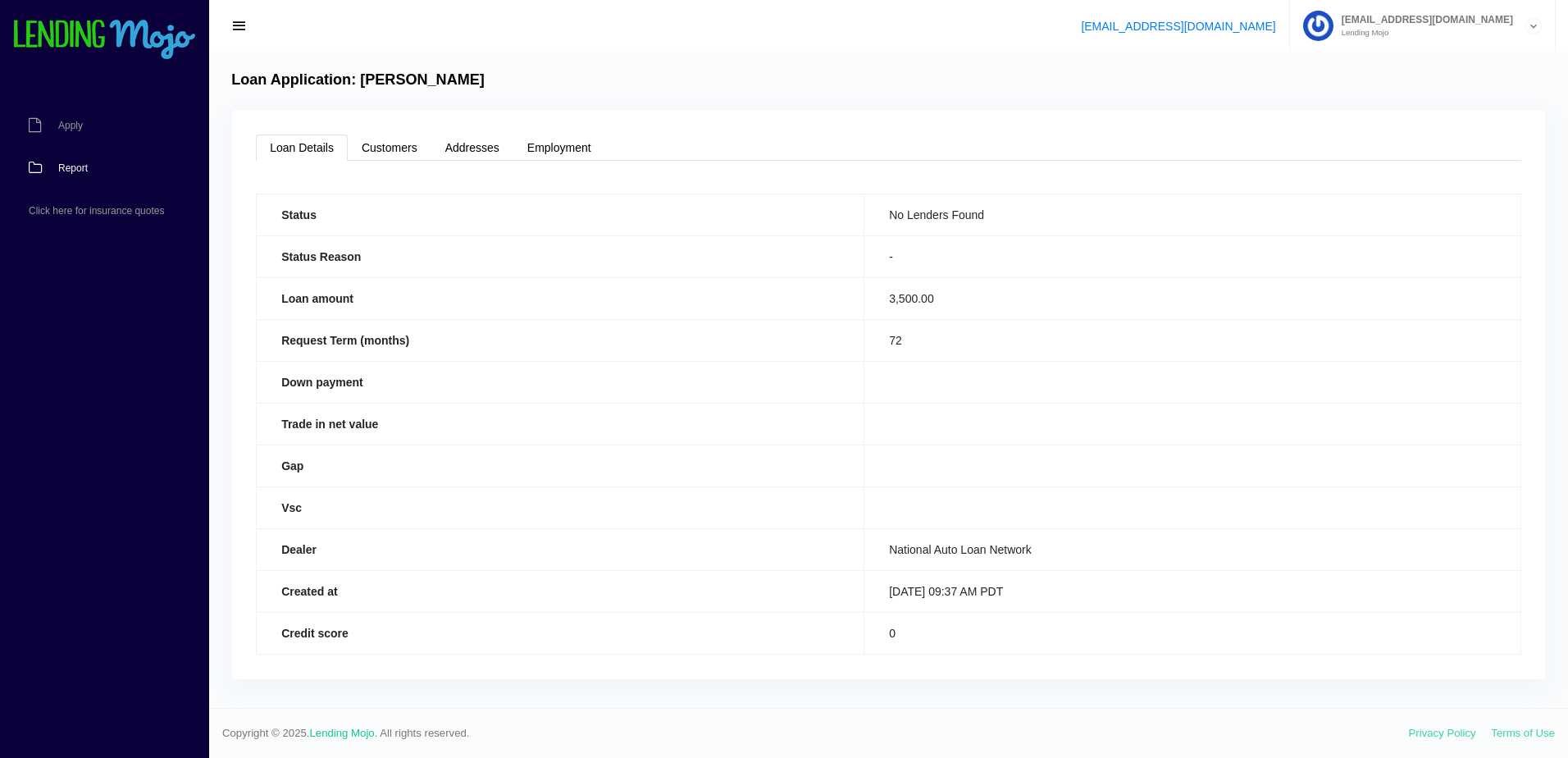
click at [61, 168] on span "Report" at bounding box center [73, 168] width 30 height 10
